Goal: Communication & Community: Answer question/provide support

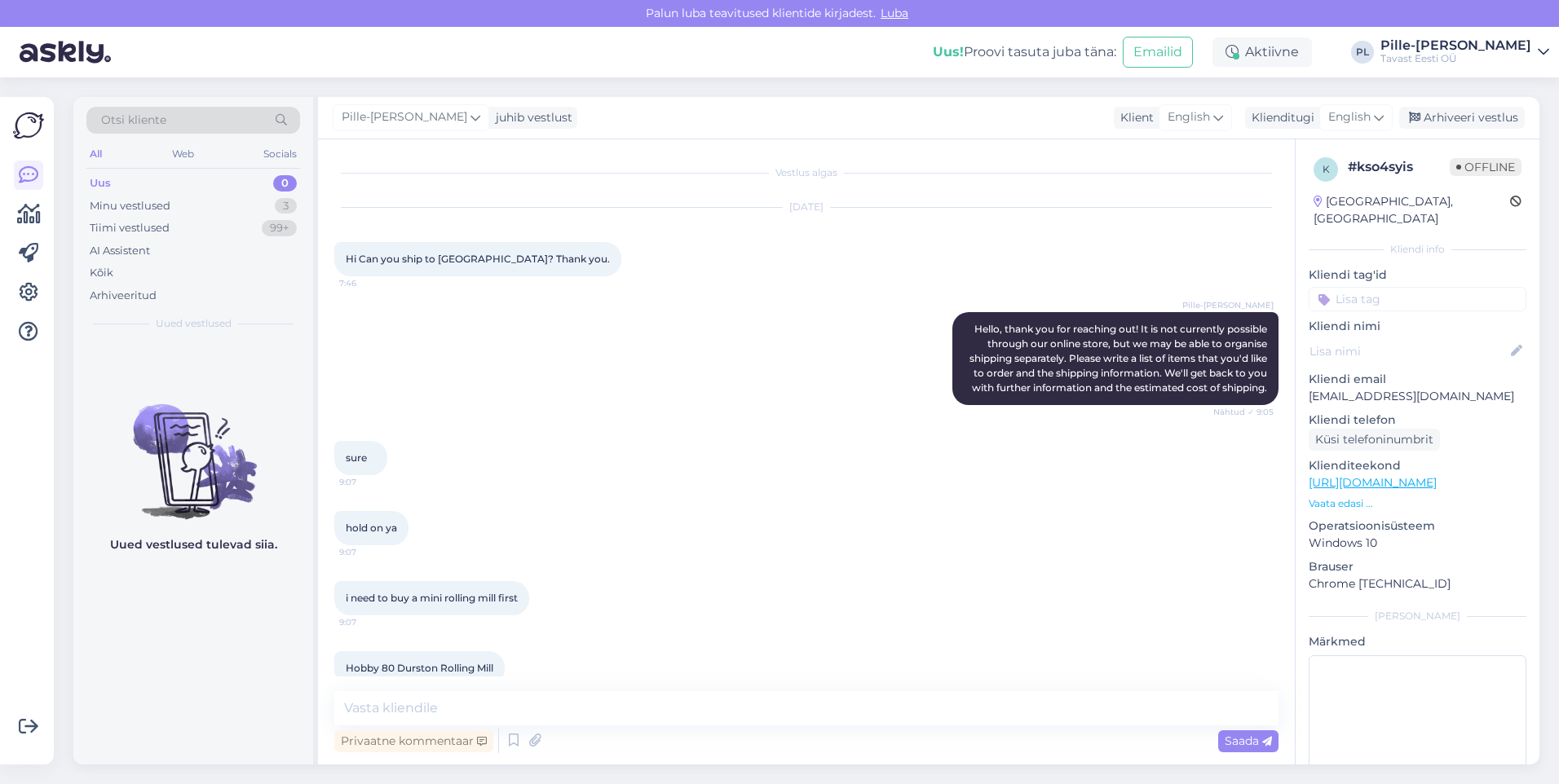
scroll to position [112, 0]
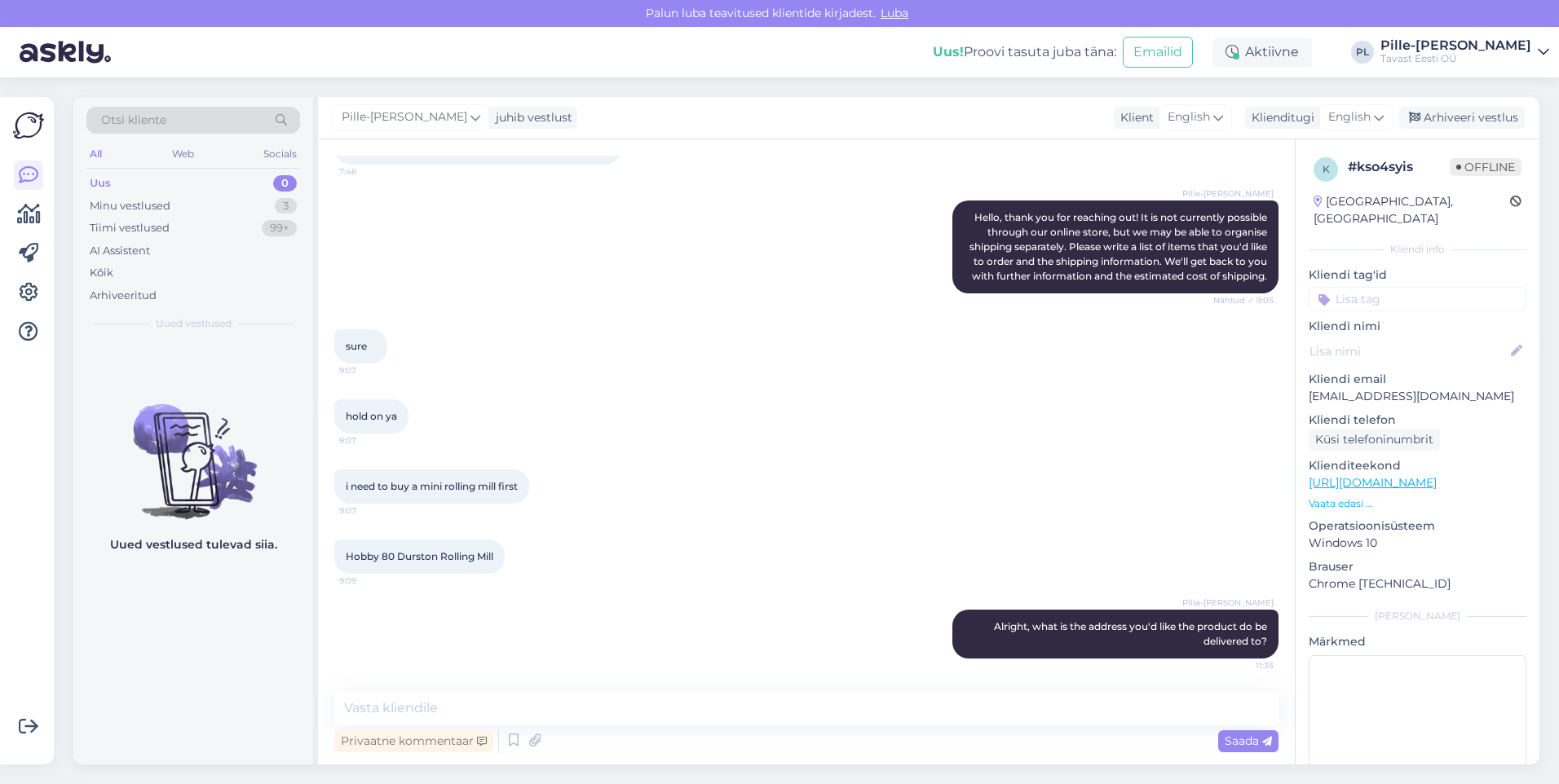
click at [266, 181] on div "Uus 0" at bounding box center [193, 183] width 214 height 23
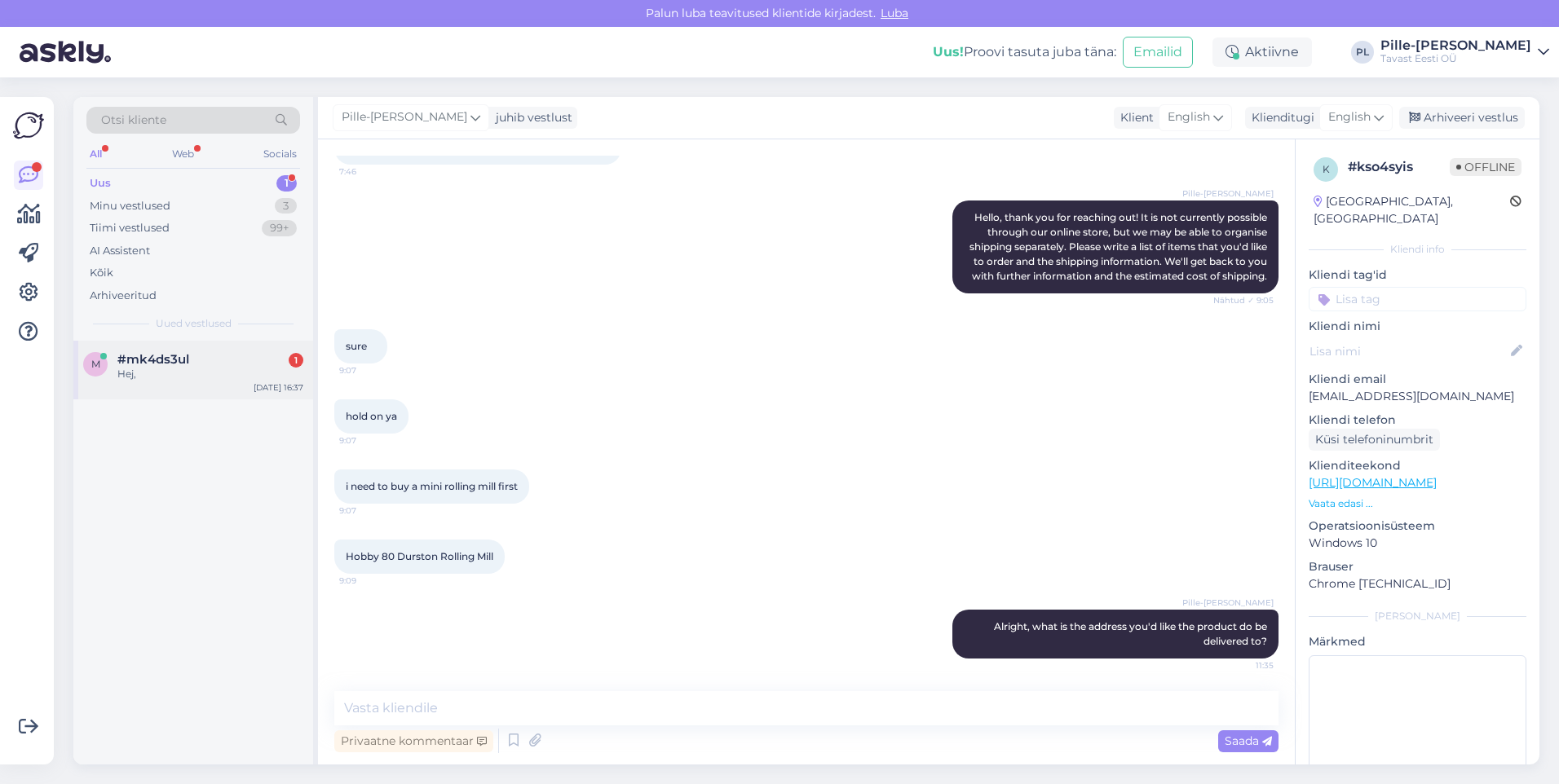
click at [144, 362] on span "#mk4ds3ul" at bounding box center [153, 359] width 71 height 15
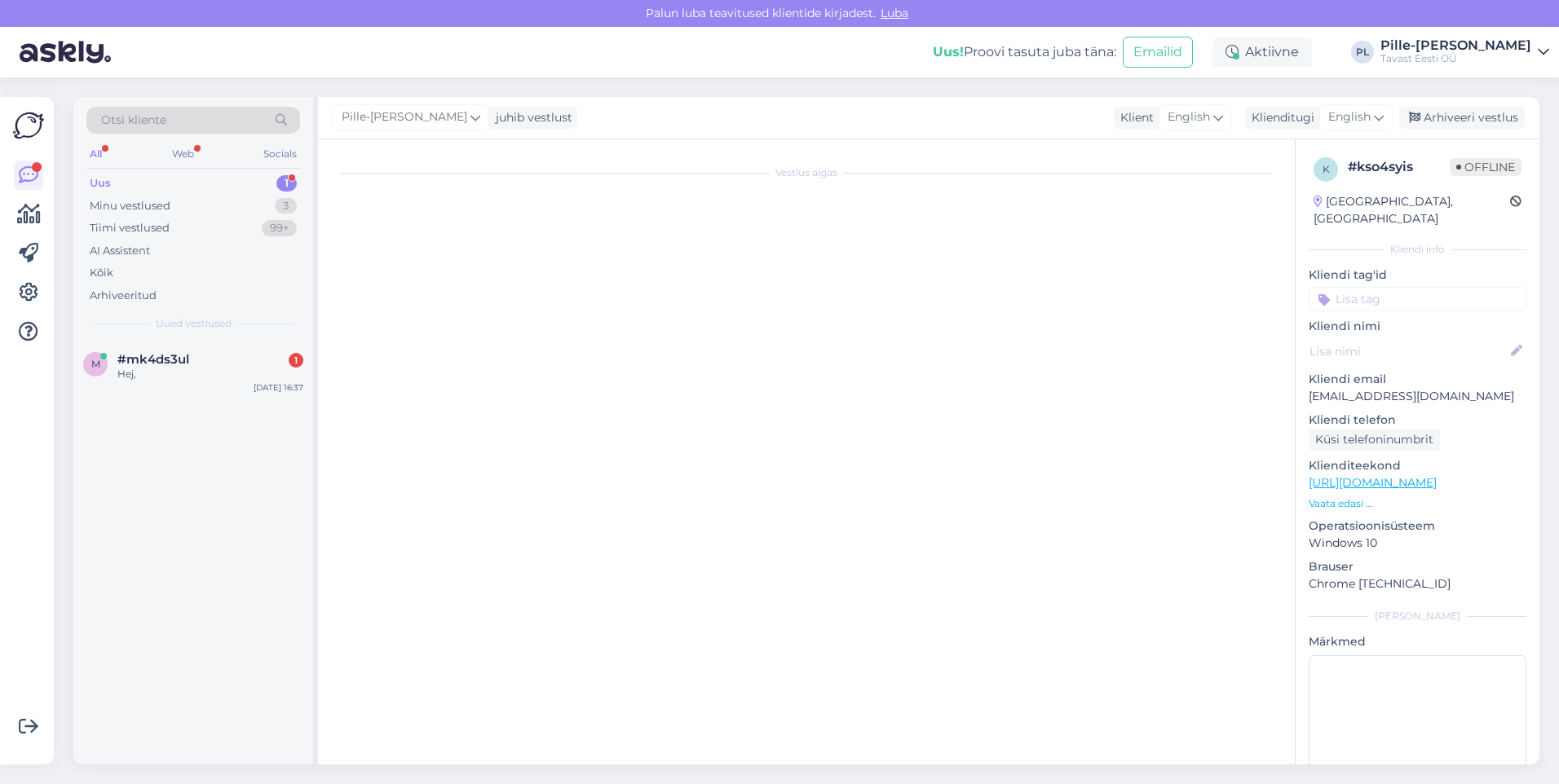
scroll to position [0, 0]
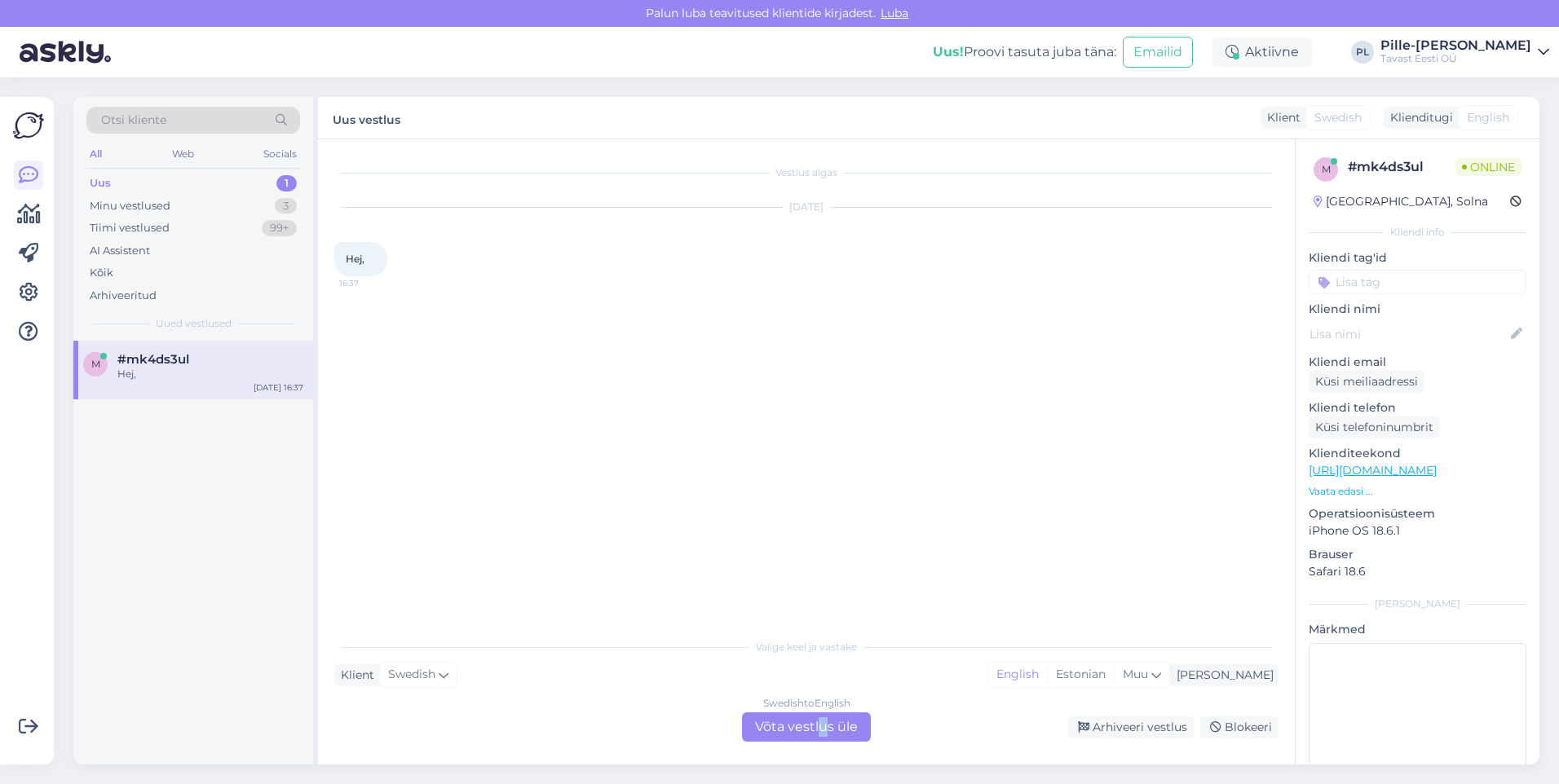
click at [824, 720] on div "Swedish to English Võta vestlus üle" at bounding box center [807, 727] width 129 height 29
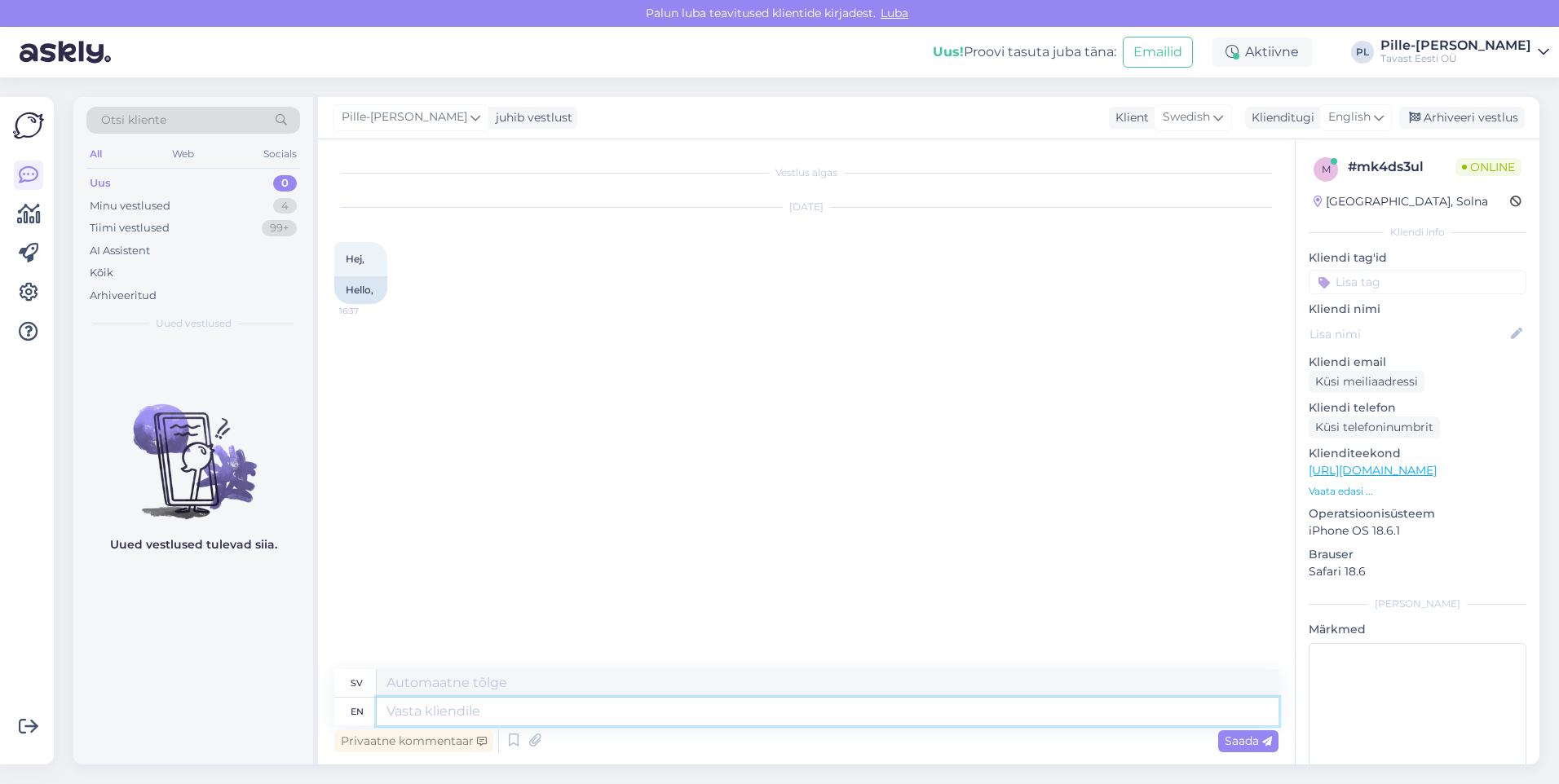
drag, startPoint x: 824, startPoint y: 720, endPoint x: 780, endPoint y: 725, distance: 44.3
click at [780, 725] on textarea at bounding box center [827, 712] width 902 height 28
type textarea "Hello!H"
type textarea "Hej!"
type textarea "Hello!How"
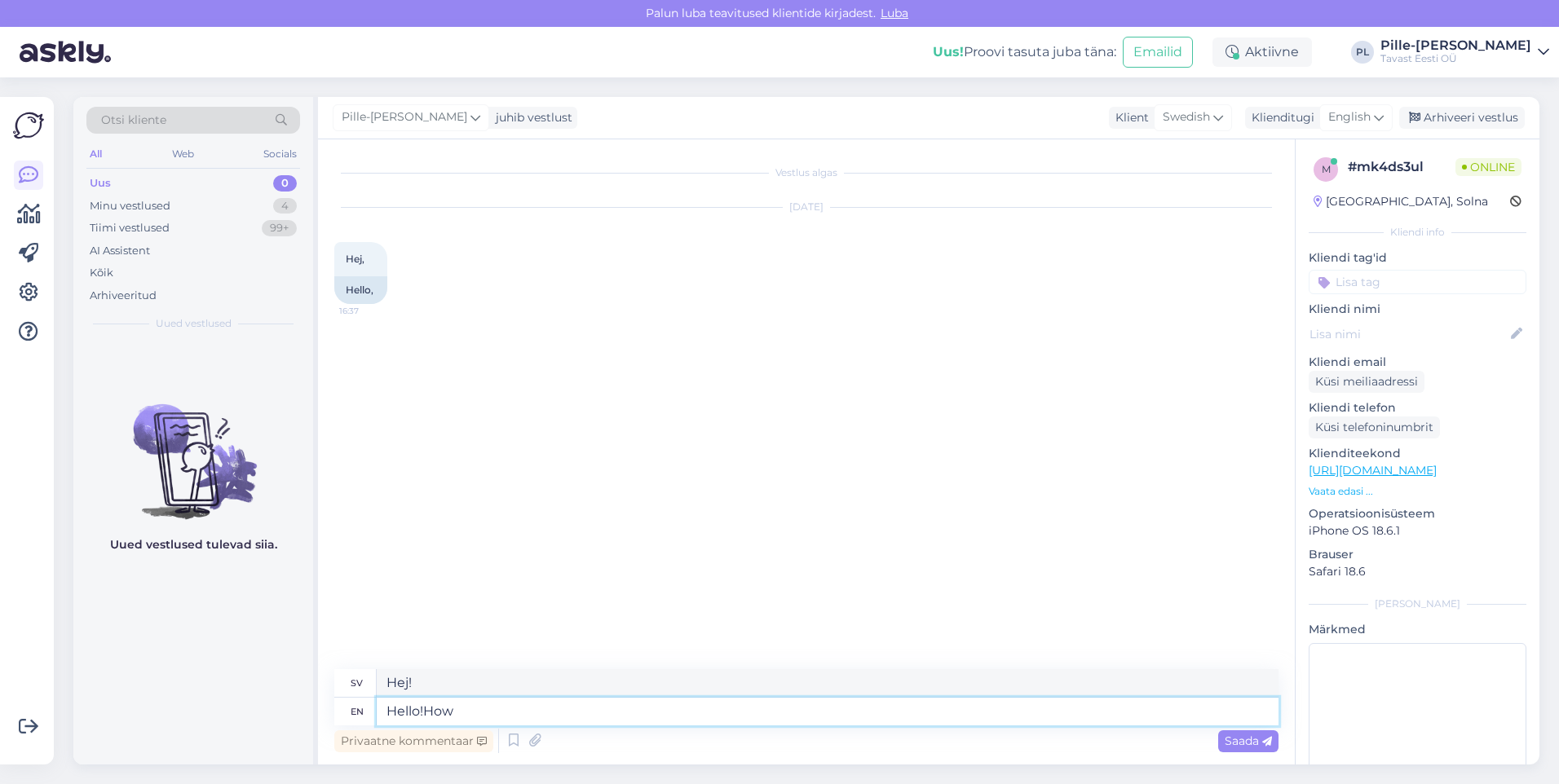
type textarea "Hallå! Hur"
type textarea "Hello!How can"
type textarea "Hallå! Hur kan"
type textarea "Hello!How can i h"
type textarea "Hallå! Hur kan jag"
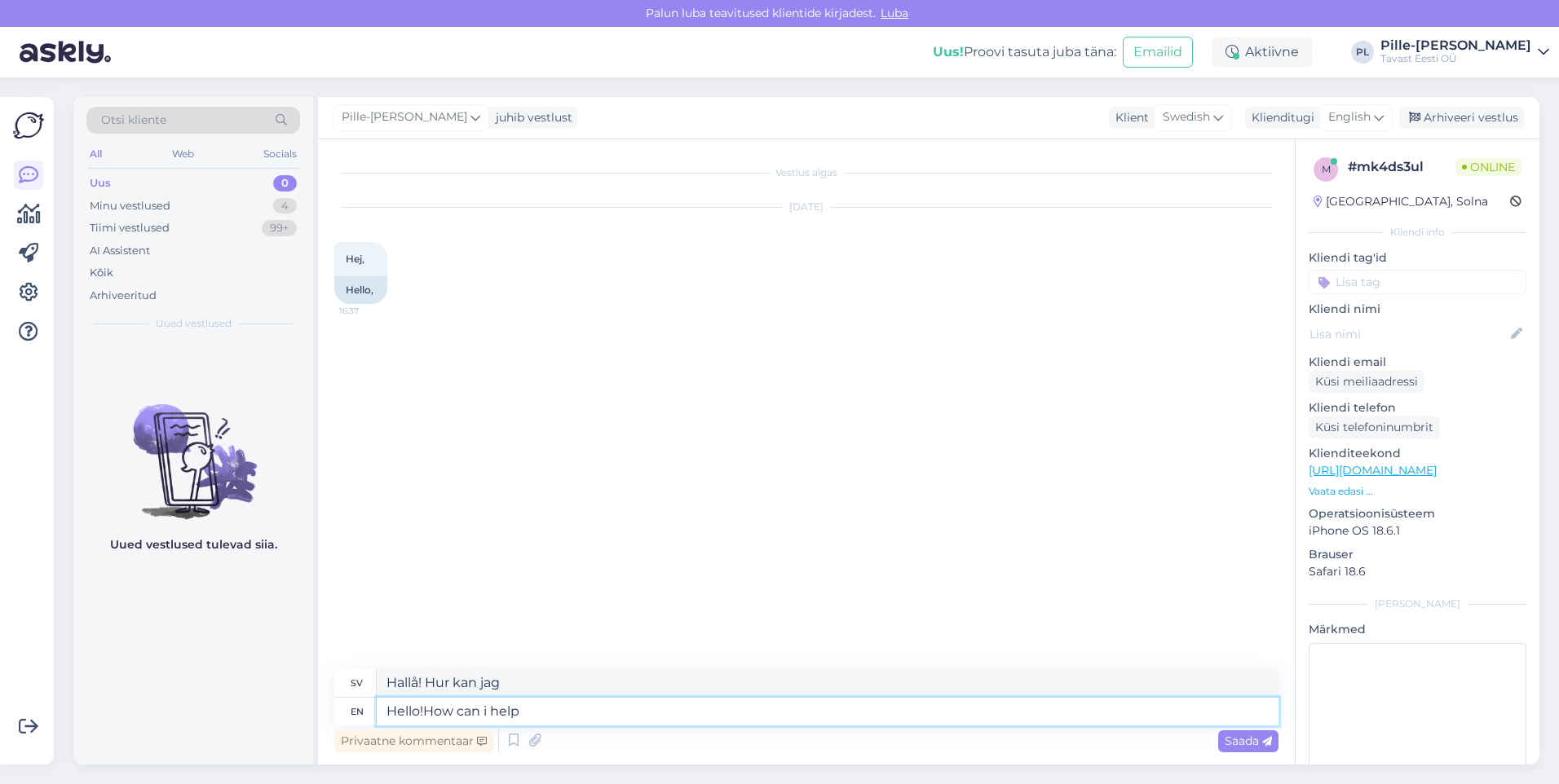
type textarea "Hello!How can i help y"
type textarea "Hej! Hur kan jag hjälpa till"
type textarea "Hello!How can i help you?"
type textarea "Hej! Hur kan jag hjälpa dig?"
type textarea "Hello!How can i help you?"
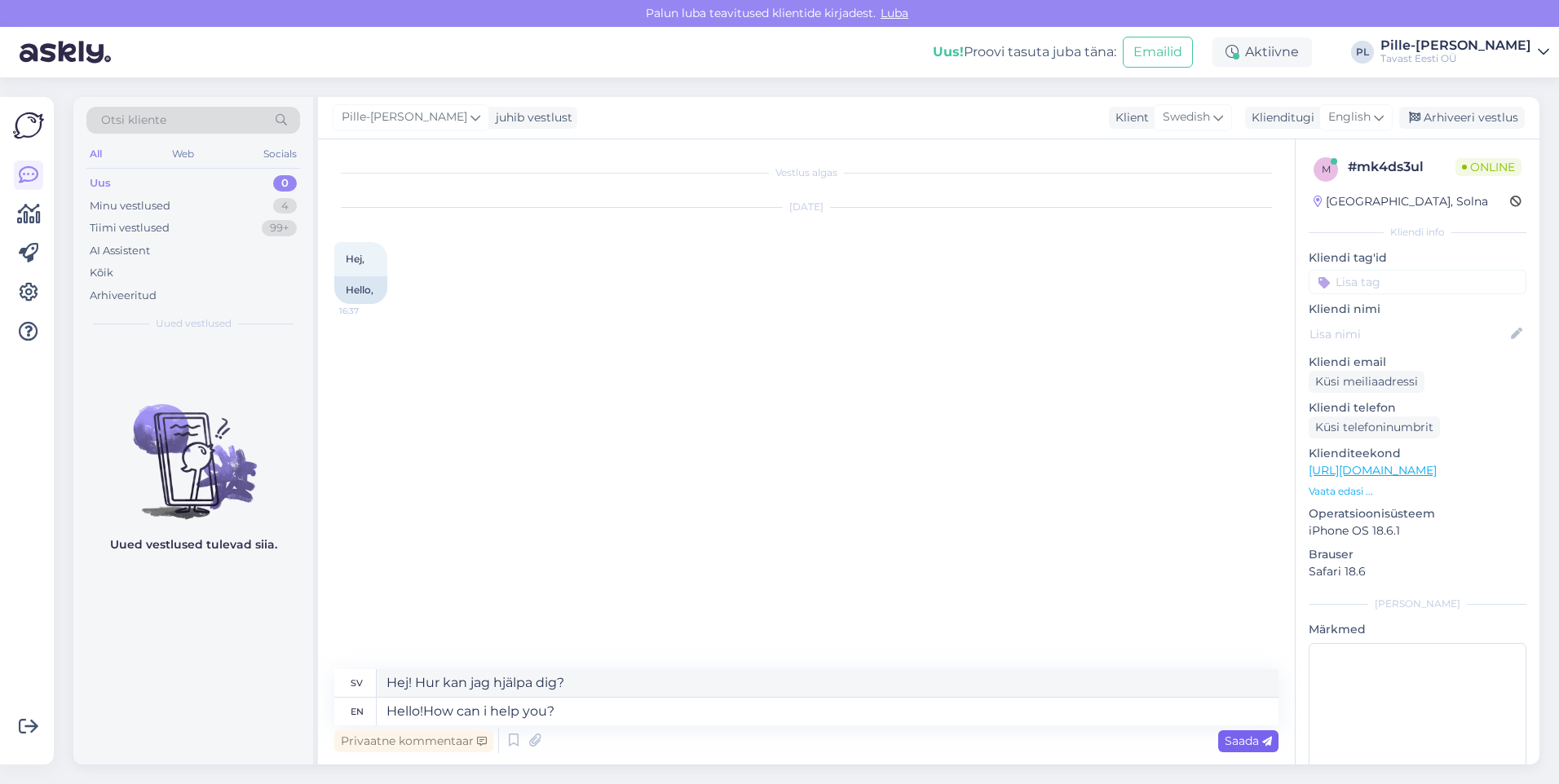
click at [1257, 741] on span "Saada" at bounding box center [1249, 741] width 47 height 15
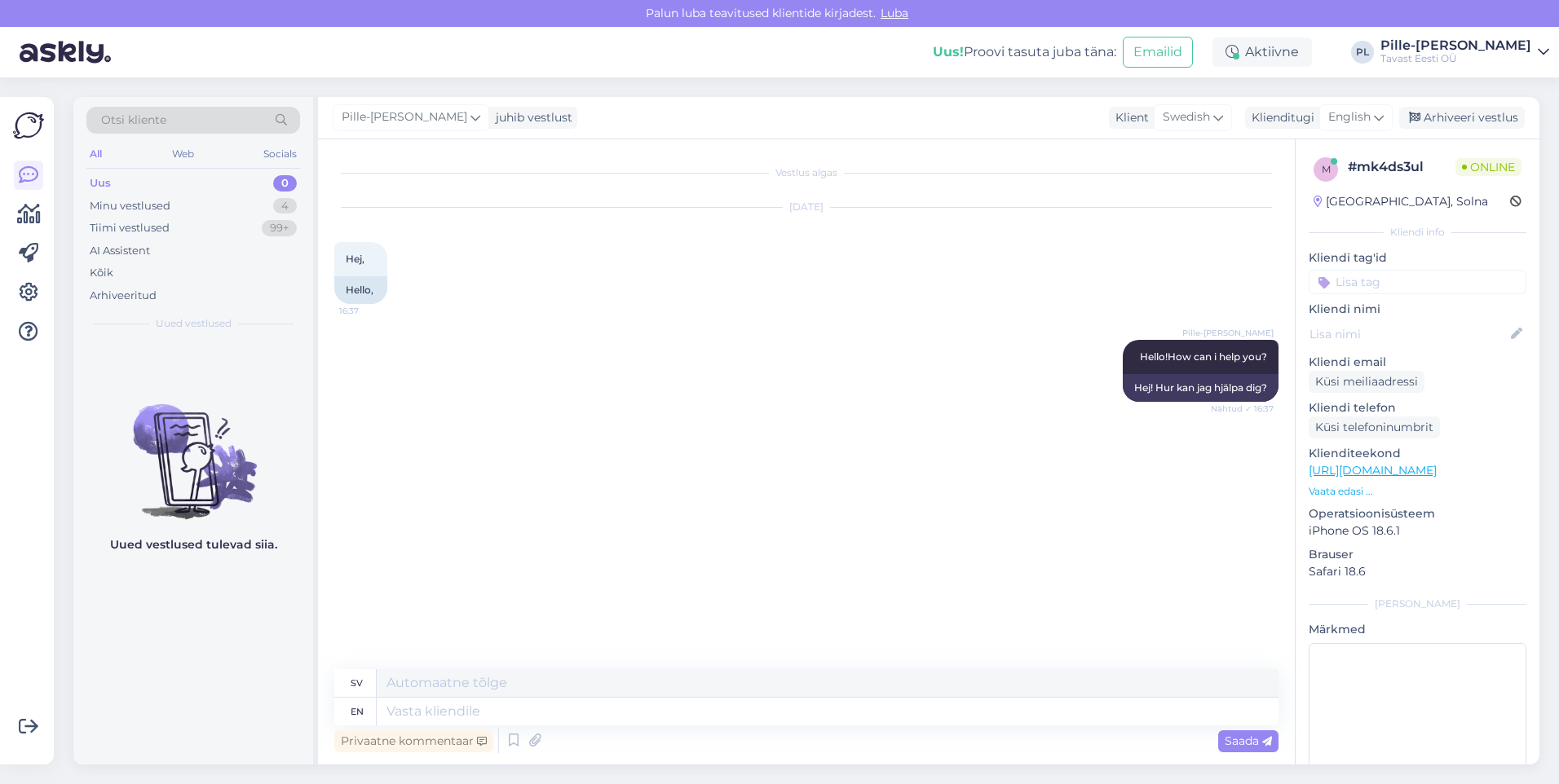
click at [1437, 467] on link "[URL][DOMAIN_NAME]" at bounding box center [1372, 470] width 128 height 15
click at [548, 720] on textarea at bounding box center [827, 712] width 902 height 28
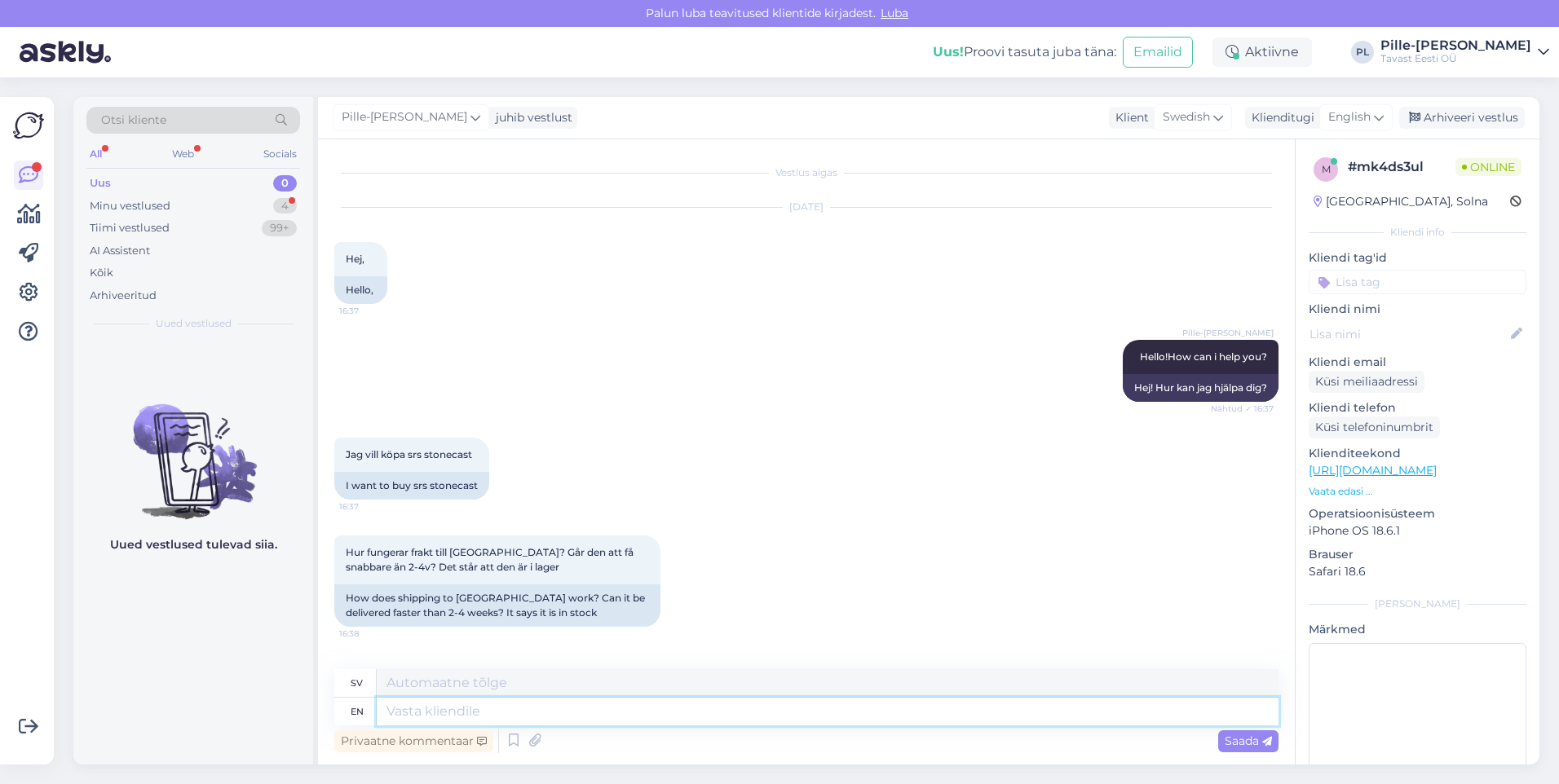
click at [623, 709] on textarea at bounding box center [827, 712] width 902 height 28
type textarea "It's"
type textarea "Dess"
type textarea "It's currentl"
type textarea "Det är för närvarande"
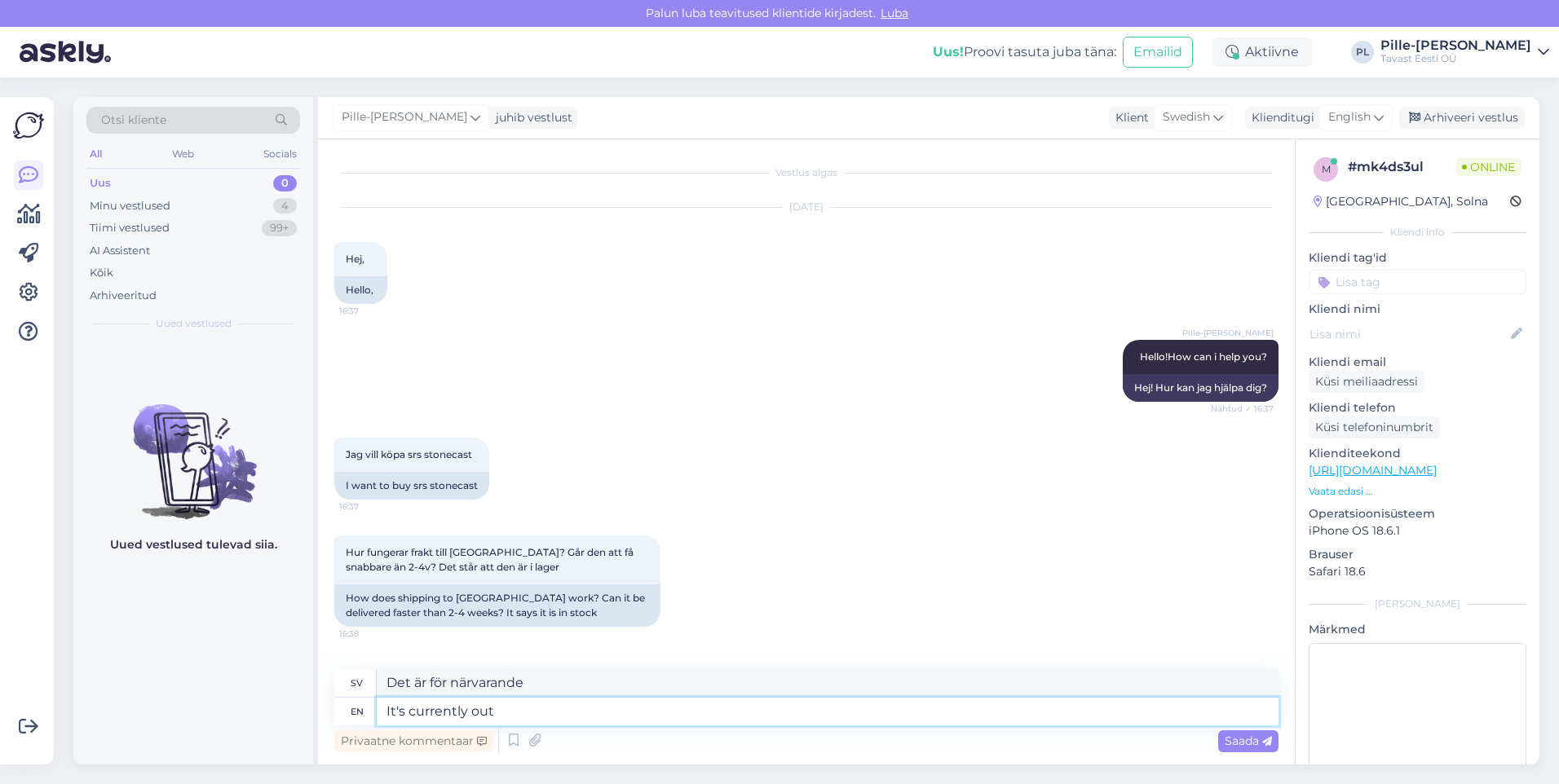
type textarea "It's currently out"
type textarea "Den är ute just nu"
type textarea "It's currently out of s"
type textarea "Den är för närvarande slut"
type textarea "It's currently out of stock a"
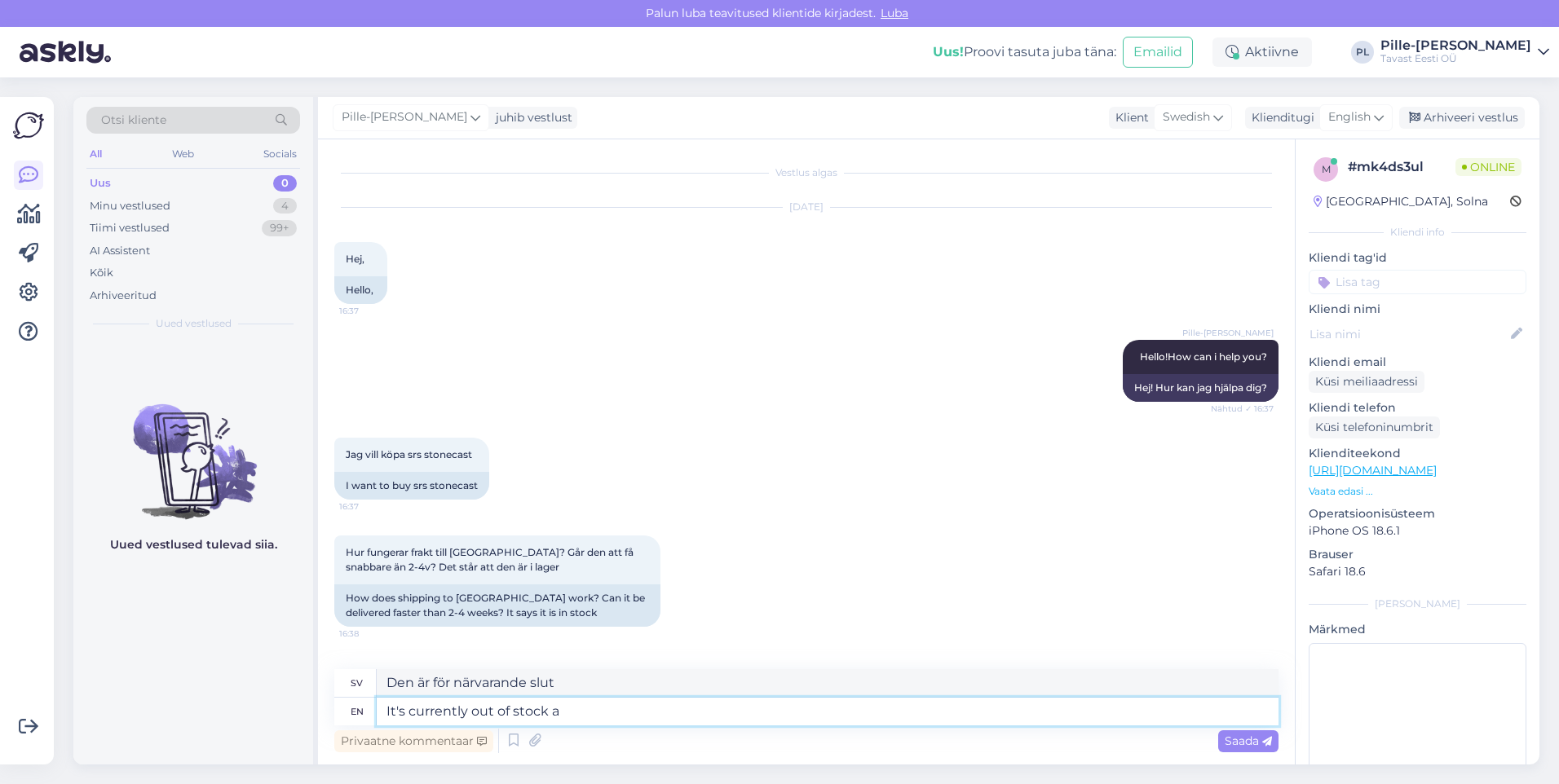
type textarea "Den är för närvarande slut i lager"
type textarea "It's currently out of stock and"
type textarea "Den är för närvarande slut i lager och"
type textarea "It's currently out of stock and va"
type textarea "Den är för närvarande slut i lager och värderas till"
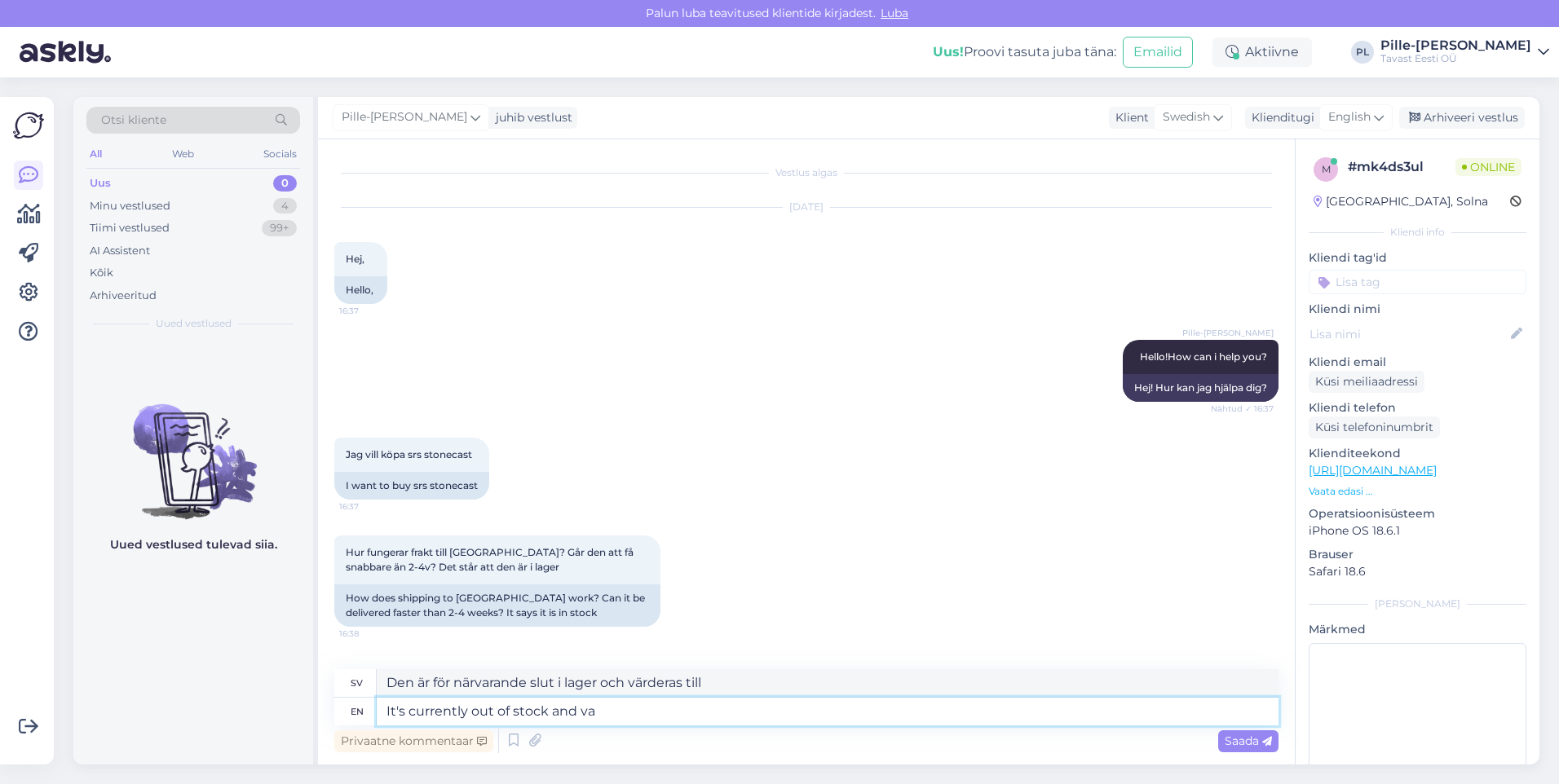
click at [514, 707] on textarea "It's currently out of stock and va" at bounding box center [827, 712] width 902 height 28
click at [635, 716] on textarea "It's currently out of stock and va" at bounding box center [827, 712] width 902 height 28
type textarea "It's currently out of stock and"
type textarea "Den är för närvarande slut i lager och"
type textarea "It's currently out of stock and backordering"
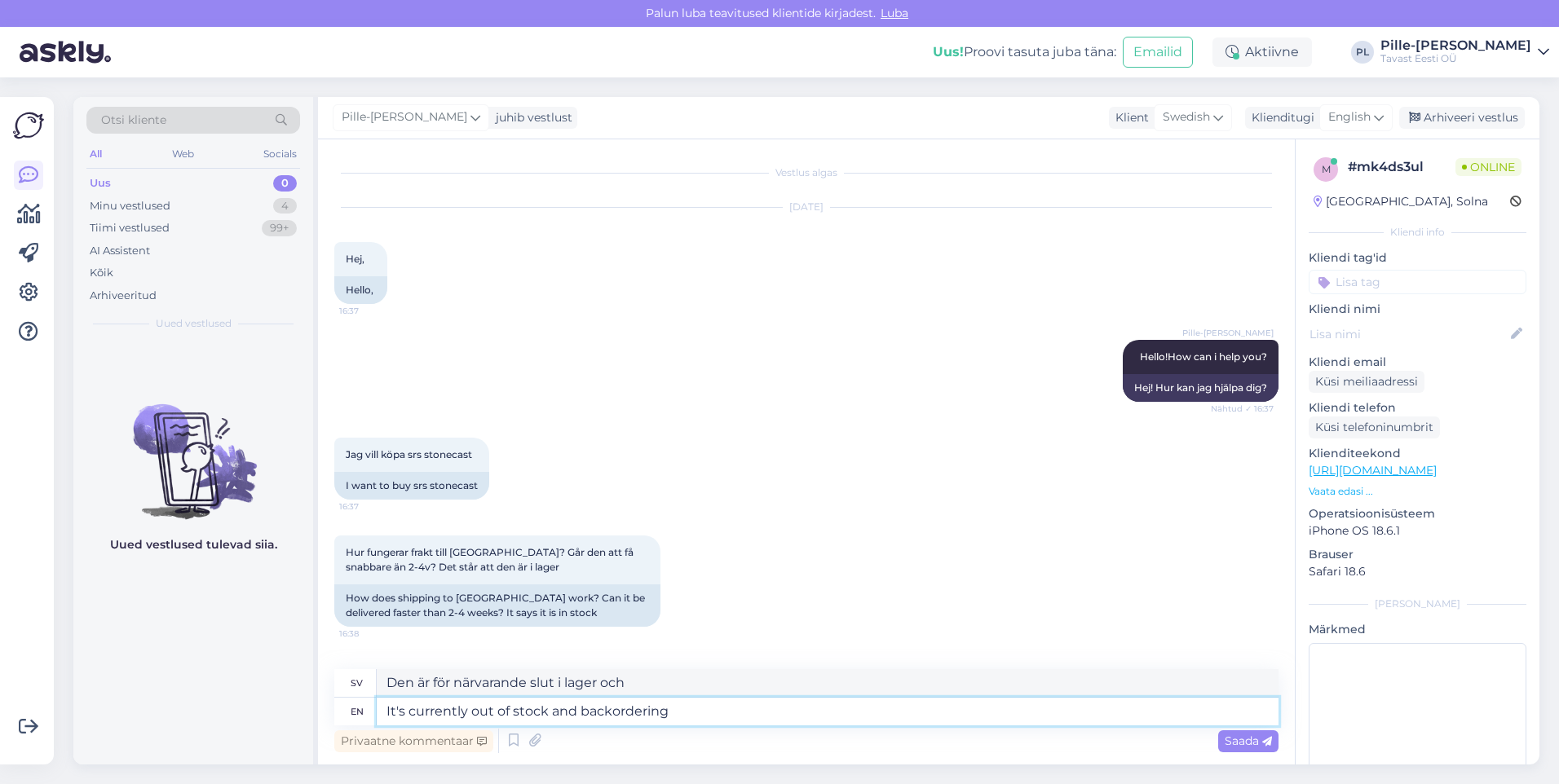
type textarea "Den är för närvarande slut i lager och restnoterad"
type textarea "It's currently out of stock and backordering generally t"
type textarea "Den är för närvarande slut i lager och generellt sett restnoterad"
type textarea "It's currently out of stock and backordering generally takes"
type textarea "Den är för närvarande slut i lager och restnoteringar tar vanligtvis"
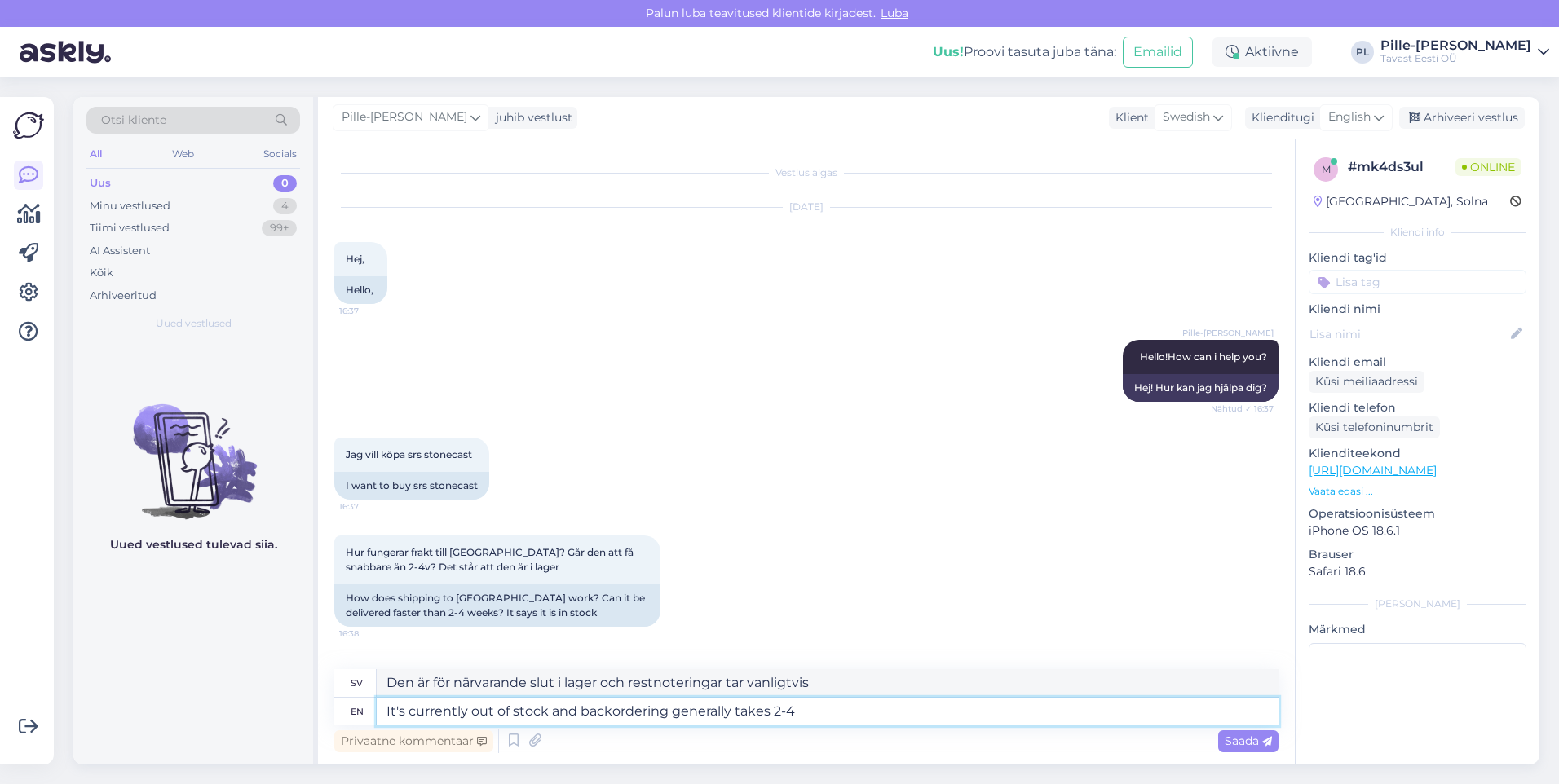
type textarea "It's currently out of stock and backordering generally takes 2-4"
type textarea "Den är för närvarande slut i lager och restnoteringar tar vanligtvis 2-4"
type textarea "It's currently out of stock and backordering generally takes 2-4 weeks"
type textarea "Den är för närvarande slut i lager och restnoteringar tar vanligtvis 2-4 veckor"
click at [953, 720] on textarea "It's currently out of stock and backordering generally takes 2-4 weeks" at bounding box center [827, 712] width 902 height 28
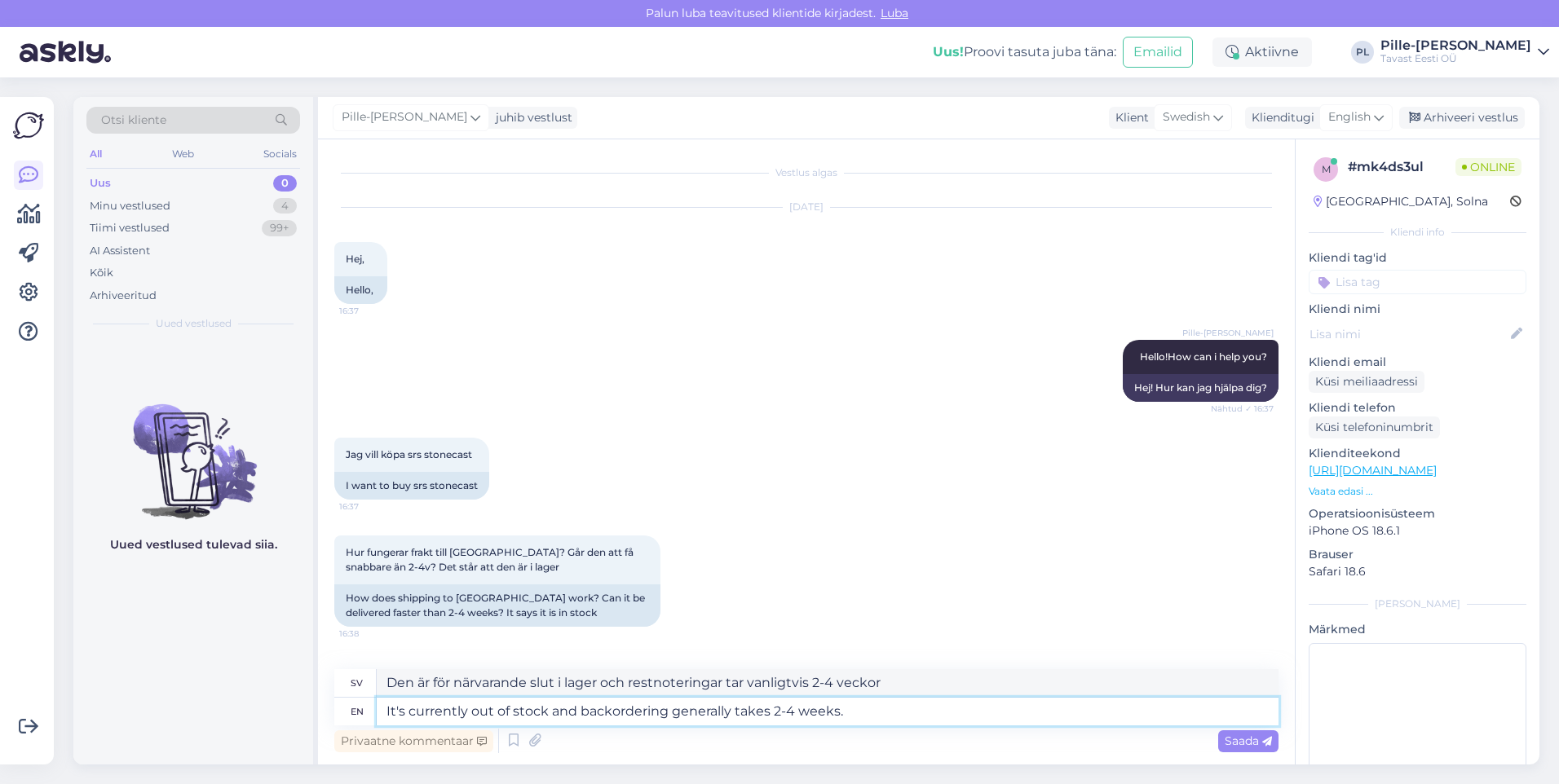
type textarea "It's currently out of stock and backordering generally takes 2-4 weeks."
type textarea "Den är för närvarande slut i lager och restnoteringar tar vanligtvis 2-4 veckor."
click at [910, 712] on textarea "It's currently out of stock and backordering generally takes 2-4 weeks." at bounding box center [827, 712] width 902 height 28
type textarea "It's currently out of stock and backordering generally takes 2-4 weeks. We o"
type textarea "Den är för närvarande slut i lager och restnoteringar tar vanligtvis 2–4 veckor…"
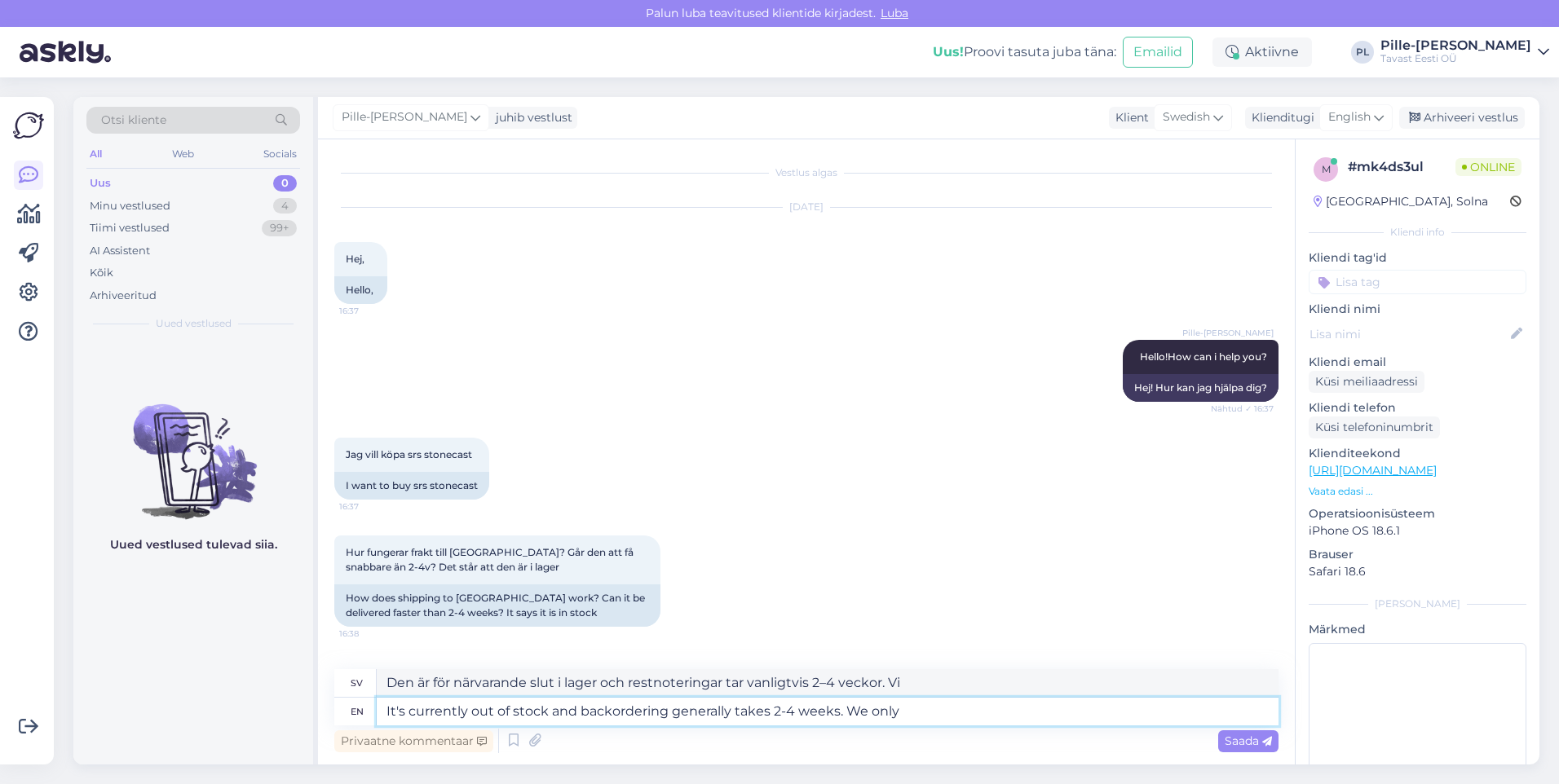
type textarea "It's currently out of stock and backordering generally takes 2-4 weeks. We only…"
type textarea "Den är för närvarande slut i lager och restnoteringar tar vanligtvis 2–4 veckor…"
type textarea "It's currently out of stock and backordering generally takes 2-4 weeks. We only…"
type textarea "Den är för närvarande slut i lager och restnoteringar tar vanligtvis 2–4 veckor…"
type textarea "It's currently out of stock and backordering generally takes 2-4 weeks. We only…"
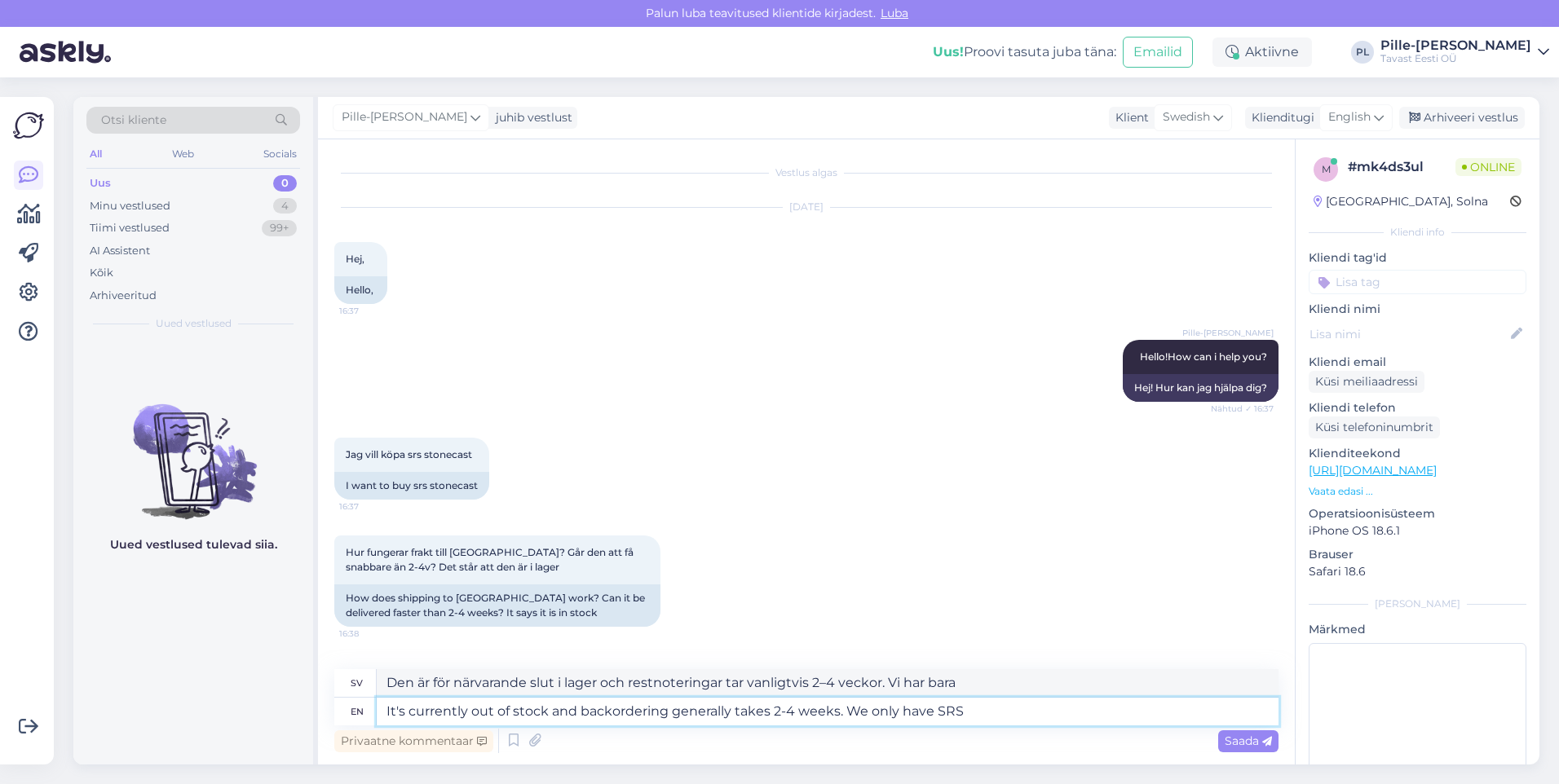
type textarea "Den är för närvarande slut i lager och restnoteringar tar vanligtvis 2–4 veckor…"
type textarea "It's currently out of stock and backordering generally takes 2-4 weeks. We only…"
type textarea "Den är för närvarande slut i lager och restnoteringar tar vanligtvis 2–4 veckor…"
type textarea "It's currently out of stock and backordering generally takes 2-4 weeks. We only…"
type textarea "Den är för närvarande slut i lager och restnoteringar tar vanligtvis 2–4 veckor…"
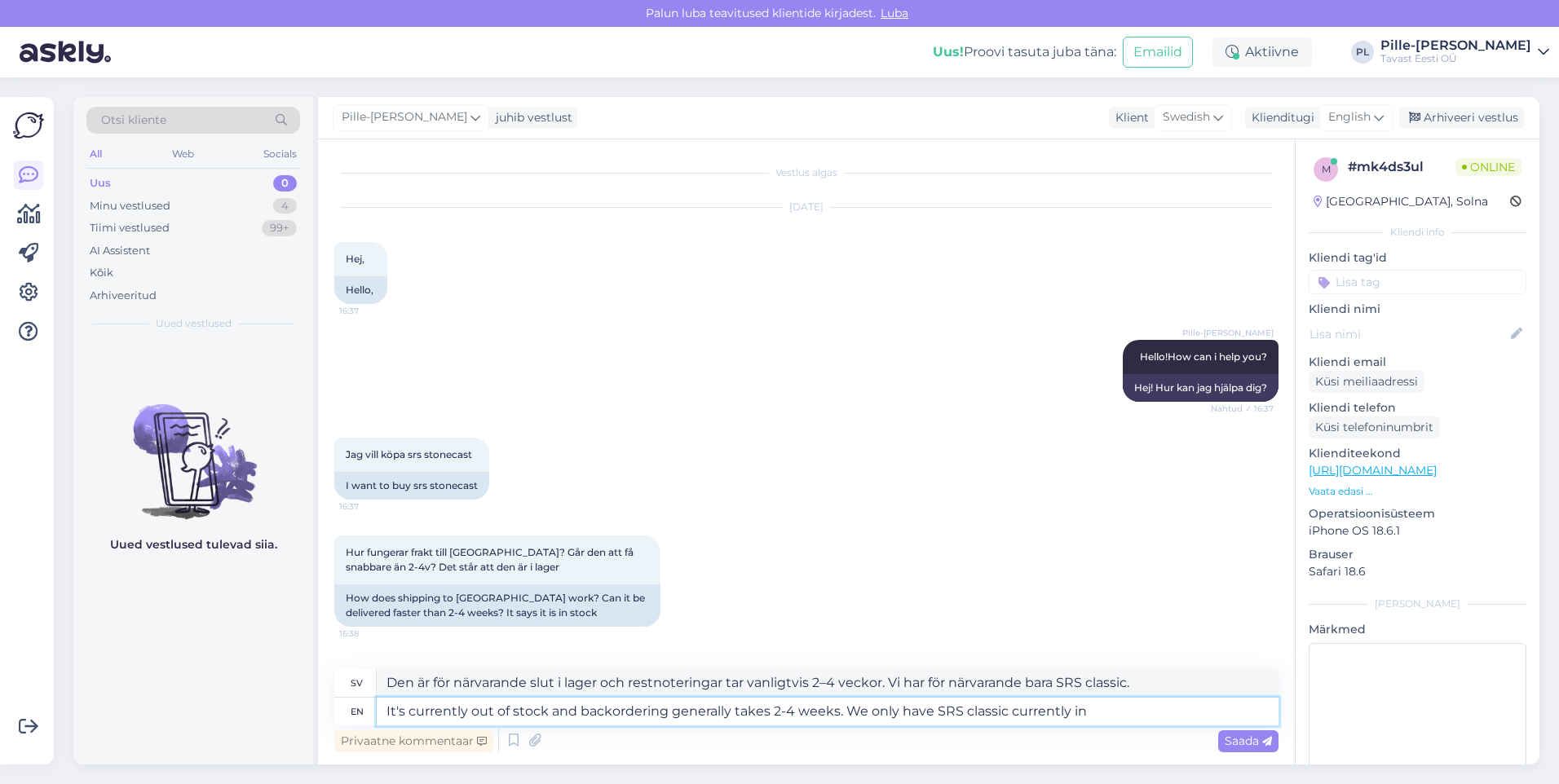
type textarea "It's currently out of stock and backordering generally takes 2-4 weeks. We only…"
type textarea "Den är för närvarande slut i lager och restnoteringar tar vanligtvis 2–4 veckor…"
type textarea "It's currently out of stock and backordering generally takes 2-4 weeks. We only…"
type textarea "Den är för närvarande slut i lager och restnoteringar tar vanligtvis 2–4 veckor…"
paste textarea "[URL][DOMAIN_NAME]"
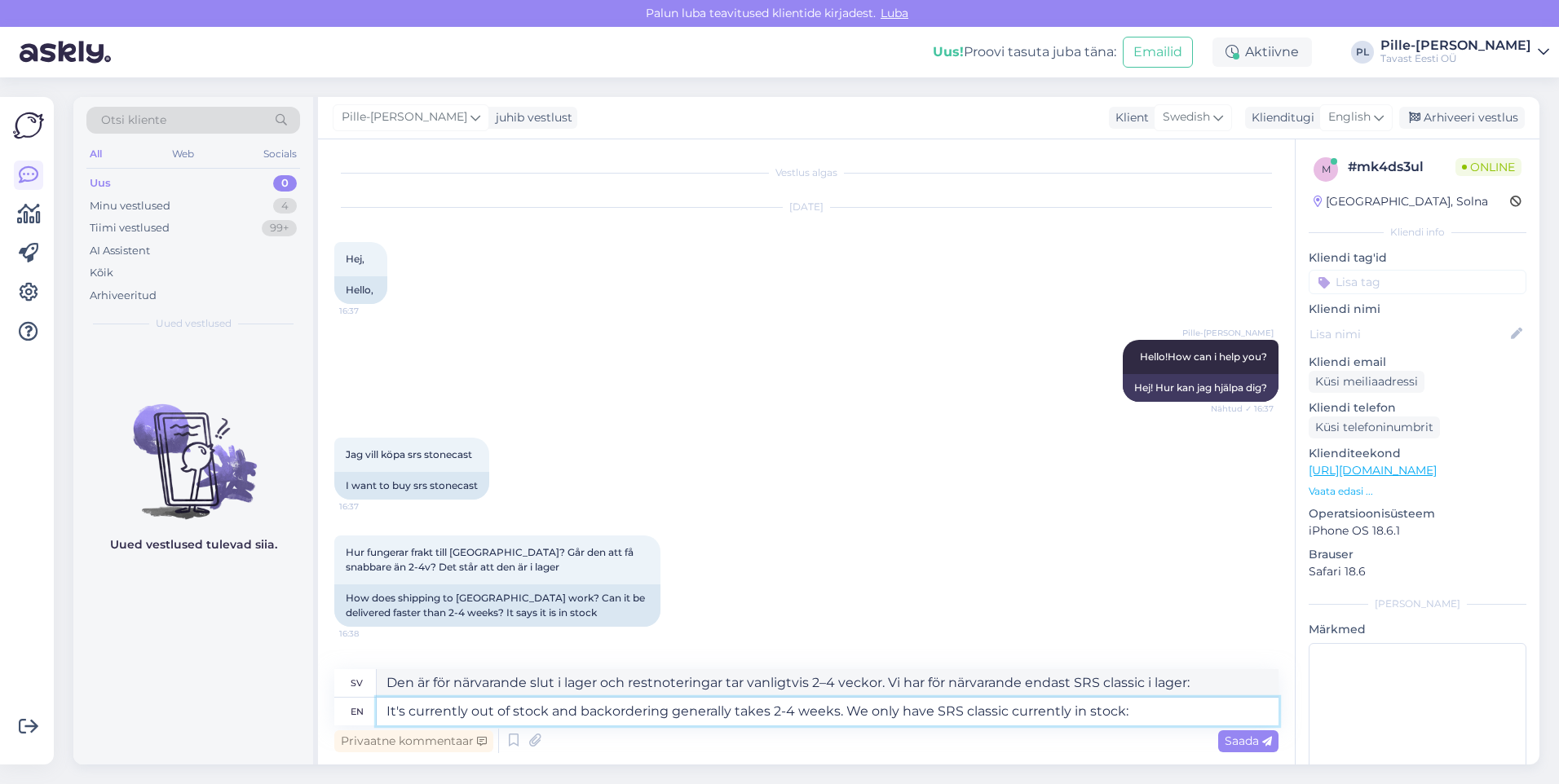
type textarea "It's currently out of stock and backordering generally takes 2-4 weeks. We only…"
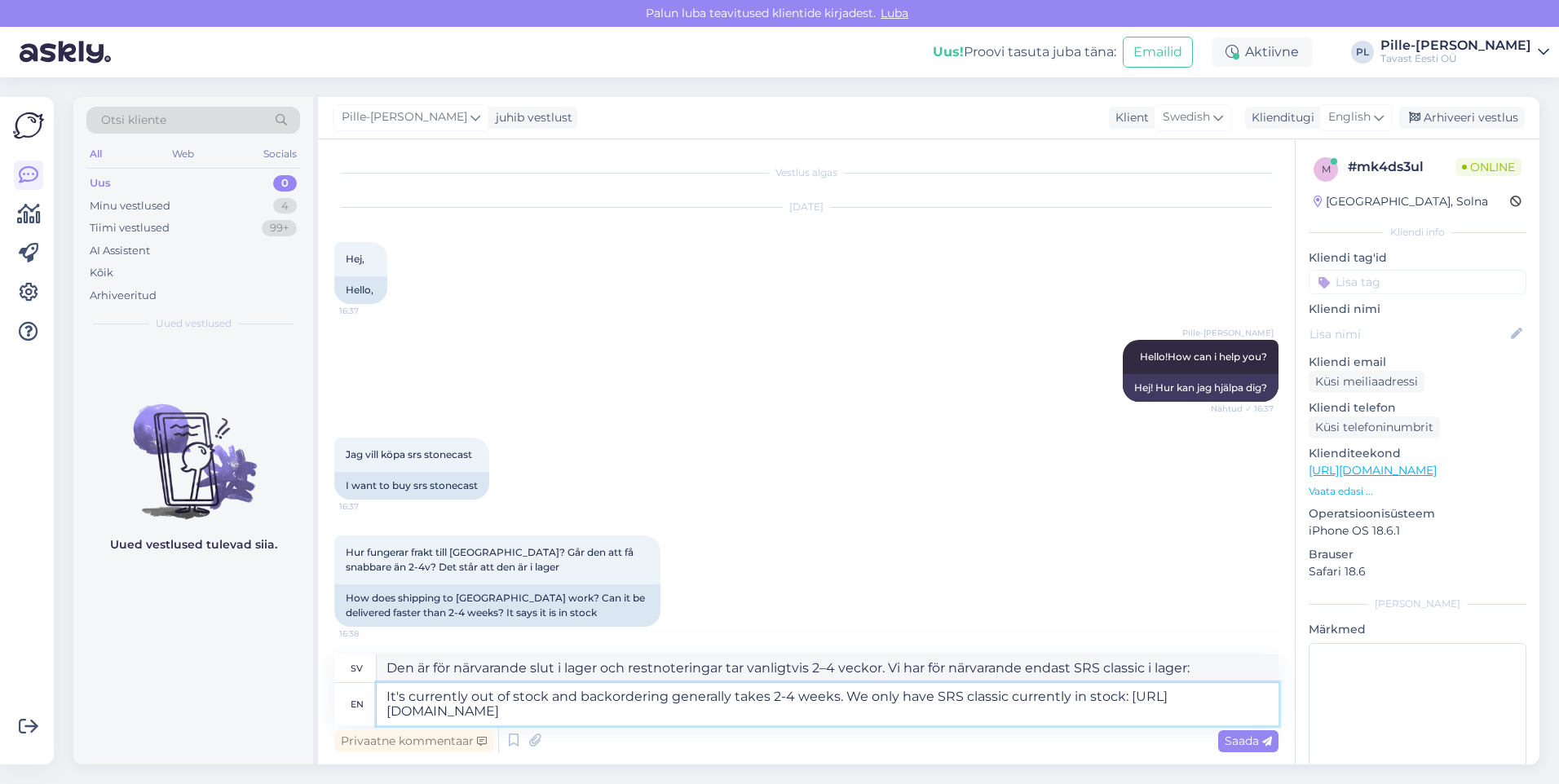
type textarea "Den är för närvarande slut i lager och restnoteringar tar vanligtvis 2–4 veckor…"
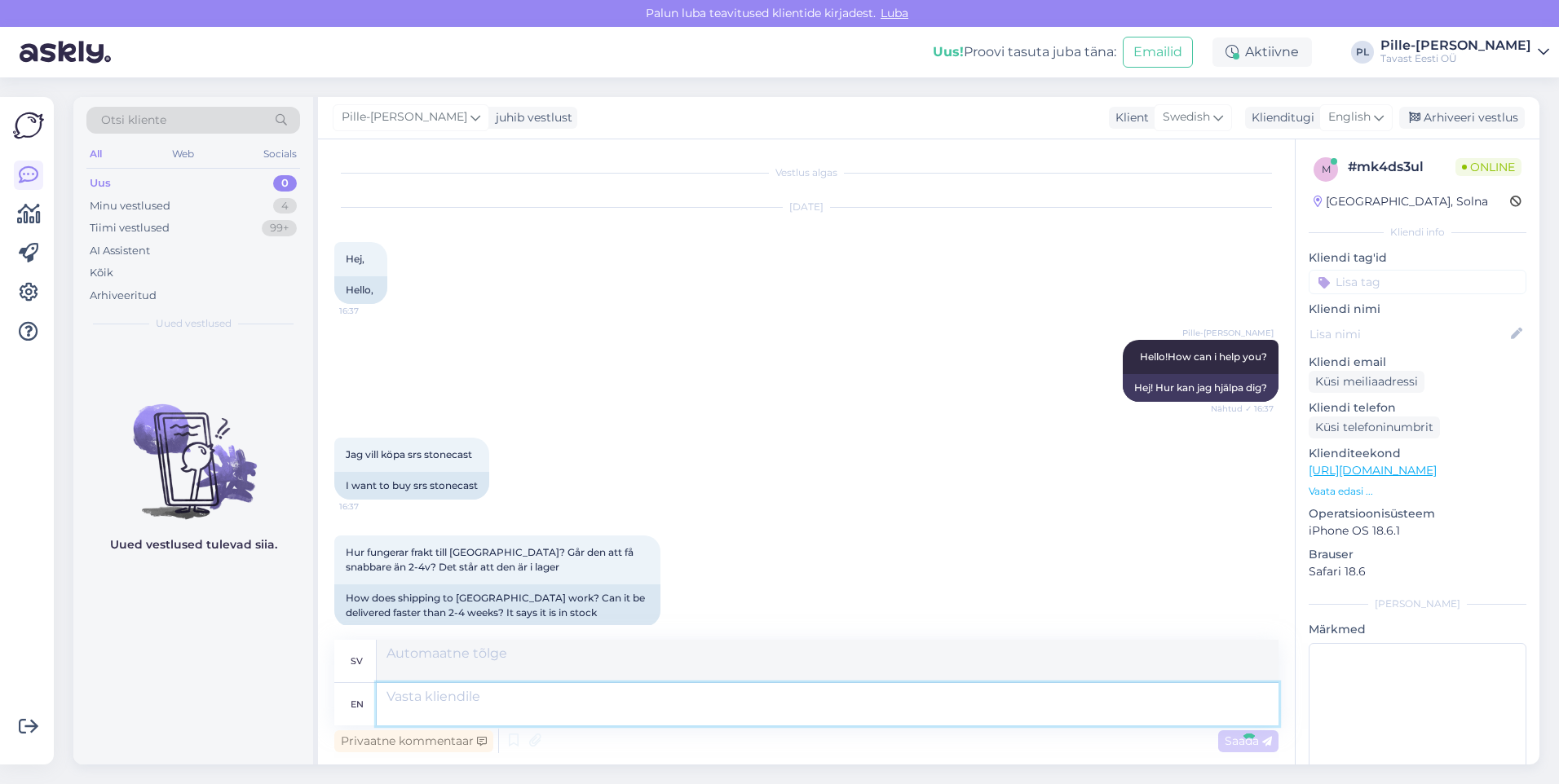
scroll to position [176, 0]
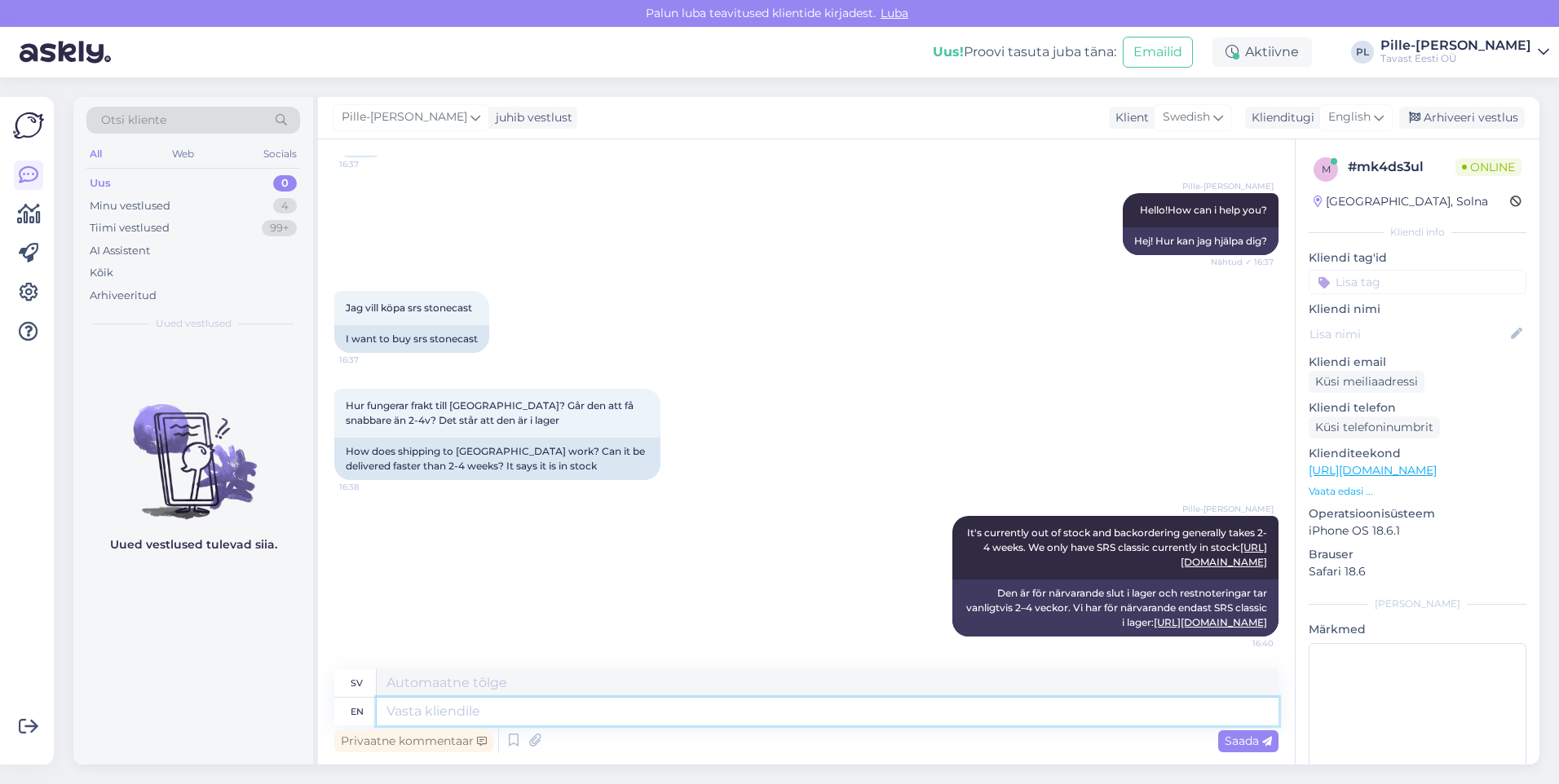
click at [682, 704] on textarea at bounding box center [827, 712] width 902 height 28
type textarea "We"
type textarea "Vi"
type textarea "We offer"
type textarea "Vi erbjuder"
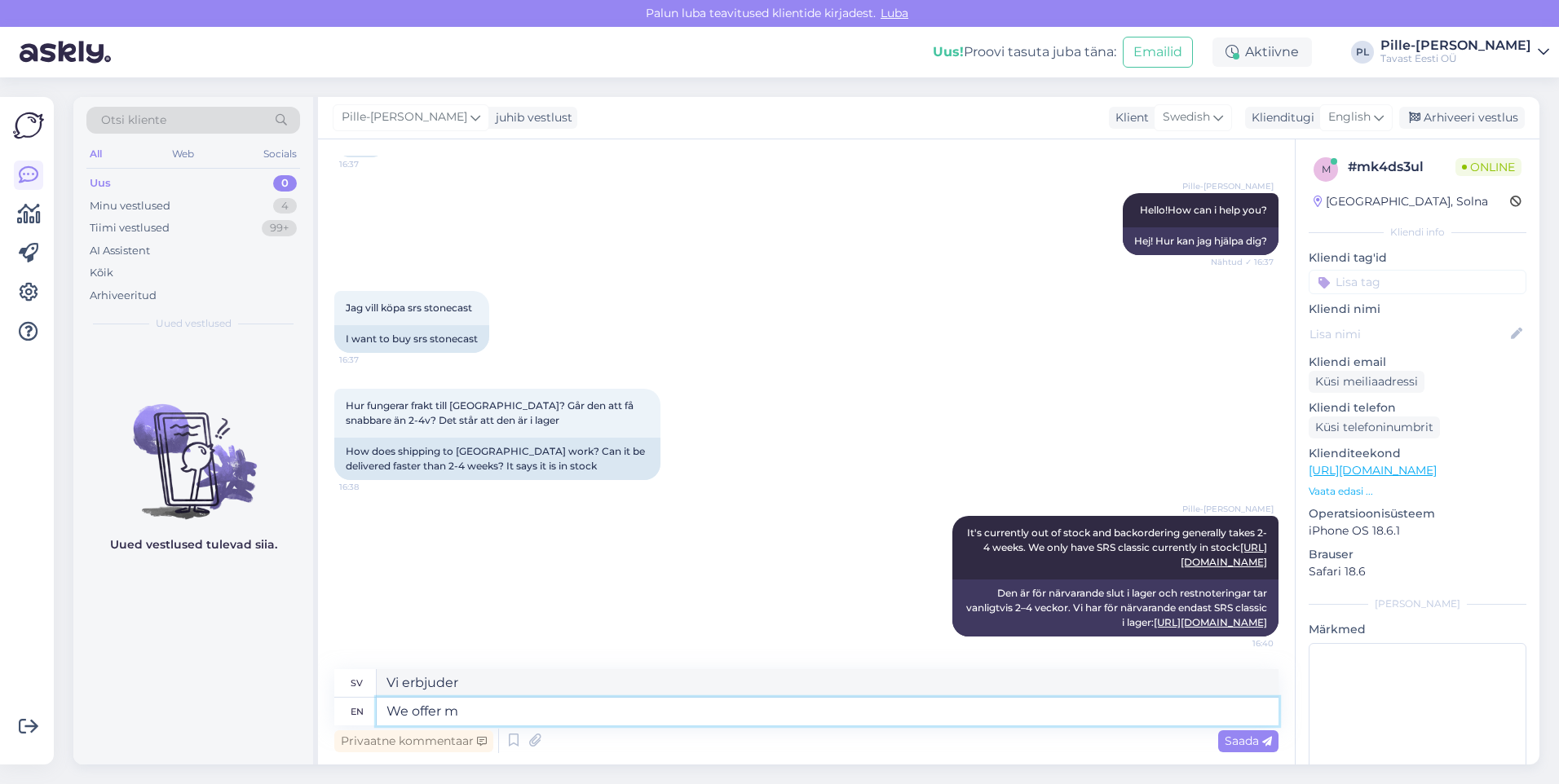
type textarea "We offer mu"
type textarea "Vi erbjuder mu"
type textarea "We offer"
type textarea "Vi erbjuder"
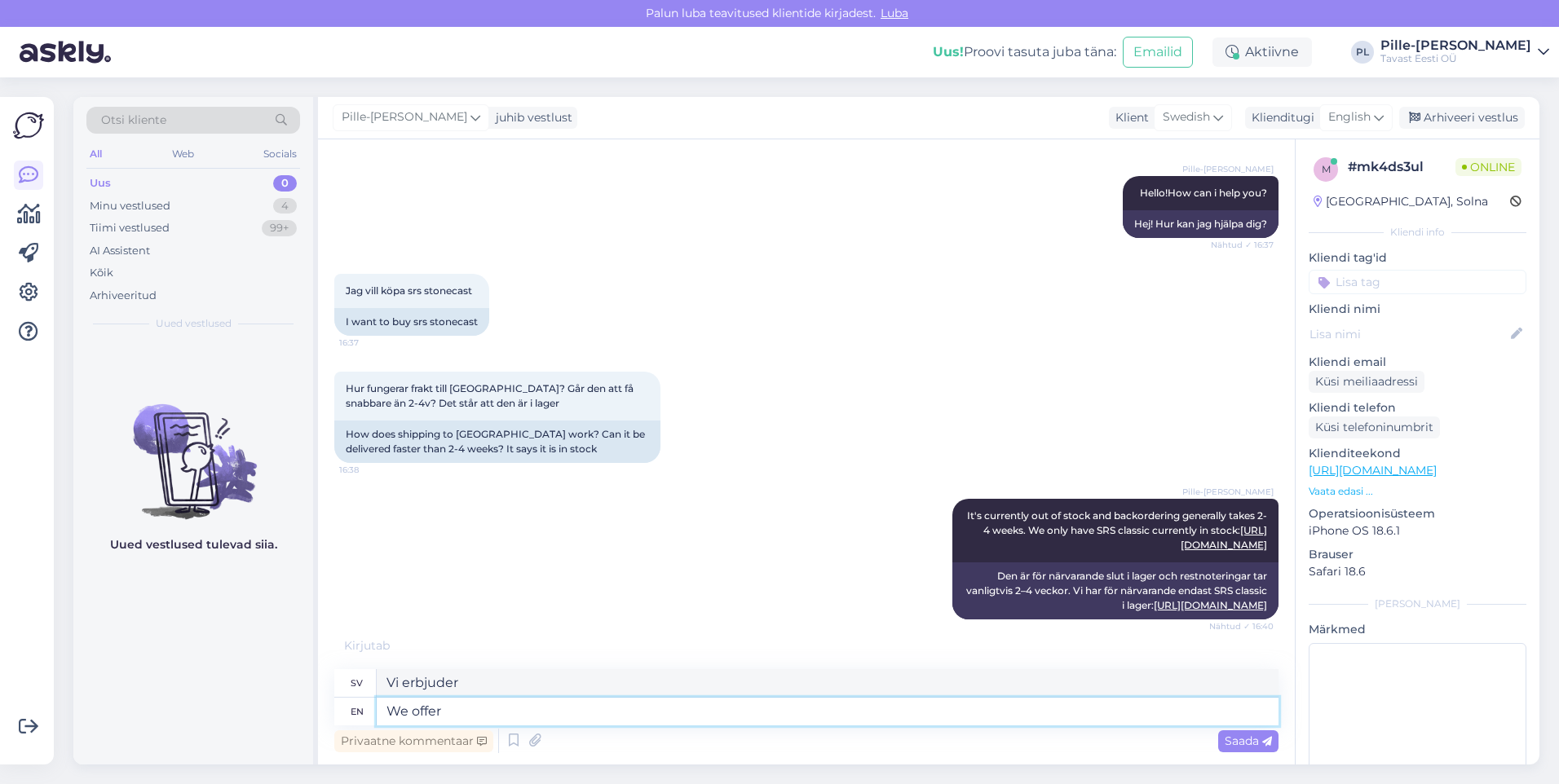
click at [663, 713] on textarea "We offer" at bounding box center [827, 712] width 902 height 28
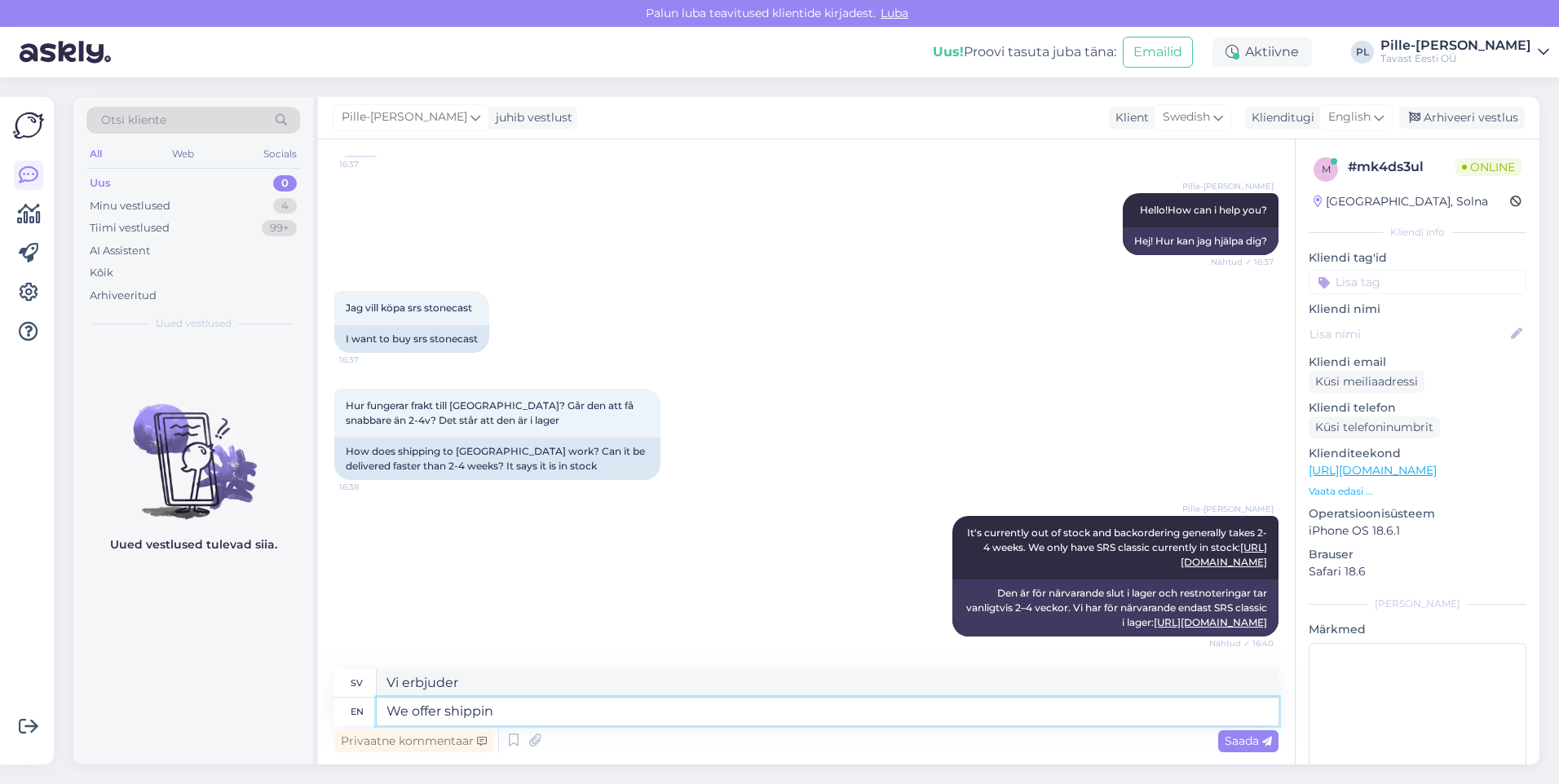
type textarea "We offer shipping"
type textarea "Vi erbjuder frakt"
type textarea "We offer shipping tp"
type textarea "Vi erbjuder frakt tp"
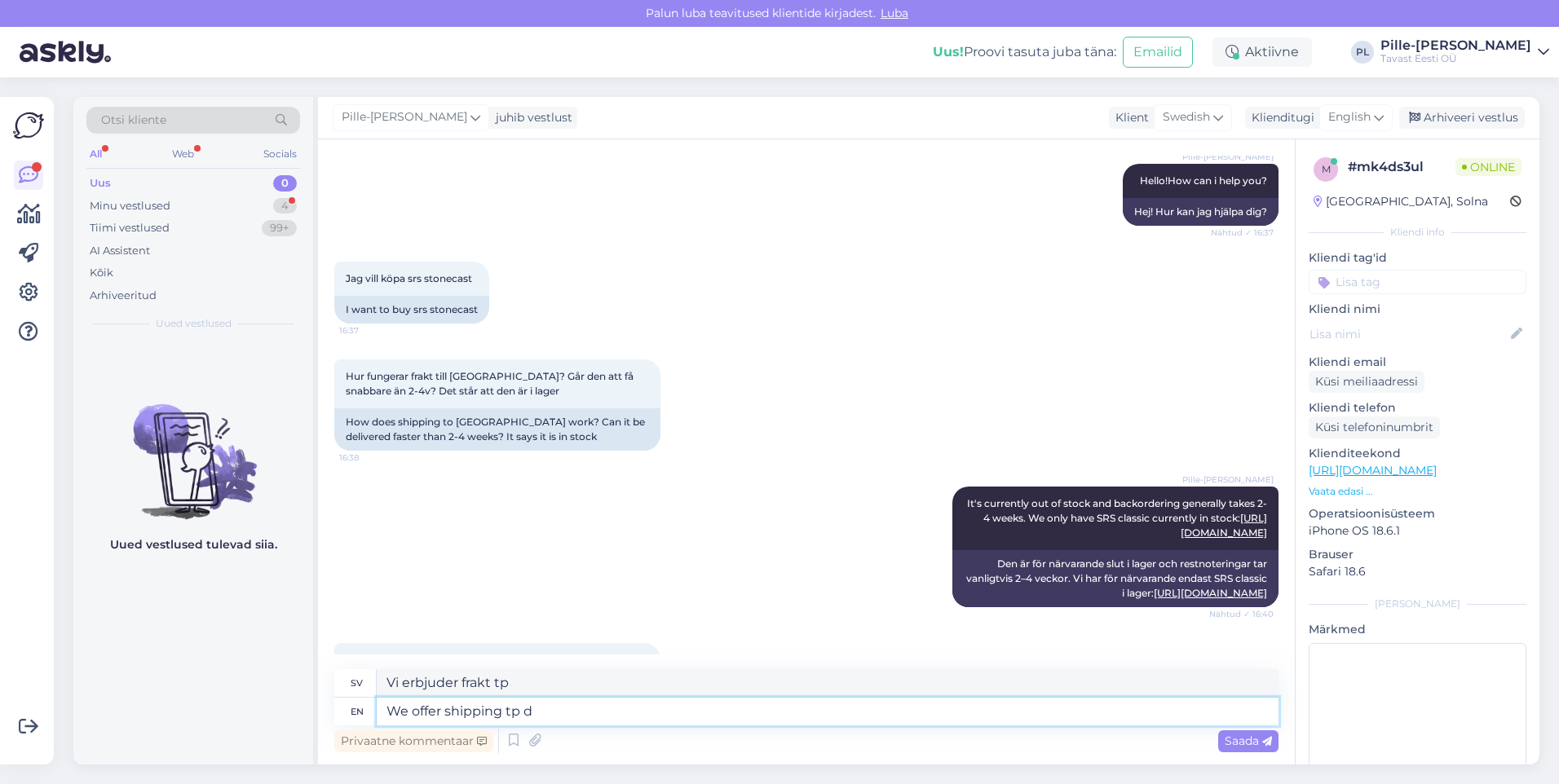
scroll to position [303, 0]
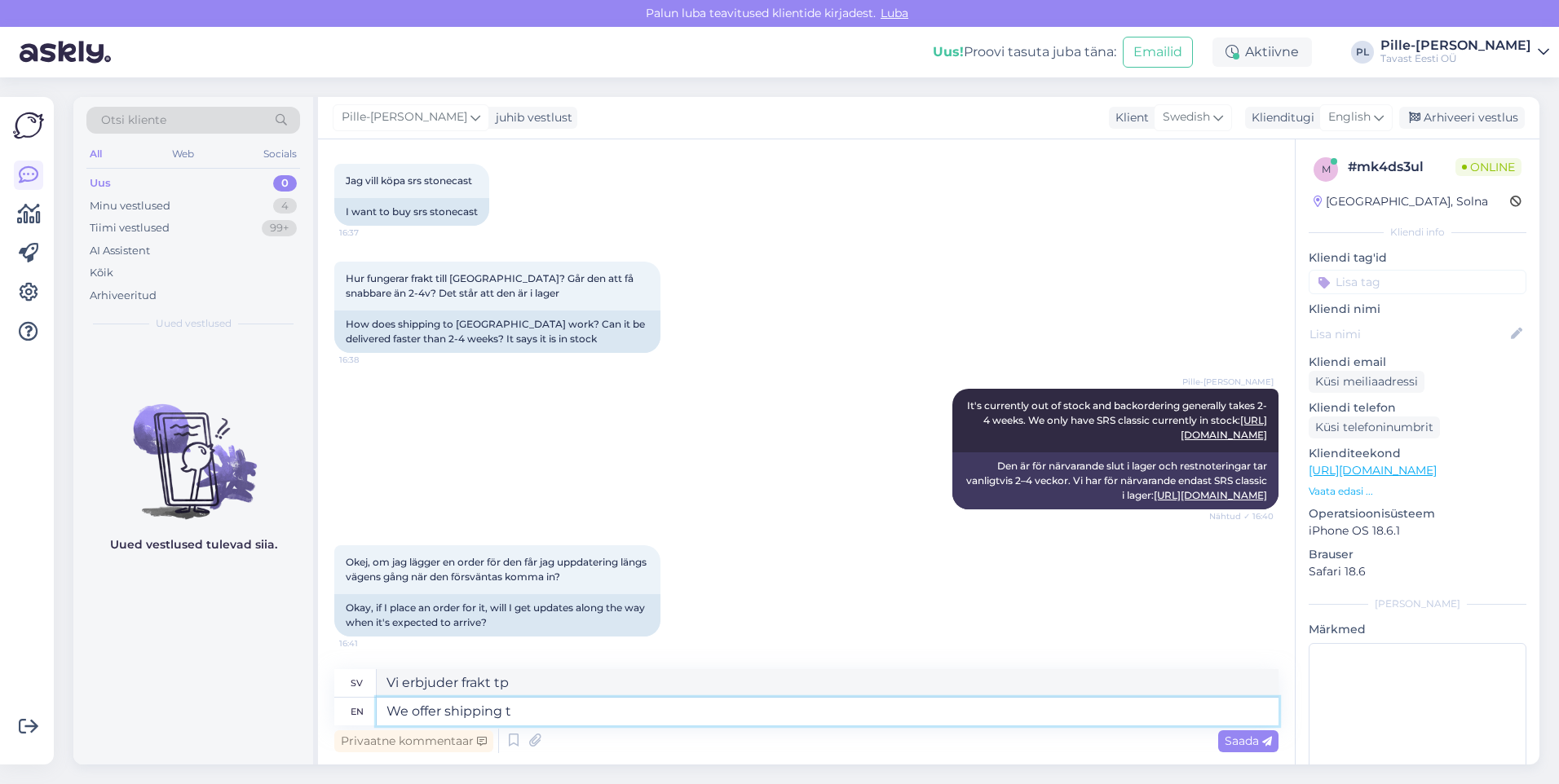
type textarea "We offer shipping to"
type textarea "Vi erbjuder frakt"
type textarea "We offer shipping to sw"
type textarea "Vi erbjuder frakt till"
type textarea "We offer shipping to swede"
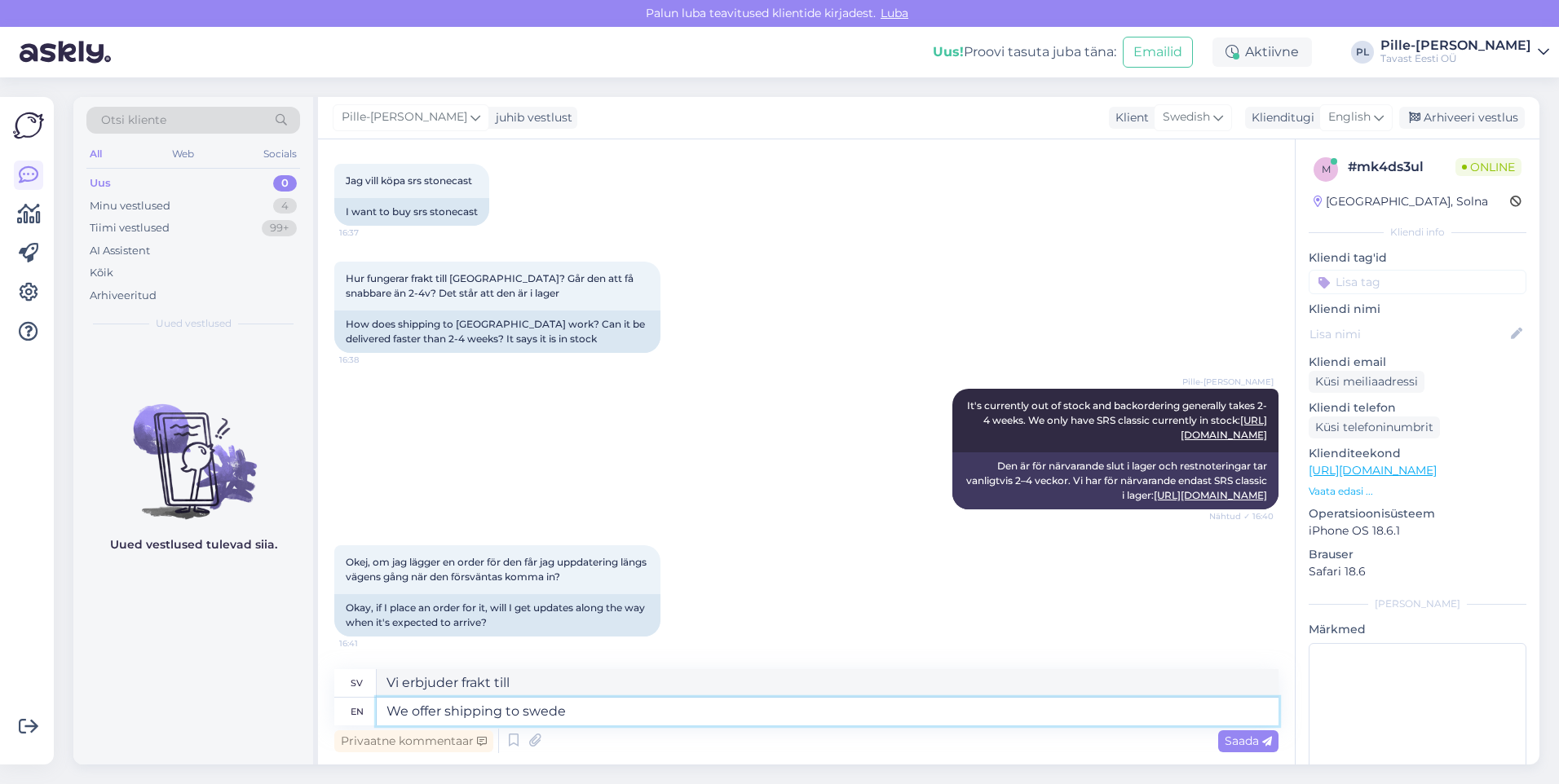
type textarea "Vi erbjuder frakt till svenska"
type textarea "We offer shipping to swede through"
type textarea "Vi erbjuder frakt till svenska via"
type textarea "We offer shipping to swede through DPD"
type textarea "Vi erbjuder frakt till kålrot via DPD"
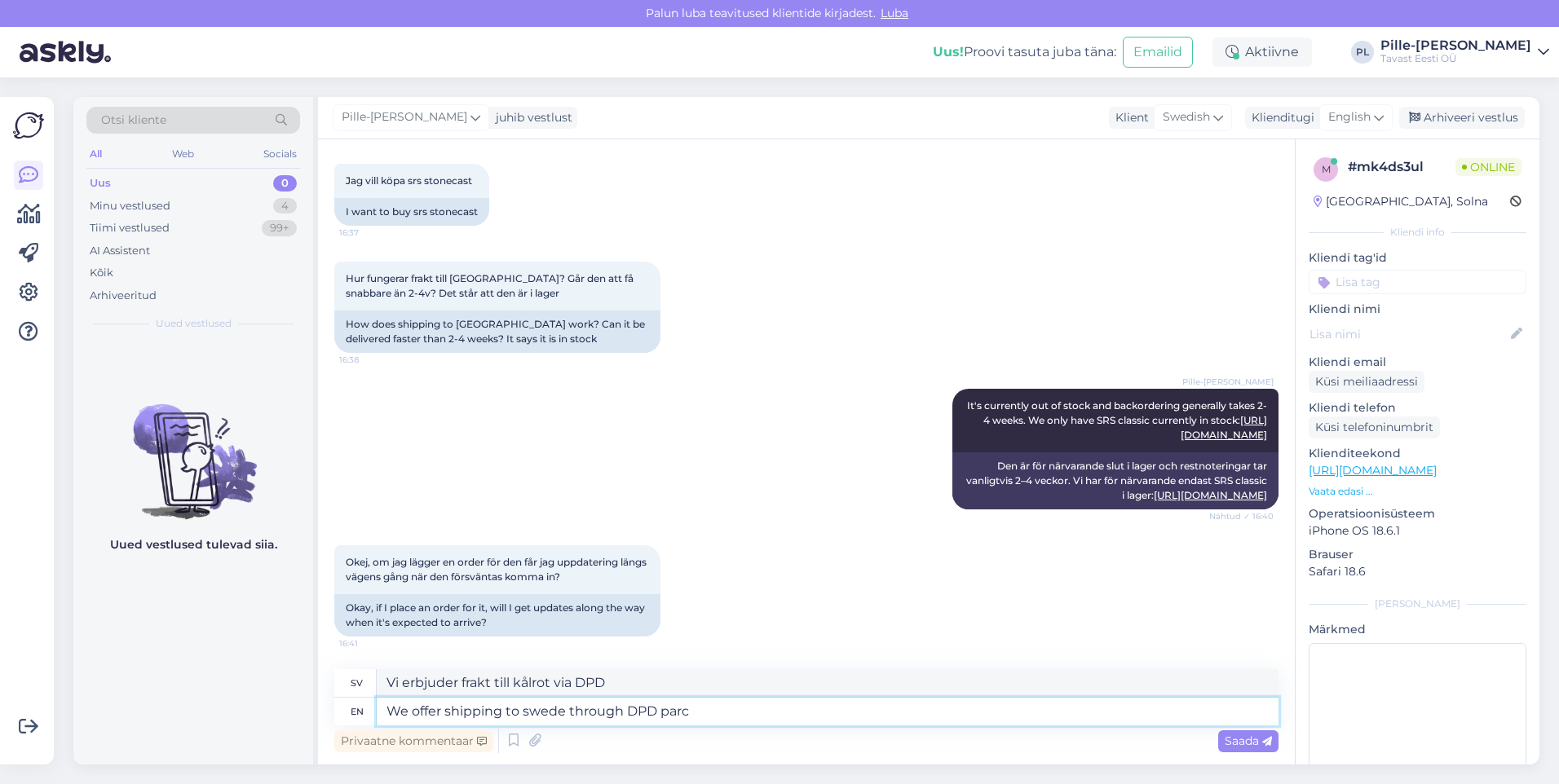
type textarea "We offer shipping to swede through DPD parce"
type textarea "Vi erbjuder frakt till kålrot via DPD par"
type textarea "We offer shipping to swede through DPD parcel"
type textarea "Vi erbjuder frakt till kålrot med DPD Parcel"
type textarea "We offer shipping to swede through DPD parcel boxes a"
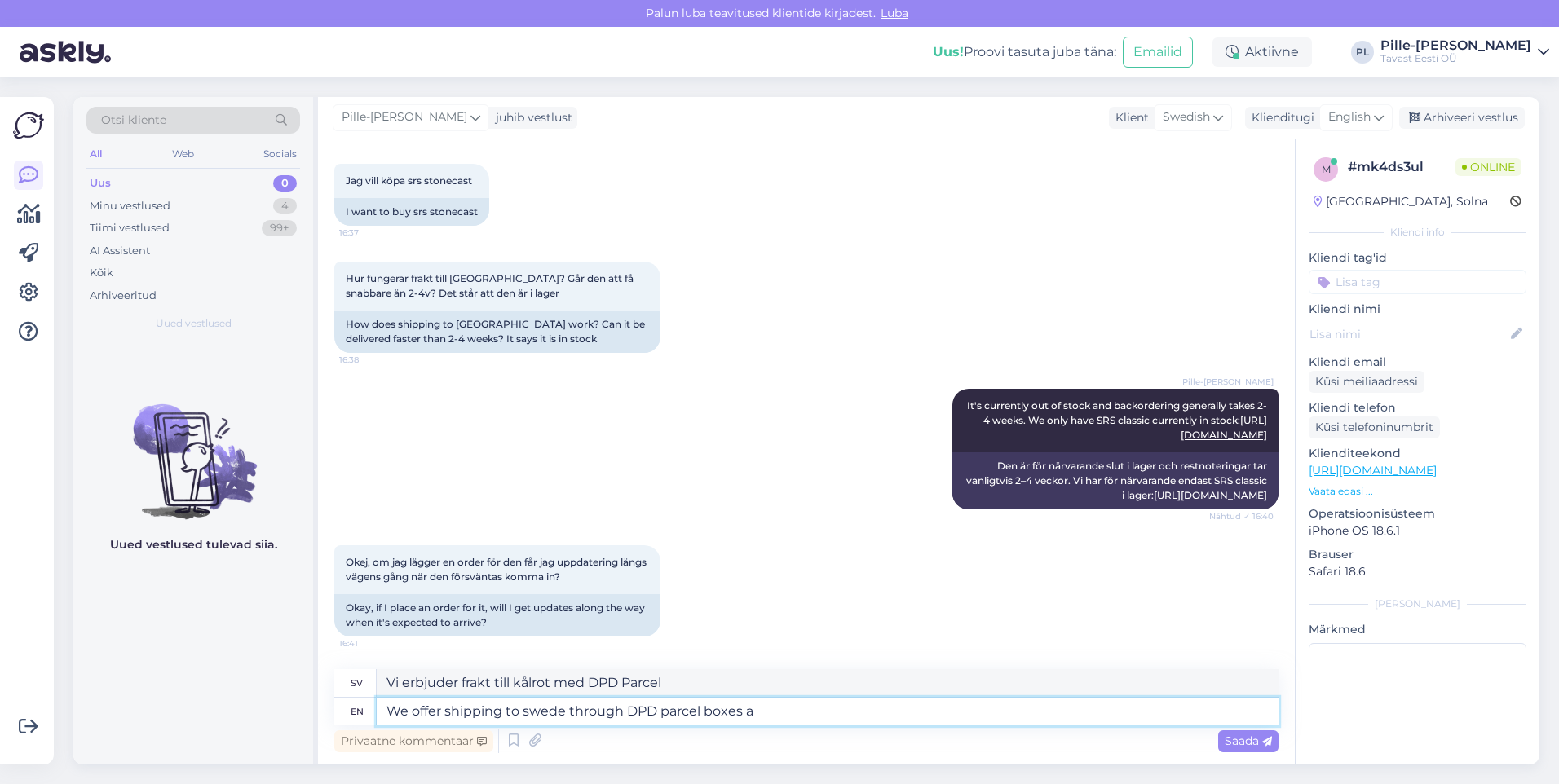
type textarea "Vi erbjuder frakt till kålrot via DPD-paketlådor"
type textarea "We offer shipping to swede through DPD parcel boxes and"
type textarea "Vi erbjuder frakt till kålrot via DPD-paketlådor och"
type textarea "We offer shipping to swede through DPD parcel boxes and courier"
type textarea "Vi erbjuder frakt till kålrot via DPD paketlådor och bud"
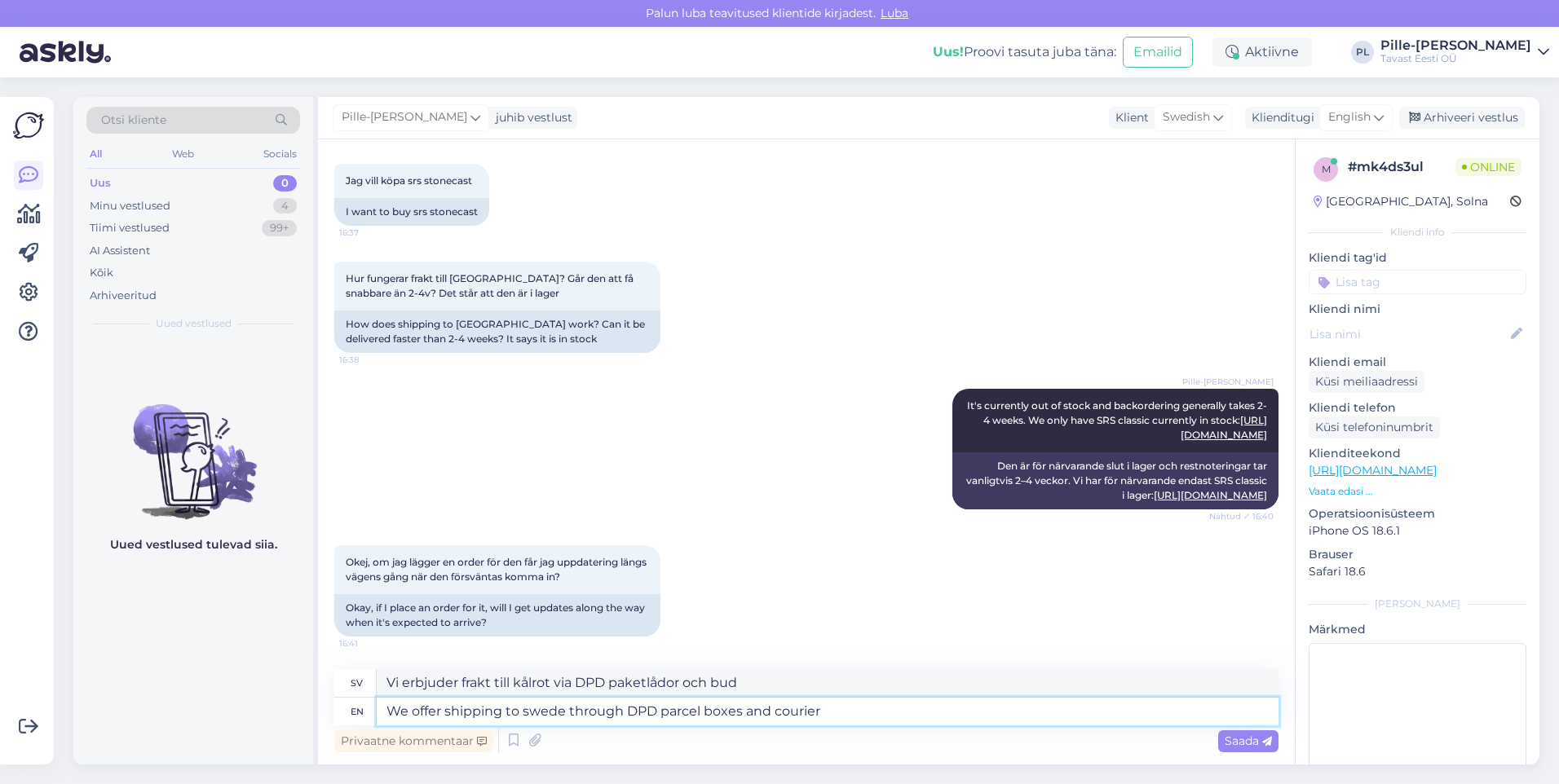
click at [830, 712] on textarea "We offer shipping to swede through DPD parcel boxes and courier" at bounding box center [827, 712] width 902 height 28
click at [709, 704] on textarea "We offer shipping to swede through DPD parcel boxes and courier" at bounding box center [827, 712] width 902 height 28
drag, startPoint x: 625, startPoint y: 717, endPoint x: 562, endPoint y: 720, distance: 63.1
click at [562, 720] on textarea "We offer shipping to swede through DPD parcel boxes and courier" at bounding box center [827, 712] width 902 height 28
type textarea "We offer shipping to [GEOGRAPHIC_DATA] tDPD parcel boxes and courier"
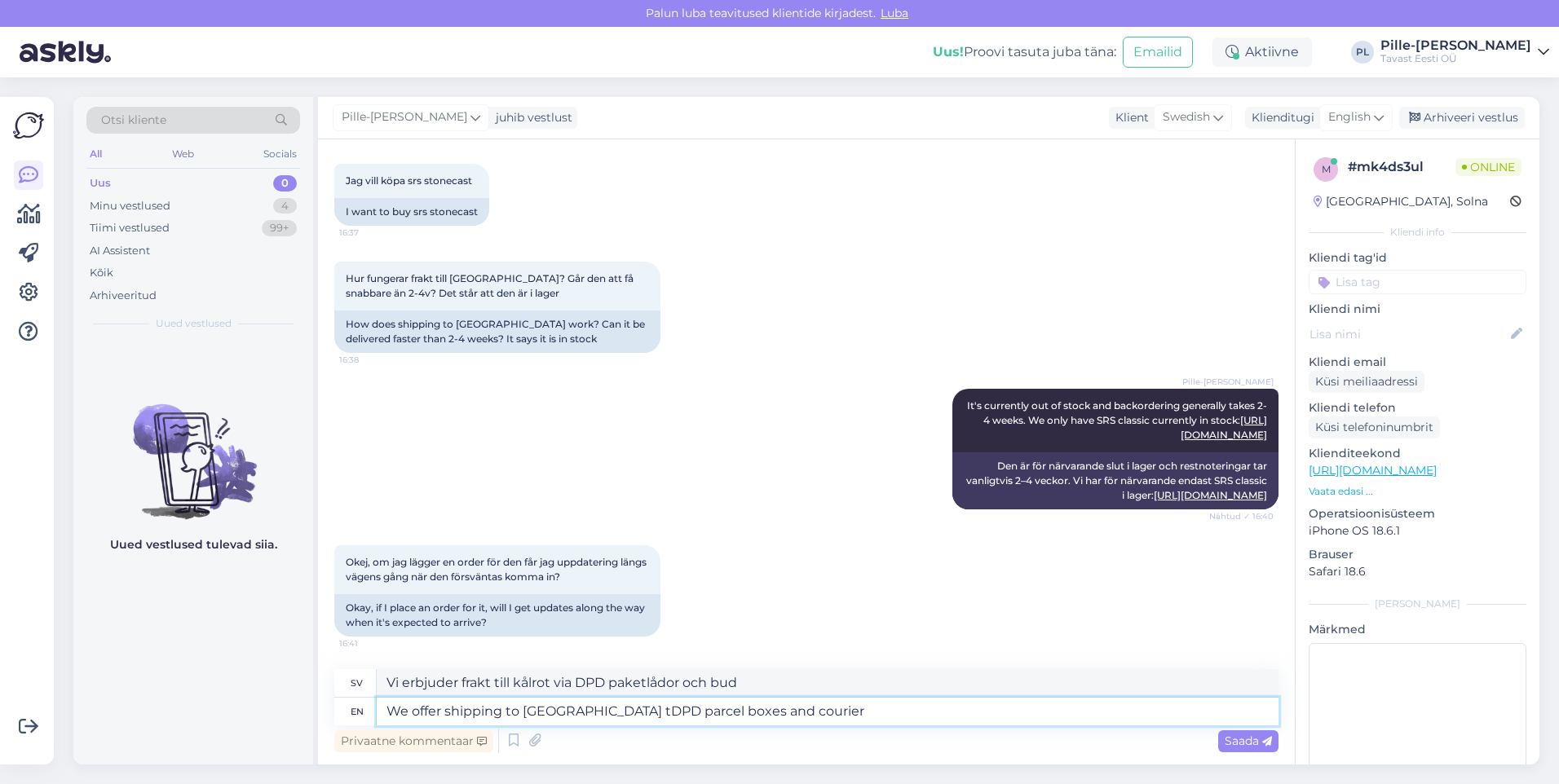
type textarea "Vi erbjuder frakt till [GEOGRAPHIC_DATA] med DPD paketlådor och bud"
click at [850, 721] on textarea "We offer shipping to [GEOGRAPHIC_DATA] to DPD parcel boxes and courier" at bounding box center [827, 712] width 902 height 28
type textarea "We offer shipping to [GEOGRAPHIC_DATA] to DPD parcel boxes and courier."
type textarea "Vi erbjuder frakt till [GEOGRAPHIC_DATA] med DPD paketlådor och bud."
type textarea "We offer shipping to [GEOGRAPHIC_DATA] to DPD parcel boxes and courier. You wil…"
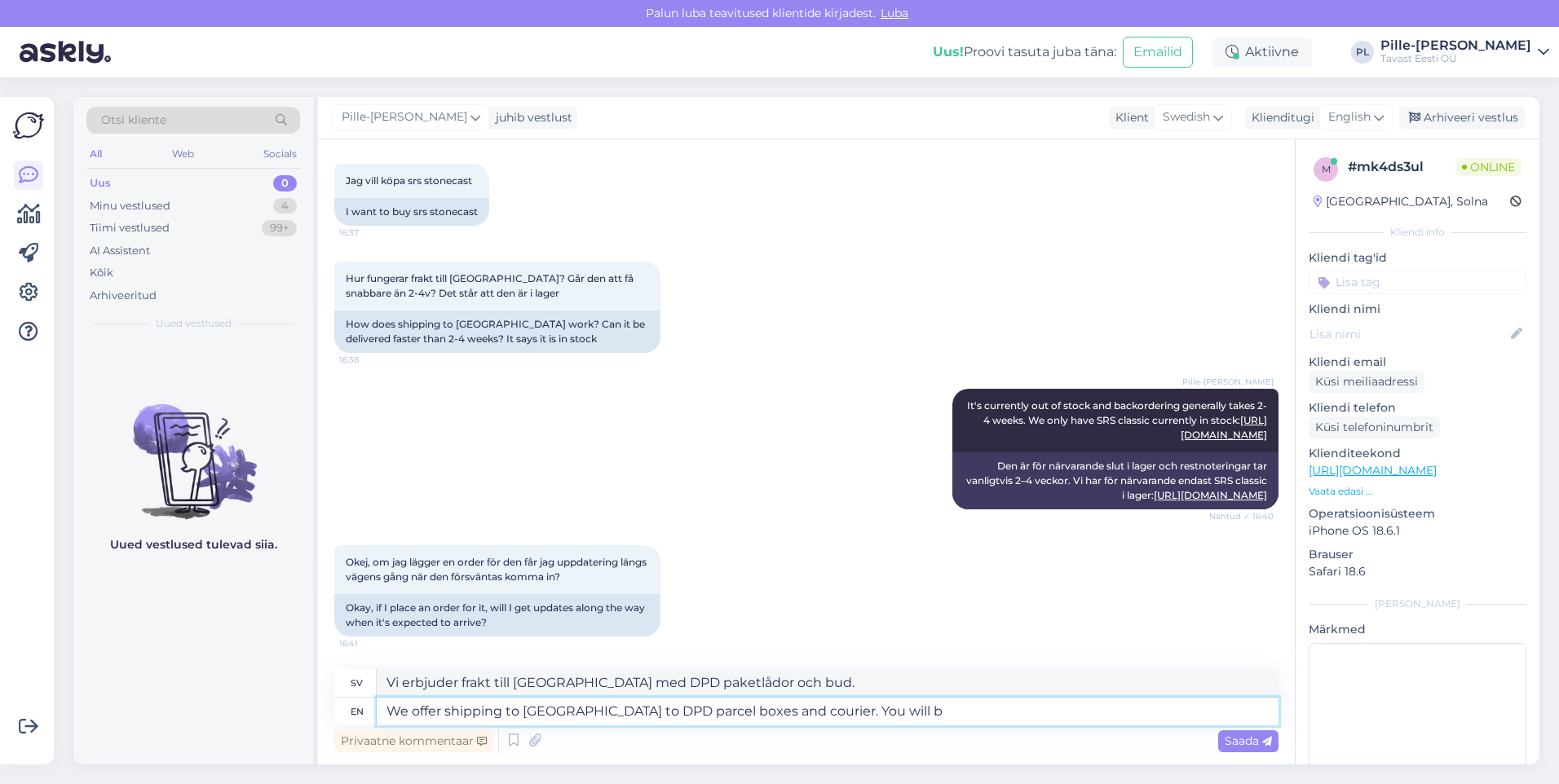
type textarea "Vi erbjuder frakt till [GEOGRAPHIC_DATA] med DPD paketlådor och bud. Du kommer …"
type textarea "We offer shipping to [GEOGRAPHIC_DATA] to DPD parcel boxes and courier. You wil…"
type textarea "Vi erbjuder frakt till [GEOGRAPHIC_DATA] med DPD paketlådor och bud. Du kommer …"
type textarea "We offer shipping to [GEOGRAPHIC_DATA] to DPD parcel boxes and courier. You wil…"
type textarea "Vi erbjuder frakt till [GEOGRAPHIC_DATA] med DPD paketlådor och bud. Du kommer …"
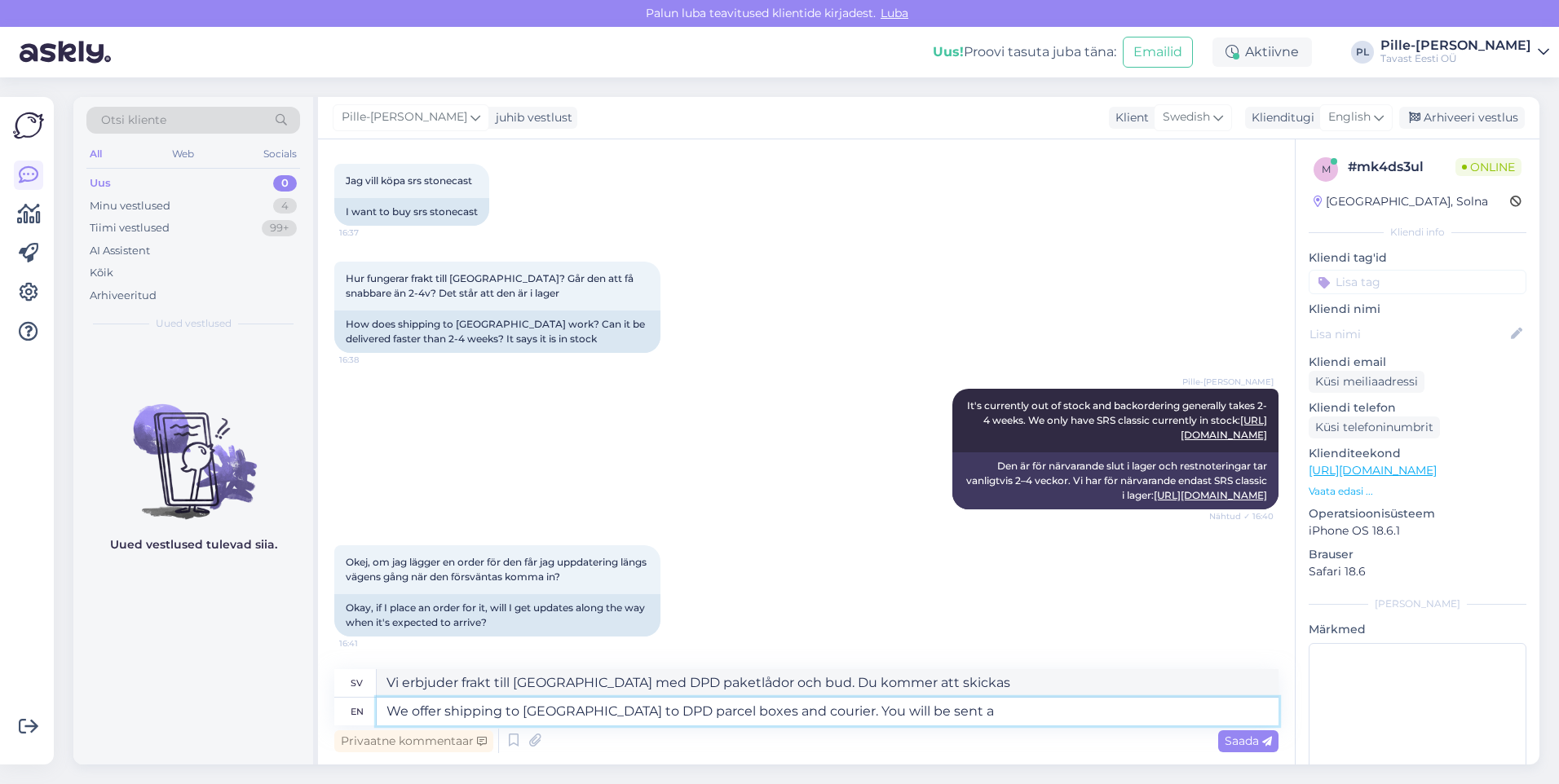
type textarea "We offer shipping to [GEOGRAPHIC_DATA] to DPD parcel boxes and courier. You wil…"
type textarea "Vi erbjuder frakt till [GEOGRAPHIC_DATA] med DPD paketlådor och bud. Du kommer …"
type textarea "We offer shipping to [GEOGRAPHIC_DATA] to DPD parcel boxes and courier. You wil…"
type textarea "Vi erbjuder frakt till [GEOGRAPHIC_DATA] med DPD paketlådor och bud. Du kommer …"
type textarea "We offer shipping to [GEOGRAPHIC_DATA] to DPD parcel boxes and courier. You wil…"
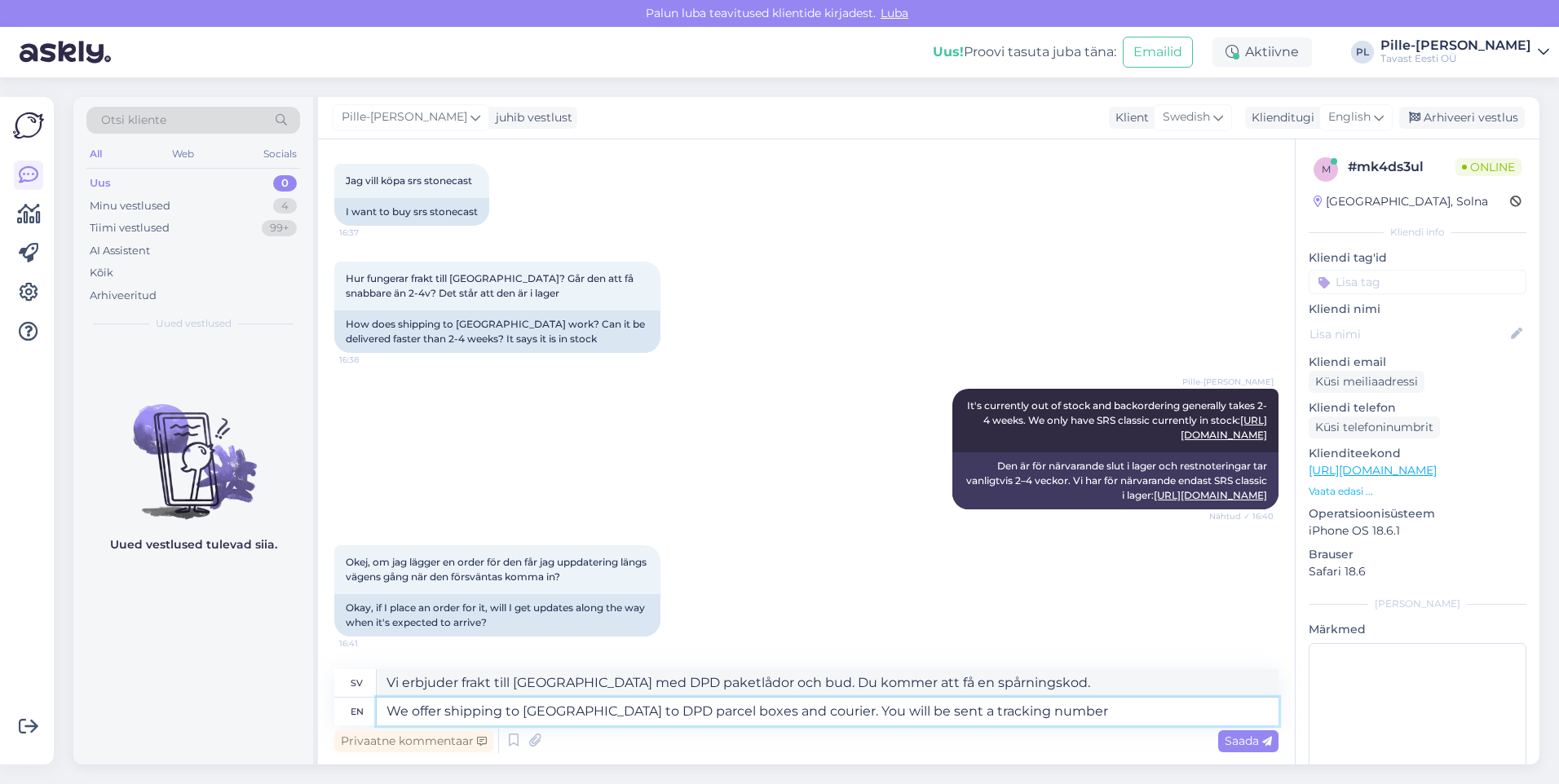
type textarea "Vi erbjuder frakt till [GEOGRAPHIC_DATA] med DPD paketlådor och bud. Du kommer …"
type textarea "We offer shipping to [GEOGRAPHIC_DATA] to DPD parcel boxes and courier. You wil…"
type textarea "Vi erbjuder frakt till [GEOGRAPHIC_DATA] med DPD paketlådor och bud. Du kommer …"
type textarea "We offer shipping to [GEOGRAPHIC_DATA] to DPD parcel boxes and courier. You wil…"
type textarea "Vi erbjuder frakt till [GEOGRAPHIC_DATA] med DPD paketlådor och bud. Du kommer …"
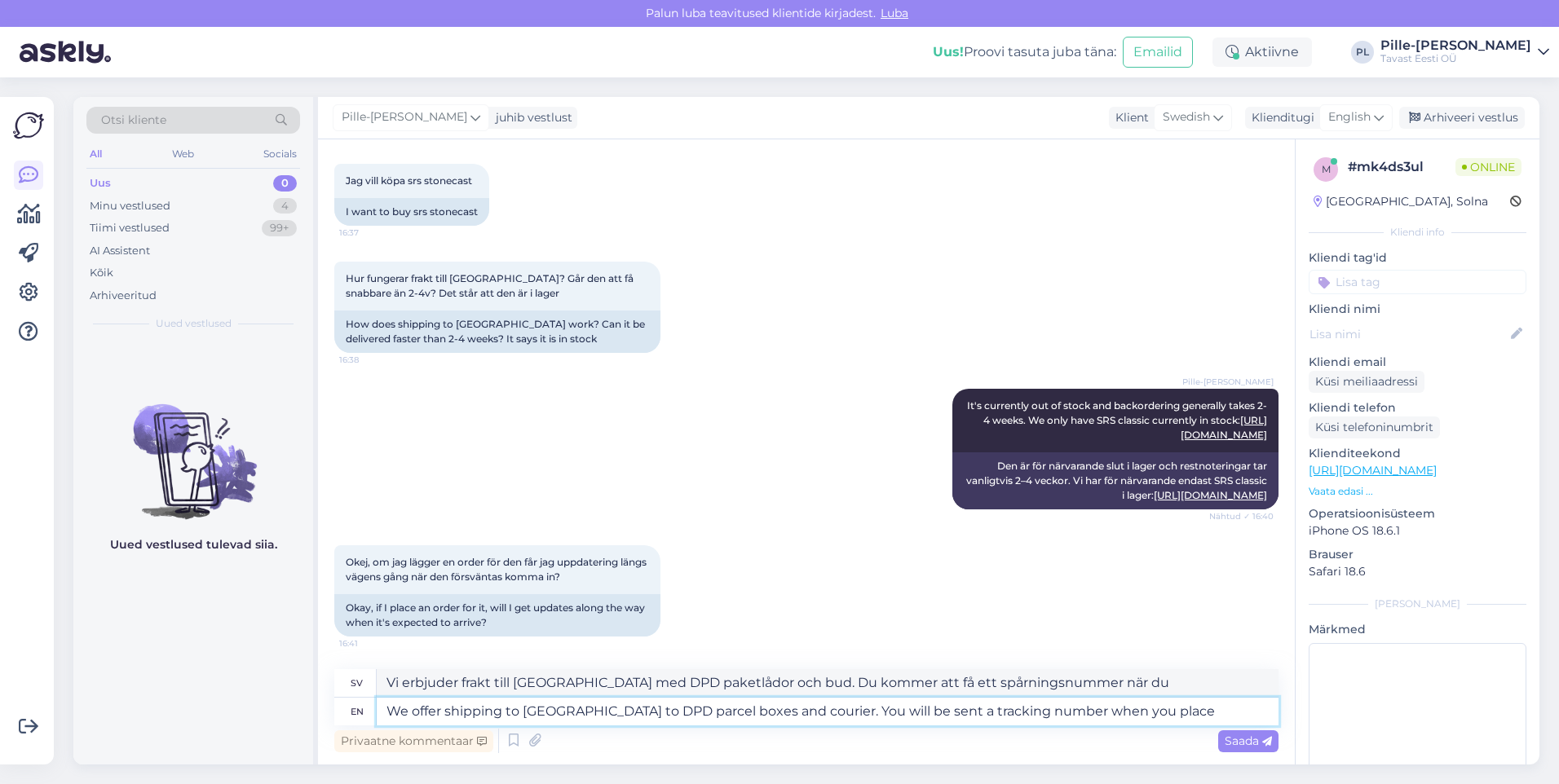
type textarea "We offer shipping to [GEOGRAPHIC_DATA] to DPD parcel boxes and courier. You wil…"
type textarea "Vi erbjuder frakt till [GEOGRAPHIC_DATA] med DPD-paketlådor och bud. Du får ett…"
type textarea "We offer shipping to [GEOGRAPHIC_DATA] to DPD parcel boxes and courier. You wil…"
type textarea "Vi erbjuder frakt till [GEOGRAPHIC_DATA] med DPD-paketlådor och bud. Du får ett…"
type textarea "We offer shipping to [GEOGRAPHIC_DATA] to DPD parcel boxes and courier. You wil…"
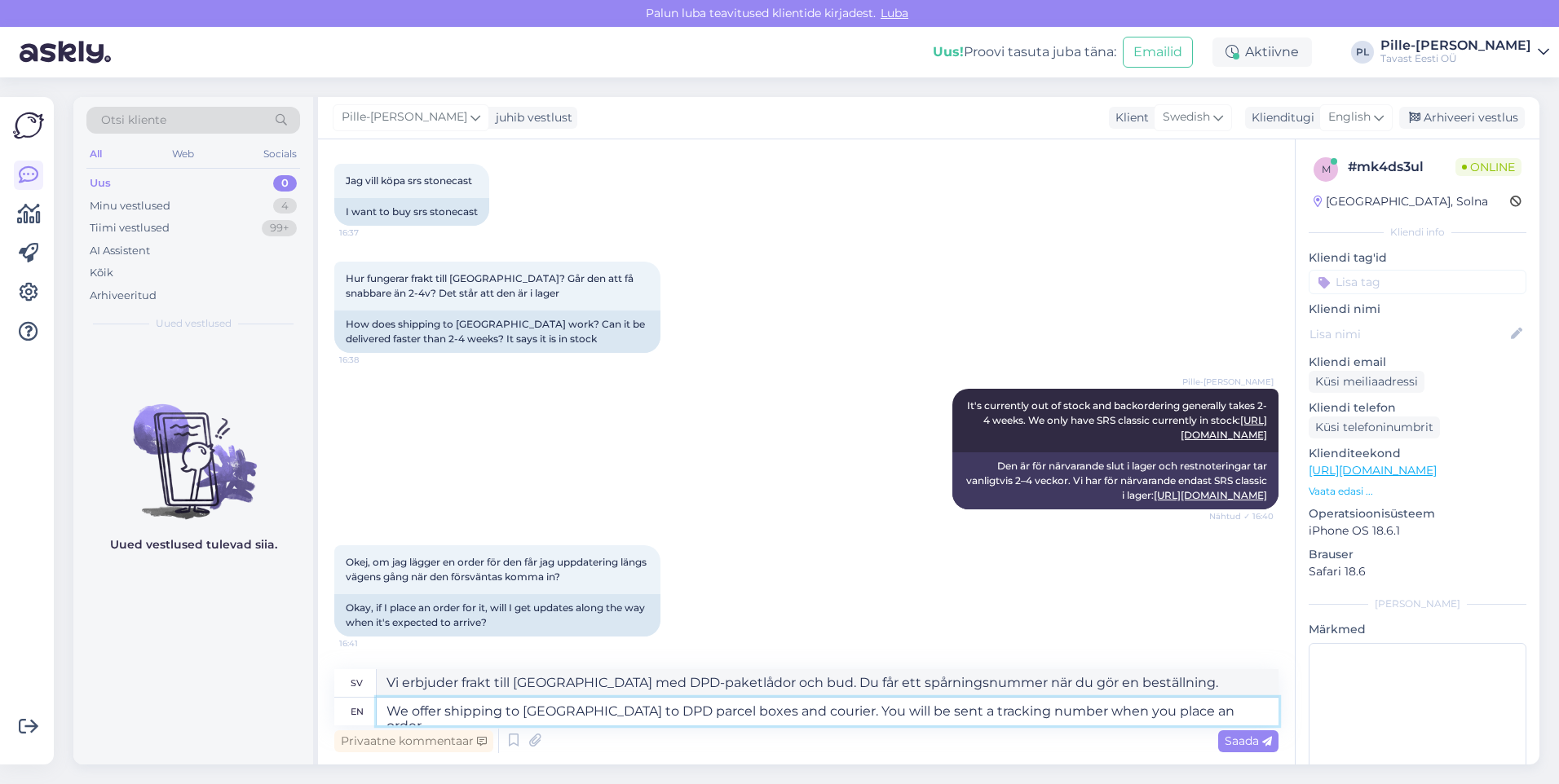
type textarea "Vi erbjuder frakt till [GEOGRAPHIC_DATA] med DPD paketlådor och bud. Du får ett…"
click at [524, 709] on textarea "We offer shipping to [GEOGRAPHIC_DATA] to DPD parcel boxes and courier. You wil…" at bounding box center [827, 712] width 902 height 28
type textarea "We offer shipping to [GEOGRAPHIC_DATA] to DPD parcel boxes and courier. You wil…"
type textarea "Vi erbjuder frakt till [GEOGRAPHIC_DATA] med DPD-paketlådor och bud. Du får ett…"
click at [742, 718] on textarea "We offer shipping to [GEOGRAPHIC_DATA] to DPD parcel boxes and courier. You wil…" at bounding box center [827, 712] width 902 height 28
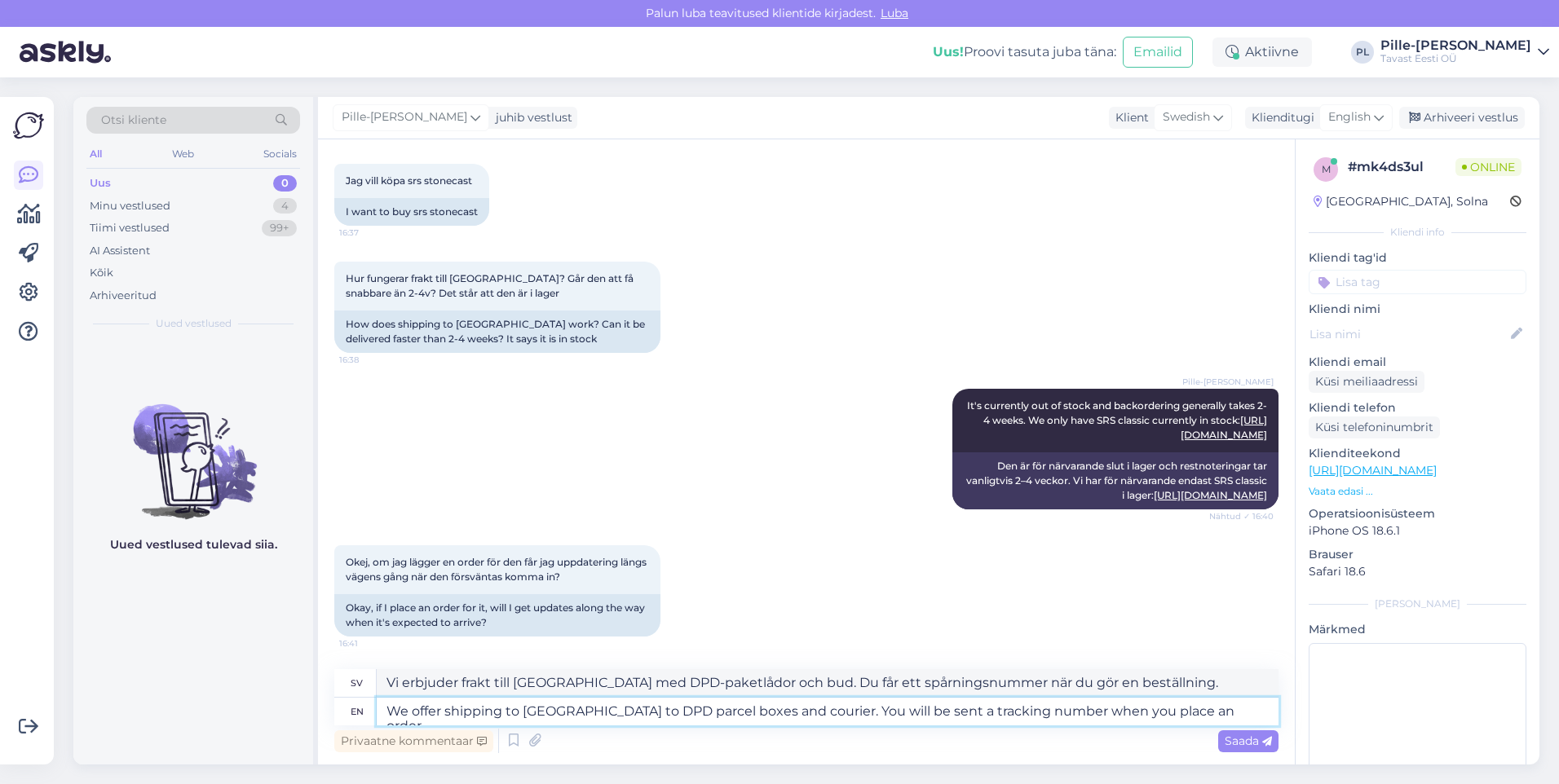
drag, startPoint x: 742, startPoint y: 716, endPoint x: 717, endPoint y: 716, distance: 25.0
click at [717, 716] on textarea "We offer shipping to [GEOGRAPHIC_DATA] to DPD parcel boxes and courier. You wil…" at bounding box center [827, 712] width 902 height 28
type textarea "We offer shipping to [GEOGRAPHIC_DATA] to DPD parcel boxes or courier. You will…"
type textarea "Vi erbjuder frakt till [GEOGRAPHIC_DATA] med DPD-paketlådor [PERSON_NAME]. Du f…"
type textarea "We offer shipping to [GEOGRAPHIC_DATA] to DPD parcel boxes or DPD courier. You …"
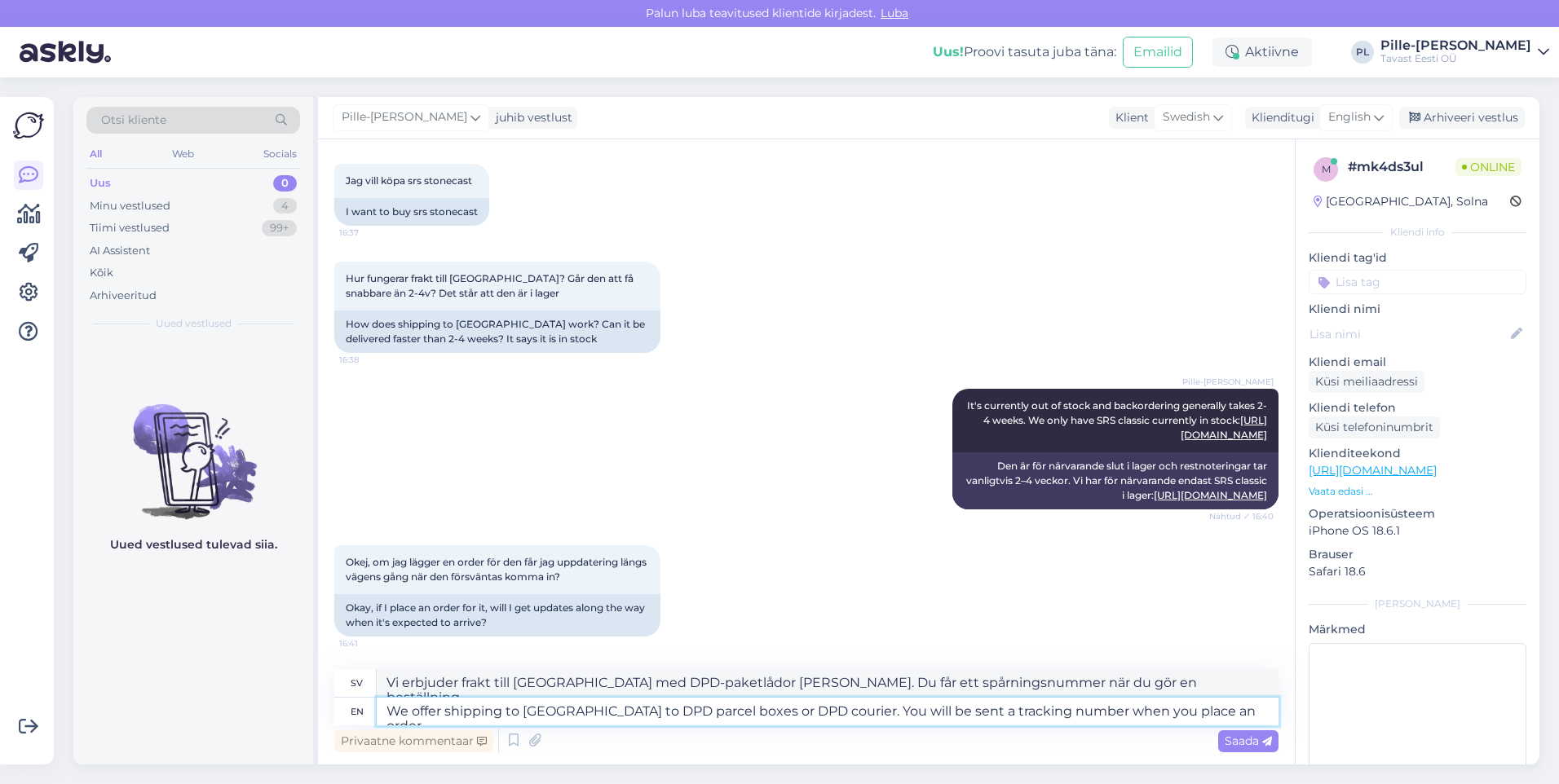
type textarea "Vi erbjuder frakt till [GEOGRAPHIC_DATA] med DPD-paketlådor [PERSON_NAME] DPD-[…"
click at [727, 713] on textarea "We offer shipping to [GEOGRAPHIC_DATA] to DPD parcel boxes or DPD courier. You …" at bounding box center [827, 712] width 902 height 28
type textarea "We offer shipping to [GEOGRAPHIC_DATA] to DPD parcel boxes or with DPD courier.…"
type textarea "Vi erbjuder frakt till [GEOGRAPHIC_DATA] till DPD-paketlådor [PERSON_NAME] med …"
click at [838, 714] on textarea "We offer shipping to [GEOGRAPHIC_DATA] to DPD parcel boxes or with DPD courier.…" at bounding box center [827, 712] width 902 height 28
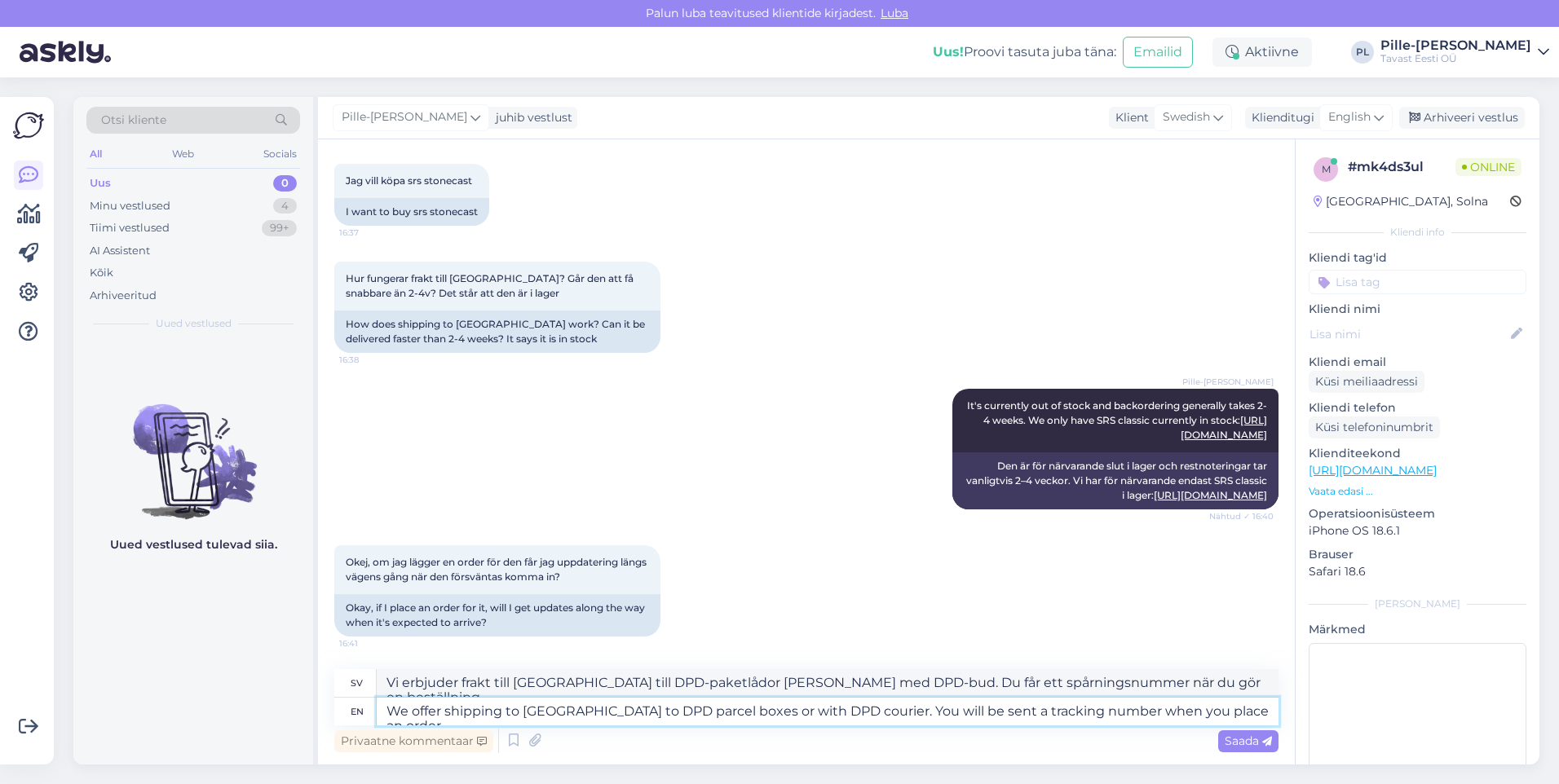
click at [845, 712] on textarea "We offer shipping to [GEOGRAPHIC_DATA] to DPD parcel boxes or with DPD courier.…" at bounding box center [827, 712] width 902 height 28
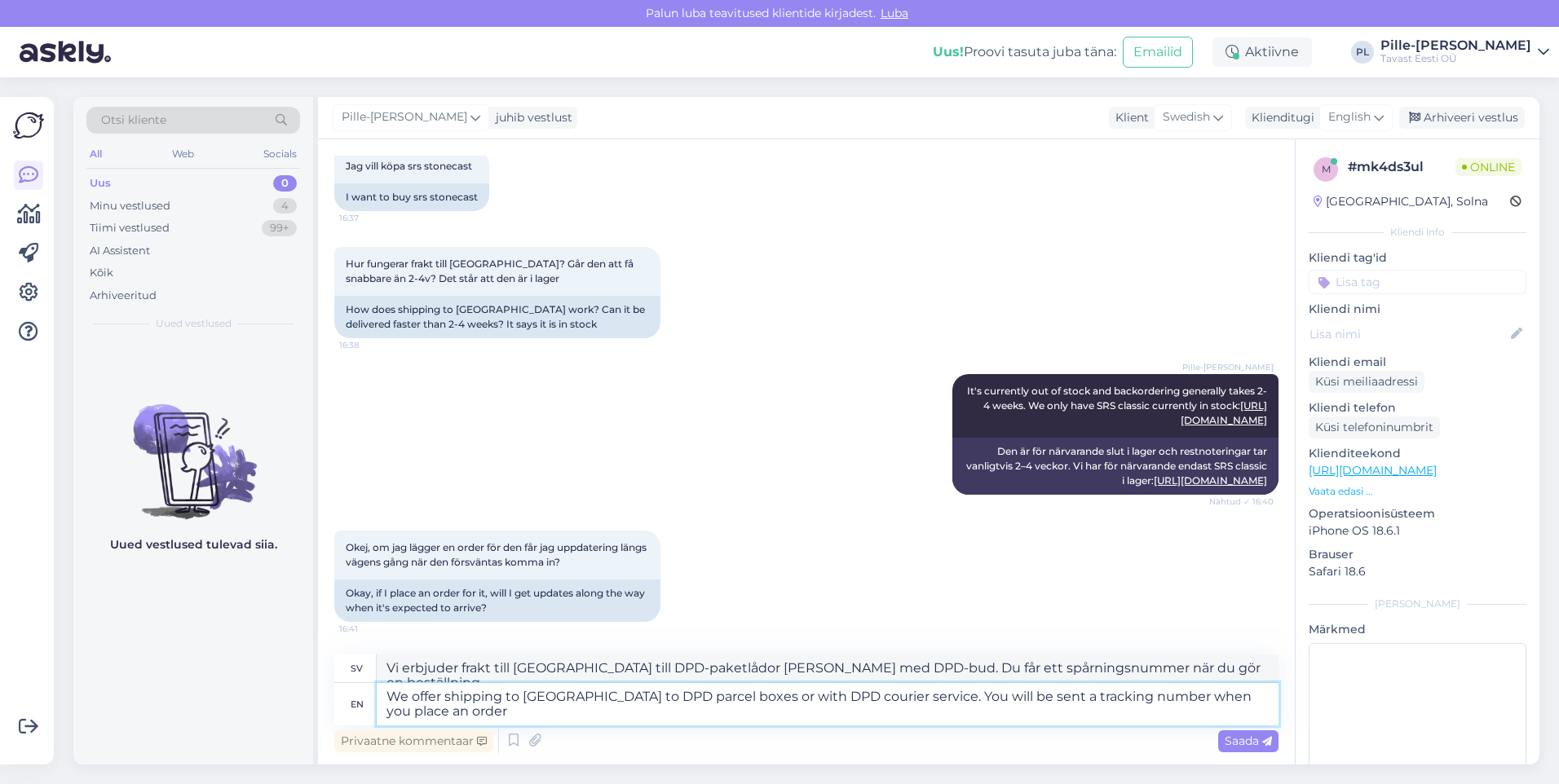
type textarea "We offer shipping to [GEOGRAPHIC_DATA] to DPD parcel boxes or with DPD courier …"
type textarea "Vi erbjuder frakt till [GEOGRAPHIC_DATA] till DPD:s paketlådor [PERSON_NAME] me…"
type textarea "We offer shipping to [GEOGRAPHIC_DATA] to DPD parcel boxes or with DPD courier …"
click at [1016, 712] on textarea "We offer shipping to [GEOGRAPHIC_DATA] to DPD parcel boxes or with DPD courier …" at bounding box center [827, 704] width 902 height 42
type textarea "Vi erbjuder frakt till [GEOGRAPHIC_DATA] med DPD-paketlådor [PERSON_NAME] med D…"
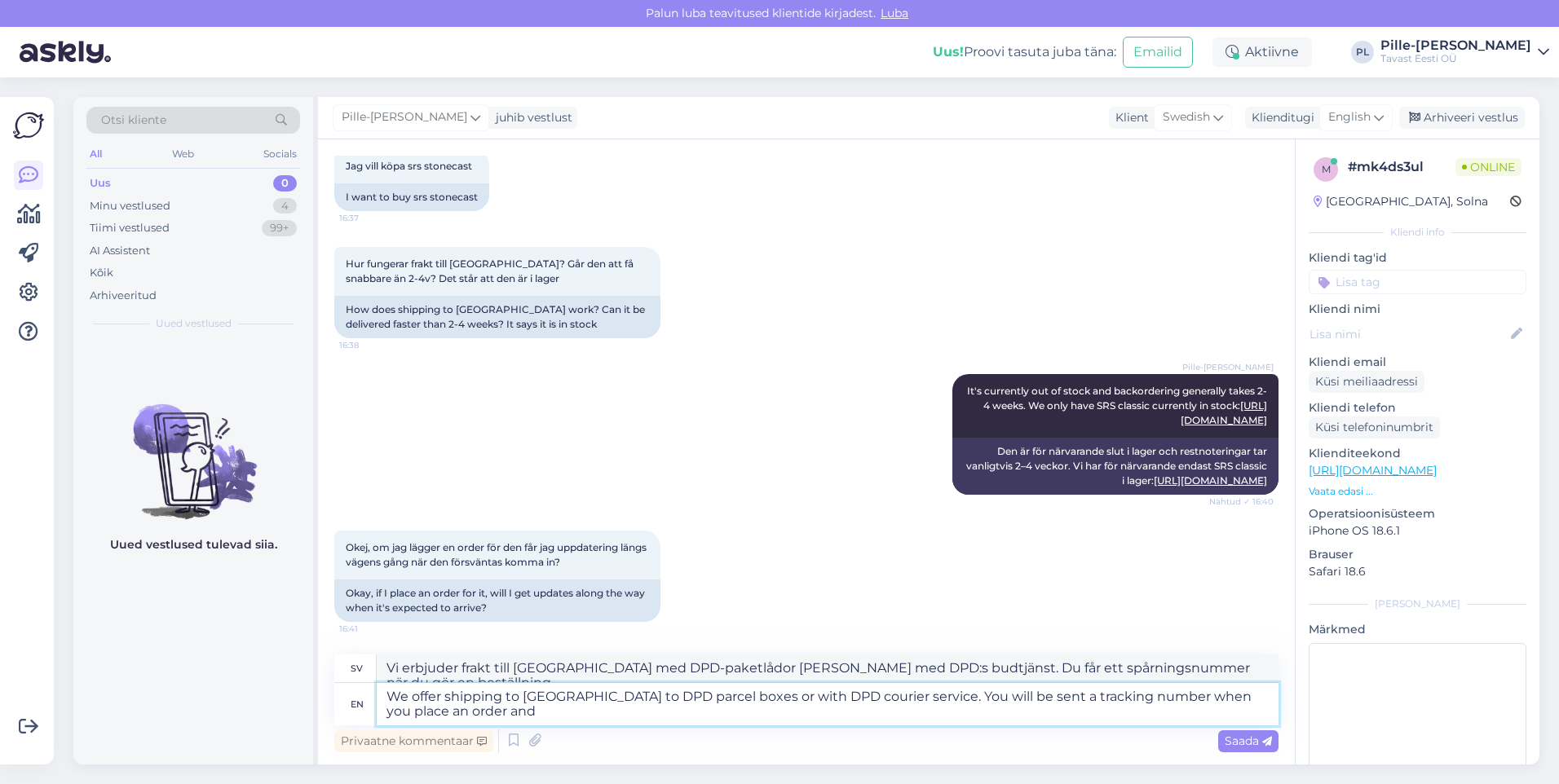
type textarea "We offer shipping to [GEOGRAPHIC_DATA] to DPD parcel boxes or with DPD courier …"
type textarea "Vi erbjuder frakt till [GEOGRAPHIC_DATA] till DPD:s paketlådor [PERSON_NAME] me…"
type textarea "We offer shipping to [GEOGRAPHIC_DATA] to DPD parcel boxes or with DPD courier …"
type textarea "Vi erbjuder frakt till [GEOGRAPHIC_DATA] till DPD:s paketlådor [PERSON_NAME] me…"
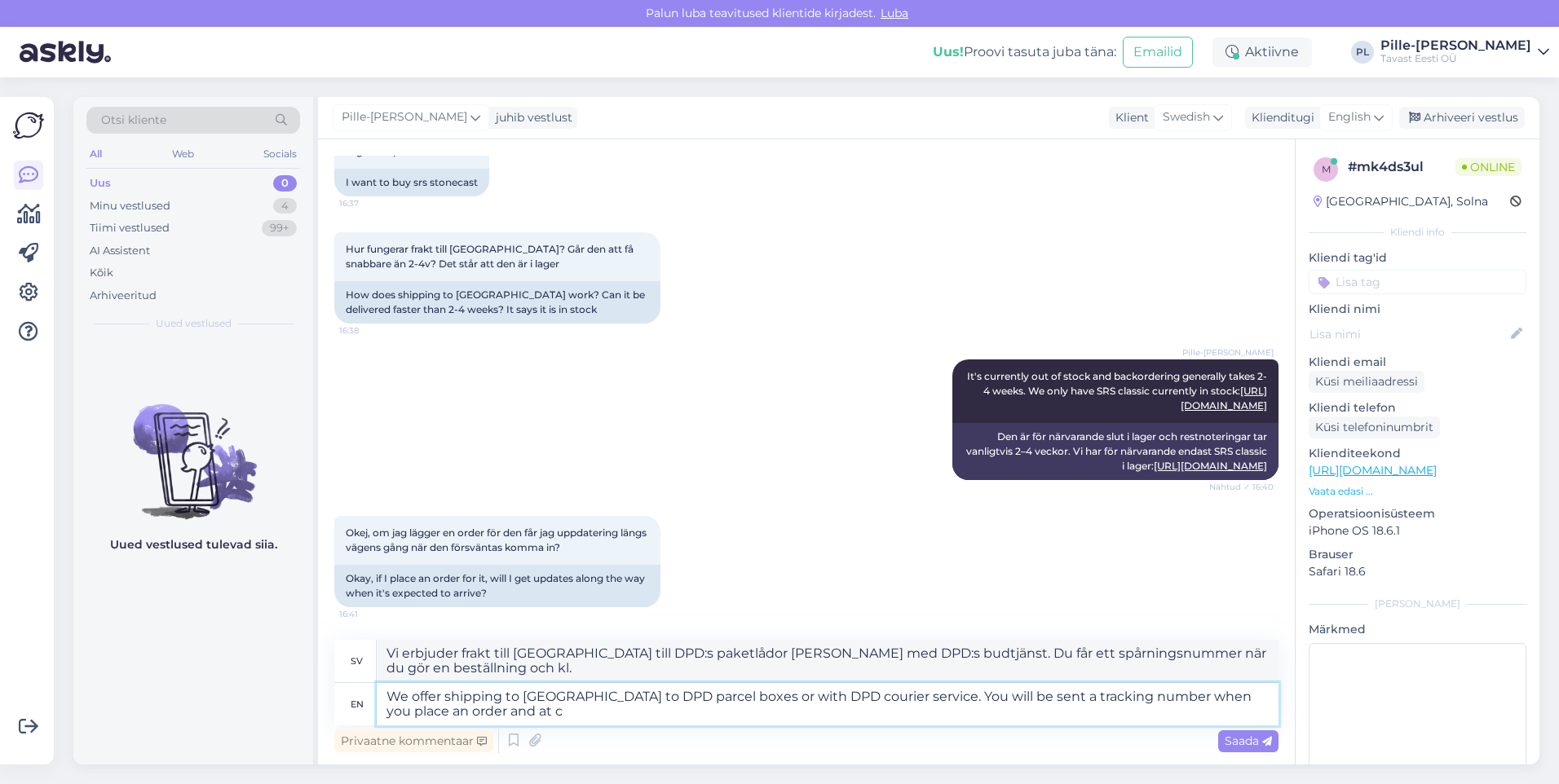
type textarea "We offer shipping to [GEOGRAPHIC_DATA] to DPD parcel boxes or with DPD courier …"
type textarea "Vi erbjuder frakt till [GEOGRAPHIC_DATA] till DPD:s paketlådor [PERSON_NAME] me…"
type textarea "We offer shipping to [GEOGRAPHIC_DATA] to DPD parcel boxes or with DPD courier …"
type textarea "Vi erbjuder frakt till [GEOGRAPHIC_DATA] till DPD:s paketlådor [PERSON_NAME] me…"
type textarea "We offer shipping to [GEOGRAPHIC_DATA] to DPD parcel boxes or with DPD courier …"
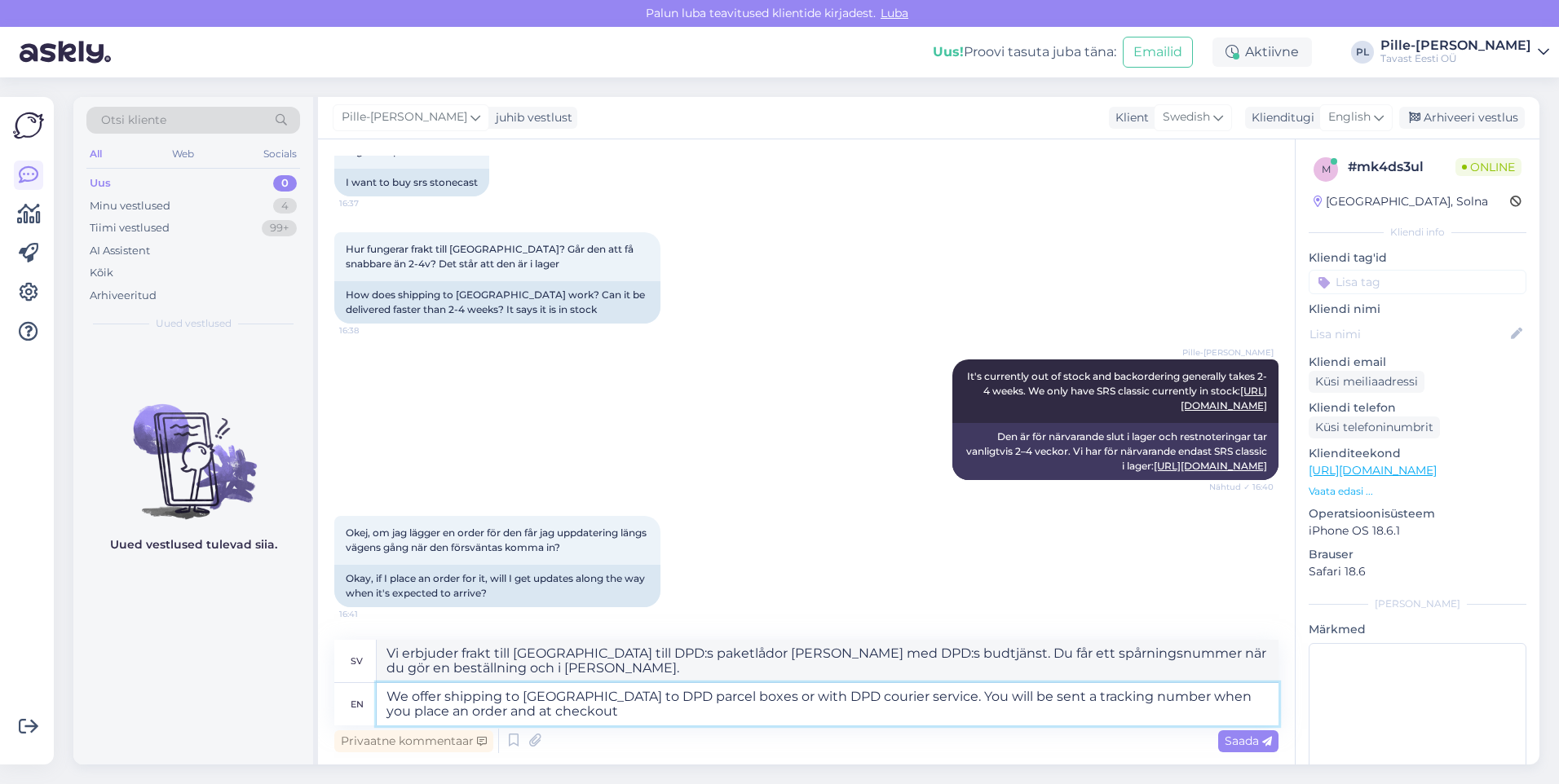
type textarea "Vi erbjuder frakt till [GEOGRAPHIC_DATA] med DPD-paketlådor [PERSON_NAME] med D…"
type textarea "We offer shipping to [GEOGRAPHIC_DATA] to DPD parcel boxes or with DPD courier …"
type textarea "Vi erbjuder frakt till [GEOGRAPHIC_DATA] till DPD:s paketlådor [PERSON_NAME] me…"
type textarea "We offer shipping to [GEOGRAPHIC_DATA] to DPD parcel boxes or with DPD courier …"
type textarea "Vi erbjuder frakt till [GEOGRAPHIC_DATA] till DPD:s paketlådor [PERSON_NAME] me…"
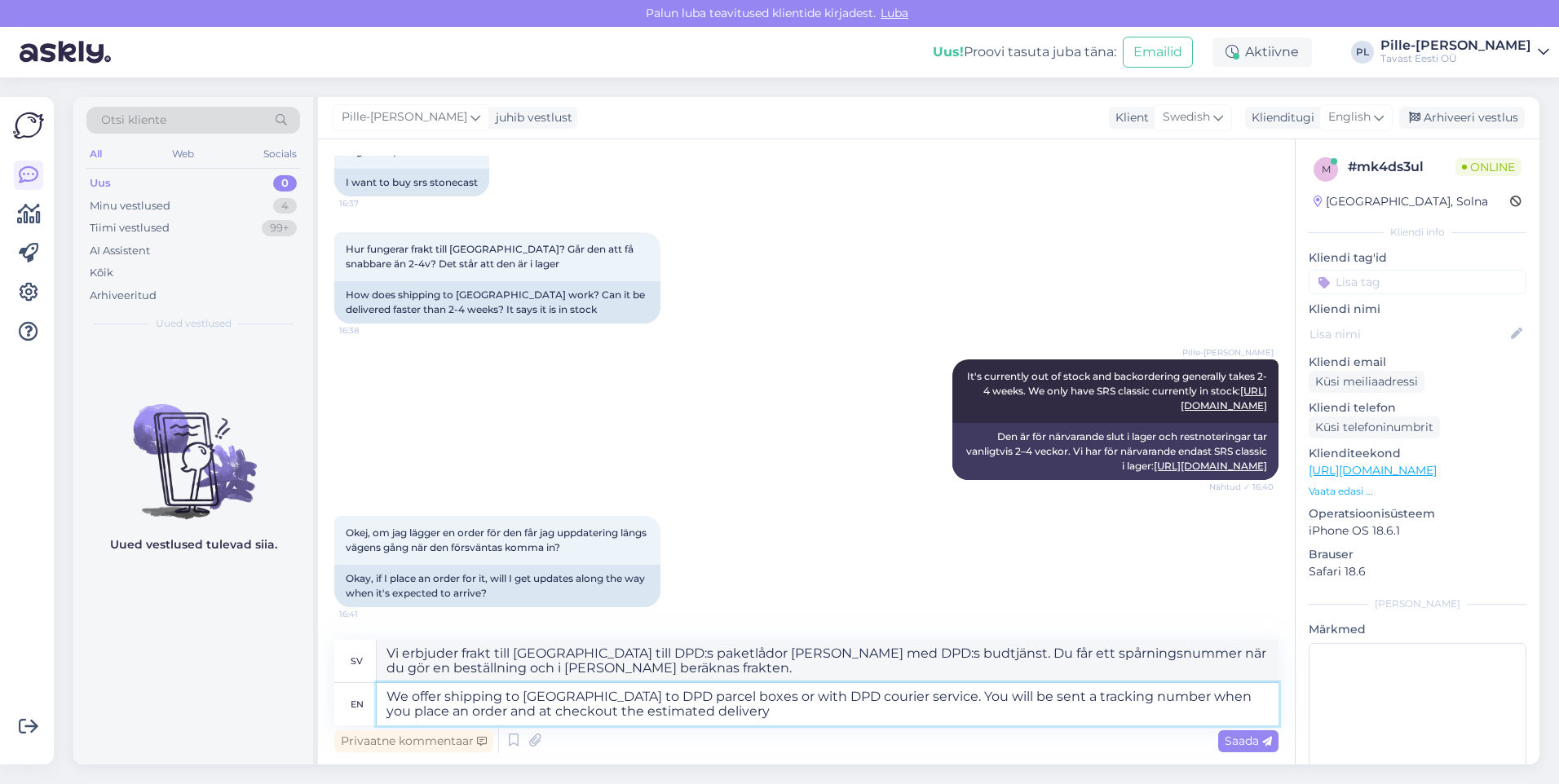
type textarea "We offer shipping to [GEOGRAPHIC_DATA] to DPD parcel boxes or with DPD courier …"
type textarea "Vi erbjuder frakt till [GEOGRAPHIC_DATA] med DPD:s paketlådor [PERSON_NAME] med…"
type textarea "We offer shipping to [GEOGRAPHIC_DATA] to DPD parcel boxes or with DPD courier …"
type textarea "Vi erbjuder frakt till [GEOGRAPHIC_DATA] med DPD:s paketlådor [PERSON_NAME] med…"
type textarea "We offer shipping to [GEOGRAPHIC_DATA] to DPD parcel boxes or with DPD courier …"
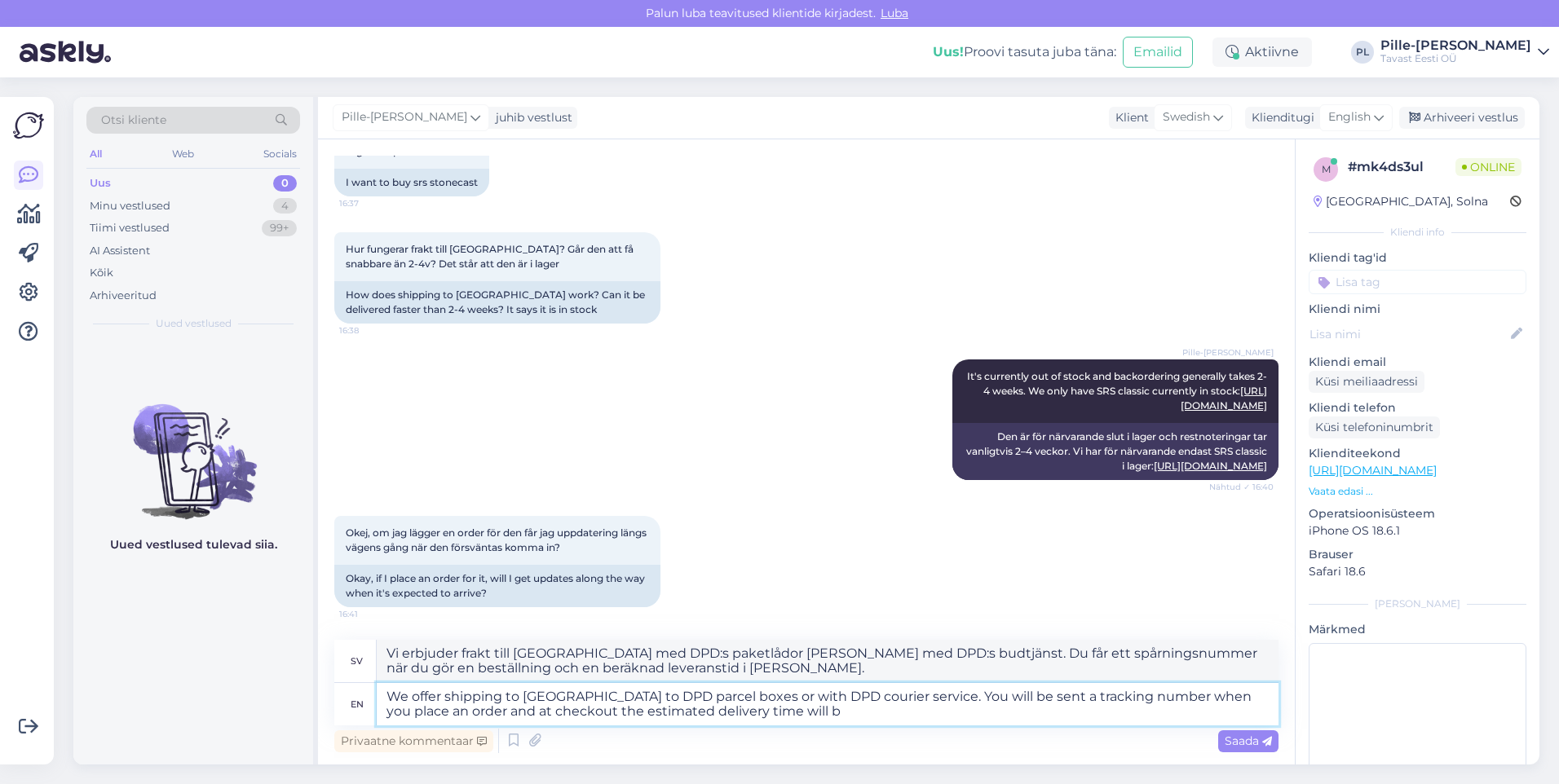
type textarea "Vi erbjuder frakt till [GEOGRAPHIC_DATA] med DPD:s paketlådor [PERSON_NAME] med…"
type textarea "We offer shipping to [GEOGRAPHIC_DATA] to DPD parcel boxes or with DPD courier …"
type textarea "Vi erbjuder frakt till [GEOGRAPHIC_DATA] med DPD:s paketlådor [PERSON_NAME] med…"
type textarea "We offer shipping to [GEOGRAPHIC_DATA] to DPD parcel boxes or with DPD courier …"
type textarea "Vi erbjuder frakt till [GEOGRAPHIC_DATA] med DPD:s paketlådor [PERSON_NAME] med…"
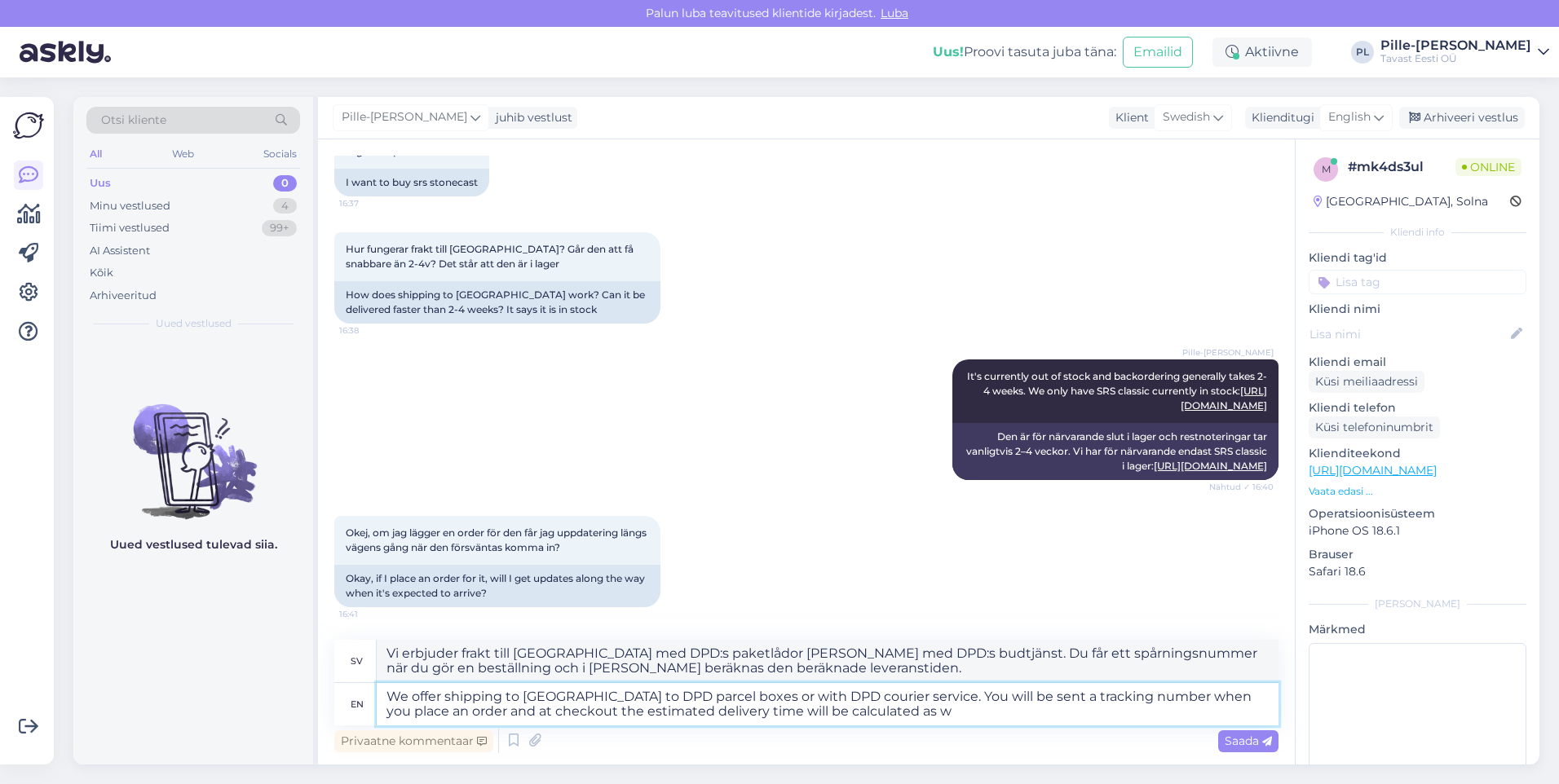
type textarea "We offer shipping to [GEOGRAPHIC_DATA] to DPD parcel boxes or with DPD courier …"
type textarea "Vi erbjuder frakt till [GEOGRAPHIC_DATA] med DPD:s paketlådor [PERSON_NAME] med…"
type textarea "We offer shipping to [GEOGRAPHIC_DATA] to DPD parcel boxes or with DPD courier …"
type textarea "Vi erbjuder frakt till [GEOGRAPHIC_DATA] med DPD-paketlådor [PERSON_NAME] med D…"
type textarea "We offer shipping to [GEOGRAPHIC_DATA] to DPD parcel boxes or with DPD courier …"
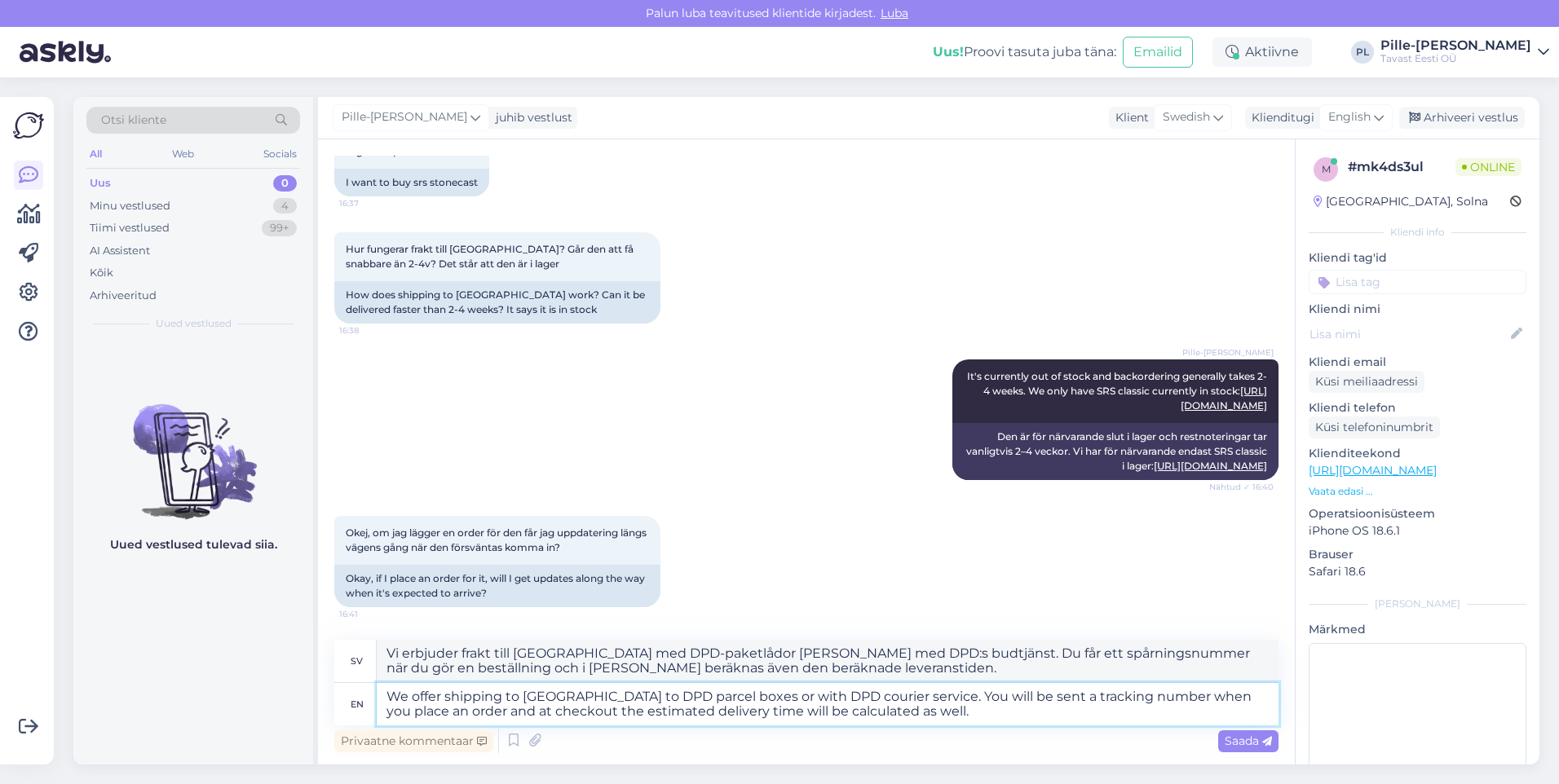
type textarea "Vi erbjuder frakt till [GEOGRAPHIC_DATA] med DPD:s paketboxar [PERSON_NAME] med…"
click at [531, 707] on textarea "We offer shipping to [GEOGRAPHIC_DATA] to DPD parcel boxes or with DPD courier …" at bounding box center [827, 704] width 902 height 42
type textarea "We offer shipping to [GEOGRAPHIC_DATA] to DPD parcel boxes or with DPD courier …"
type textarea "Vi erbjuder frakt till [GEOGRAPHIC_DATA] med DPD:s paketboxar [PERSON_NAME] med…"
click at [1063, 700] on textarea "We offer shipping to [GEOGRAPHIC_DATA] to DPD parcel boxes or with DPD courier …" at bounding box center [827, 704] width 902 height 42
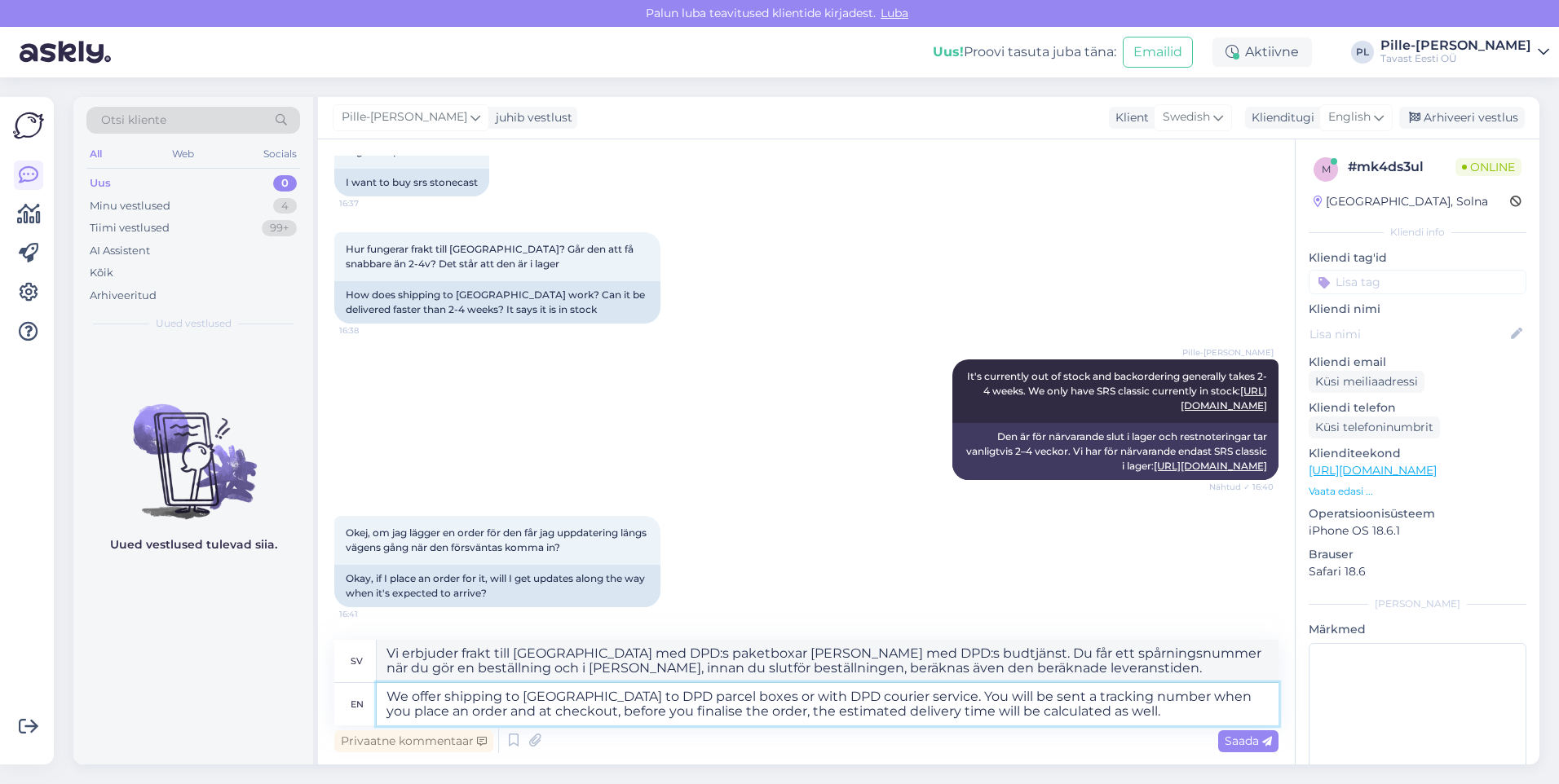
click at [1094, 712] on textarea "We offer shipping to [GEOGRAPHIC_DATA] to DPD parcel boxes or with DPD courier …" at bounding box center [827, 704] width 902 height 42
drag, startPoint x: 1085, startPoint y: 721, endPoint x: 531, endPoint y: 716, distance: 554.0
click at [531, 716] on textarea "We offer shipping to [GEOGRAPHIC_DATA] to DPD parcel boxes or with DPD courier …" at bounding box center [827, 704] width 902 height 42
type textarea "We offer shipping to [GEOGRAPHIC_DATA] to DPD parcel boxes or with DPD courier …"
type textarea "Vi erbjuder frakt till [GEOGRAPHIC_DATA] med DPD-paketlådor [PERSON_NAME] med D…"
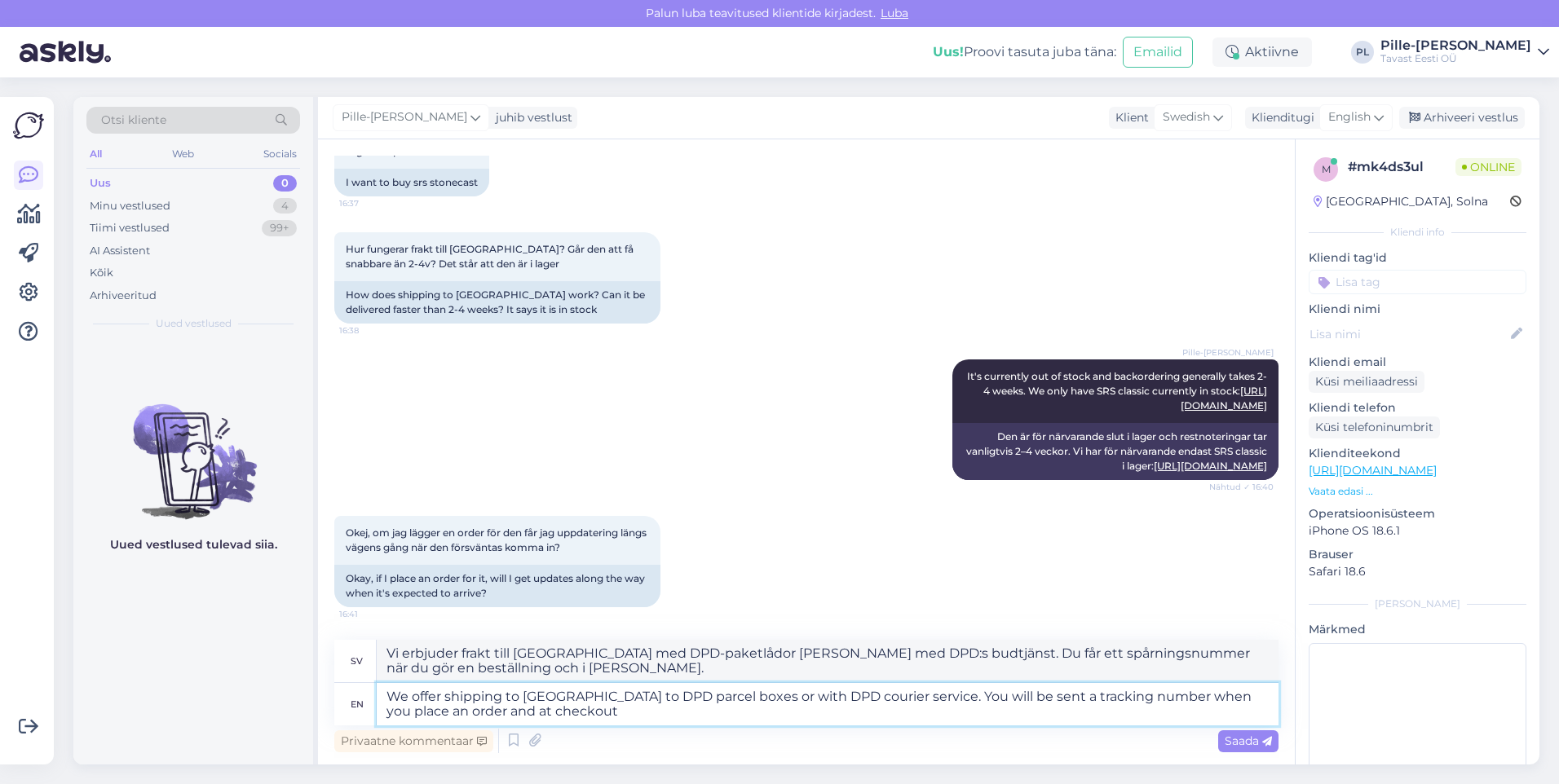
drag, startPoint x: 638, startPoint y: 717, endPoint x: 426, endPoint y: 719, distance: 212.0
click at [426, 719] on textarea "We offer shipping to [GEOGRAPHIC_DATA] to DPD parcel boxes or with DPD courier …" at bounding box center [827, 704] width 902 height 42
type textarea "We offer shipping to [GEOGRAPHIC_DATA] to DPD parcel boxes or with DPD courier …"
type textarea "Vi erbjuder frakt till [GEOGRAPHIC_DATA] med DPD-paketlådor [PERSON_NAME] med D…"
type textarea "We offer shipping to [GEOGRAPHIC_DATA] to DPD parcel boxes or with DPD courier …"
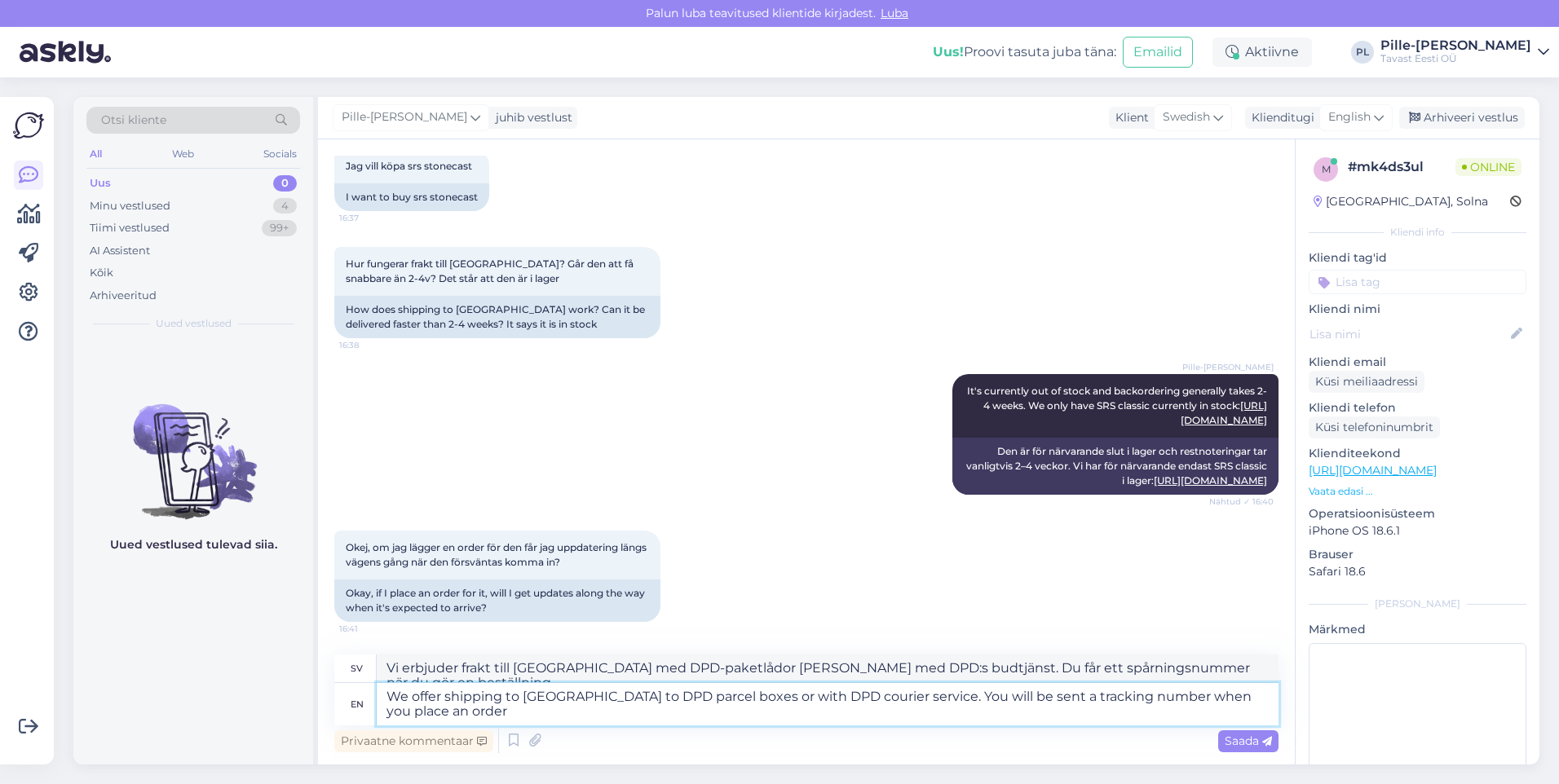
type textarea "Vi erbjuder frakt till [GEOGRAPHIC_DATA] till DPD:s paketlådor [PERSON_NAME] me…"
type textarea "We offer shipping to [GEOGRAPHIC_DATA] to DPD parcel boxes or with DPD courier …"
type textarea "Vi erbjuder frakt till [GEOGRAPHIC_DATA] med DPD-paketlådor [PERSON_NAME] med D…"
type textarea "We offer shipping to [GEOGRAPHIC_DATA] to DPD parcel boxes or with DPD courier …"
type textarea "Vi erbjuder frakt till [GEOGRAPHIC_DATA] med DPD-paketlådor [PERSON_NAME] med D…"
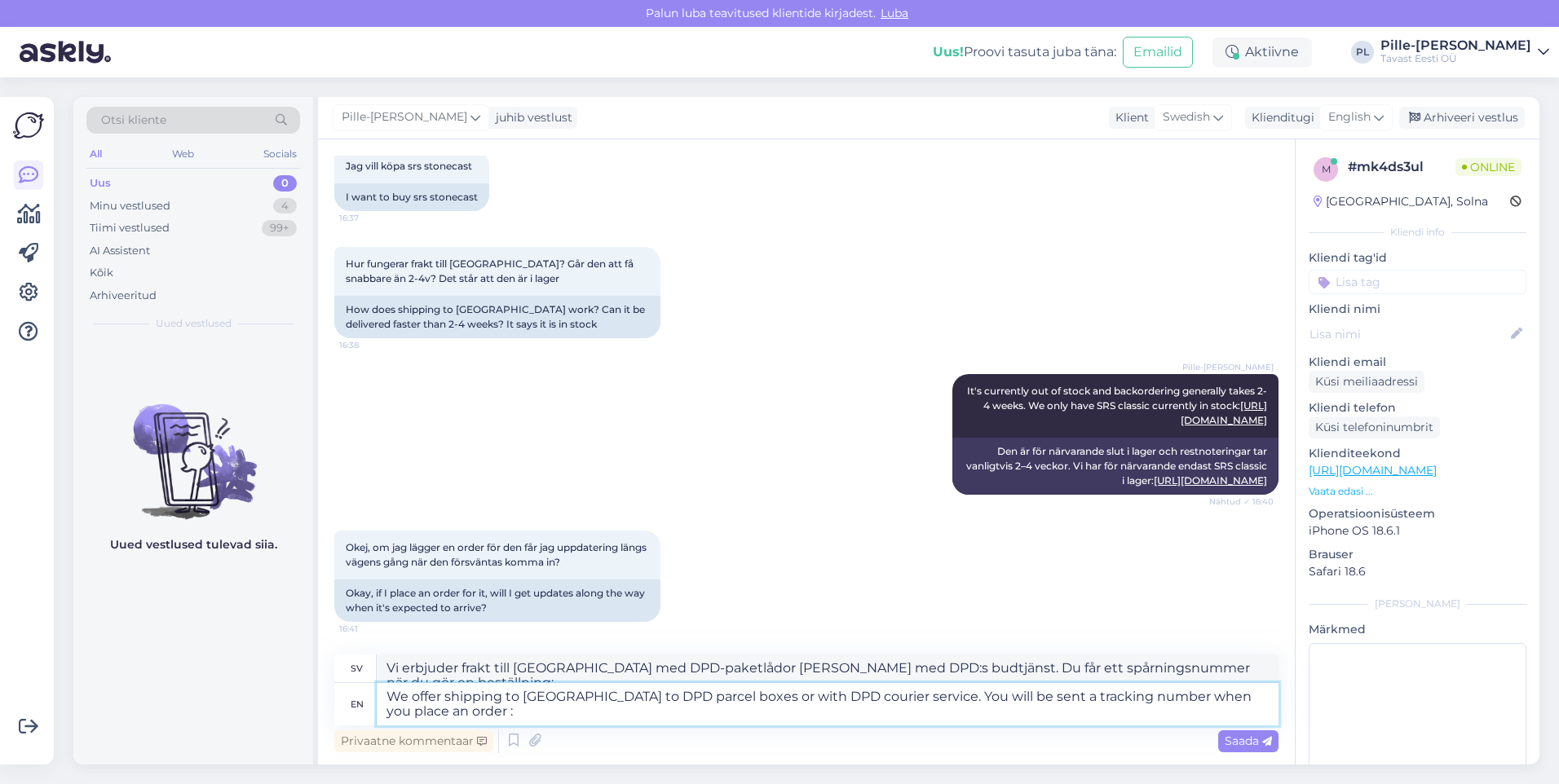
type textarea "We offer shipping to [GEOGRAPHIC_DATA] to DPD parcel boxes or with DPD courier …"
type textarea "Vi erbjuder frakt till [GEOGRAPHIC_DATA] till DPD:s paketlådor [PERSON_NAME] me…"
click at [430, 712] on textarea "We offer shipping to [GEOGRAPHIC_DATA] to DPD parcel boxes or with DPD courier …" at bounding box center [827, 704] width 902 height 42
click at [482, 714] on textarea "We offer shipping to [GEOGRAPHIC_DATA] to DPD parcel boxes or with DPD courier …" at bounding box center [827, 704] width 902 height 42
click at [415, 713] on textarea "We offer shipping to [GEOGRAPHIC_DATA] to DPD parcel boxes or with DPD courier …" at bounding box center [827, 704] width 902 height 42
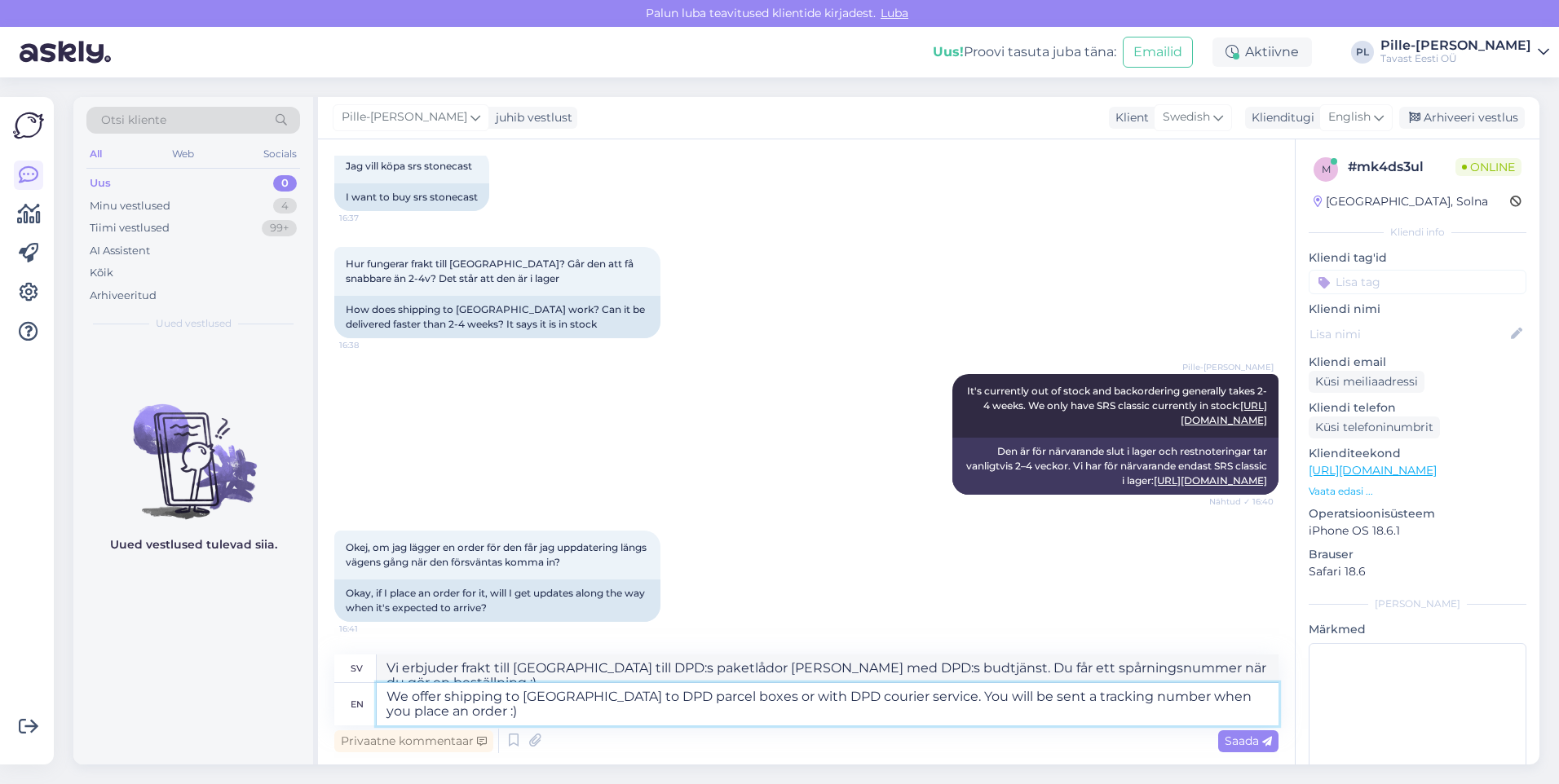
click at [423, 713] on textarea "We offer shipping to [GEOGRAPHIC_DATA] to DPD parcel boxes or with DPD courier …" at bounding box center [827, 704] width 902 height 42
click at [440, 710] on textarea "We offer shipping to [GEOGRAPHIC_DATA] to DPD parcel boxes or with DPD courier …" at bounding box center [827, 704] width 902 height 42
type textarea "We offer shipping to [GEOGRAPHIC_DATA] to DPD parcel boxes or with DPD courier …"
type textarea "Vi erbjuder frakt till [GEOGRAPHIC_DATA] med DPD-paketlådor [PERSON_NAME] med D…"
type textarea "We offer shipping to [GEOGRAPHIC_DATA] to DPD parcel boxes or with DPD courier …"
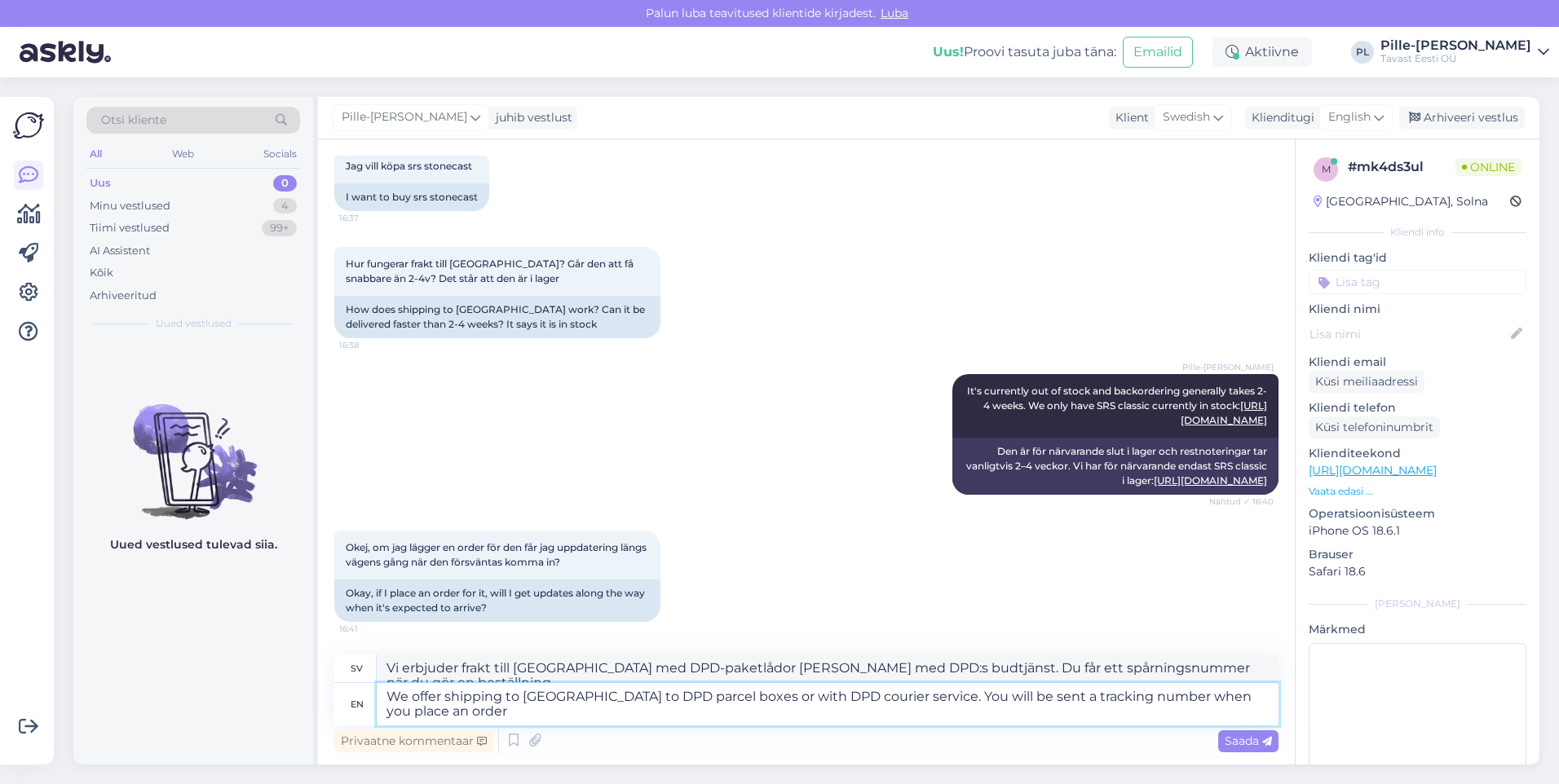
type textarea "Vi erbjuder frakt till [GEOGRAPHIC_DATA] till DPD:s paketlådor [PERSON_NAME] me…"
type textarea "We offer shipping to [GEOGRAPHIC_DATA] to DPD parcel boxes or with DPD courier …"
type textarea "Vi erbjuder frakt till [GEOGRAPHIC_DATA] med DPD:s paketboxar [PERSON_NAME] med…"
type textarea "We offer shipping to [GEOGRAPHIC_DATA] to DPD parcel boxes or with DPD courier …"
type textarea "Vi erbjuder frakt till [GEOGRAPHIC_DATA] till DPD:s paketlådor [PERSON_NAME] me…"
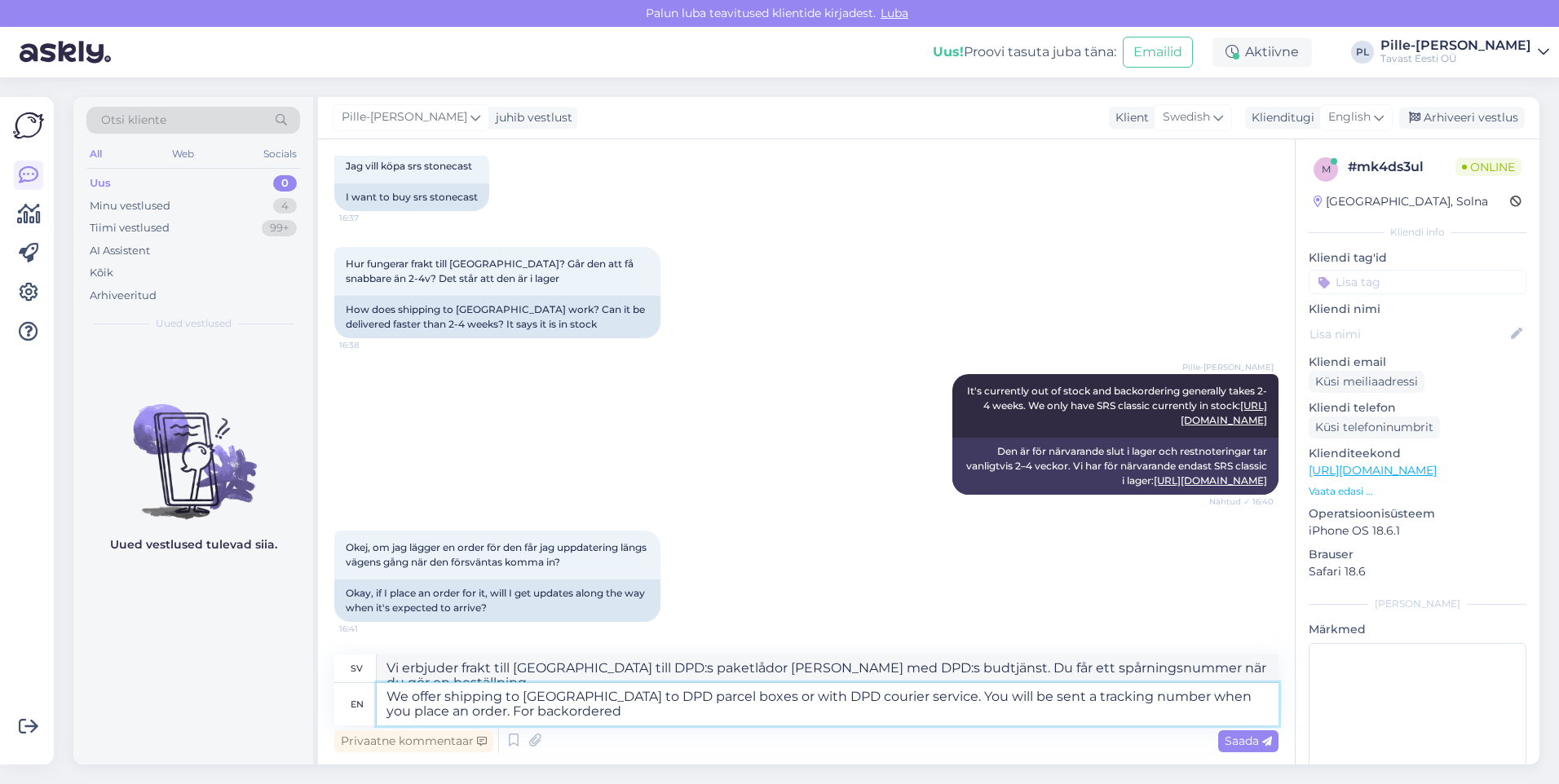
type textarea "We offer shipping to [GEOGRAPHIC_DATA] to DPD parcel boxes or with DPD courier …"
type textarea "Vi erbjuder frakt till [GEOGRAPHIC_DATA] till DPD:s paketlådor [PERSON_NAME] me…"
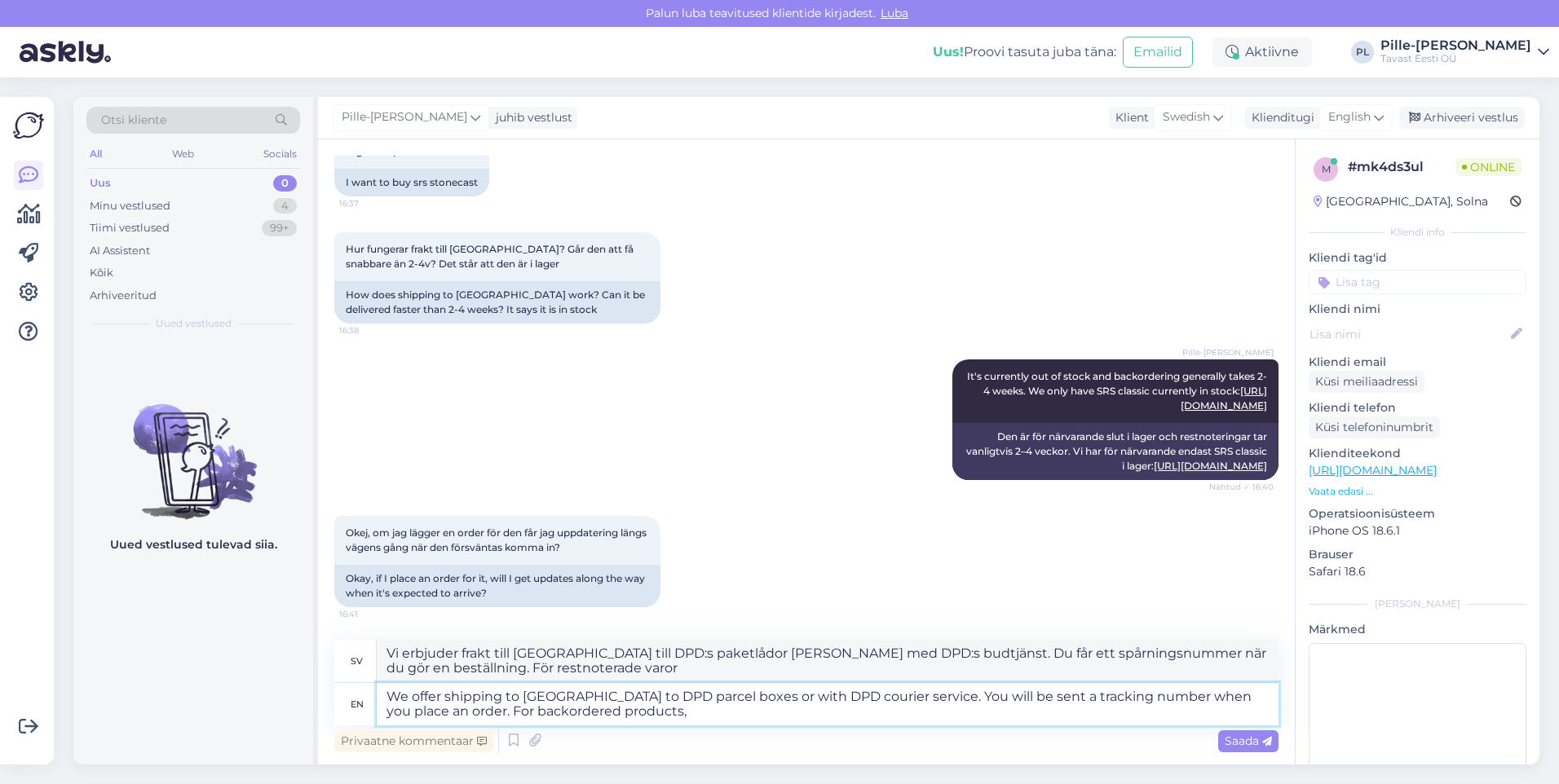
type textarea "We offer shipping to [GEOGRAPHIC_DATA] to DPD parcel boxes or with DPD courier …"
type textarea "Vi erbjuder frakt till [GEOGRAPHIC_DATA] till DPD:s paketlådor [PERSON_NAME] me…"
type textarea "We offer shipping to [GEOGRAPHIC_DATA] to DPD parcel boxes or with DPD courier …"
type textarea "Vi erbjuder frakt till [GEOGRAPHIC_DATA] till DPD:s paketlådor [PERSON_NAME] me…"
type textarea "We offer shipping to [GEOGRAPHIC_DATA] to DPD parcel boxes or with DPD courier …"
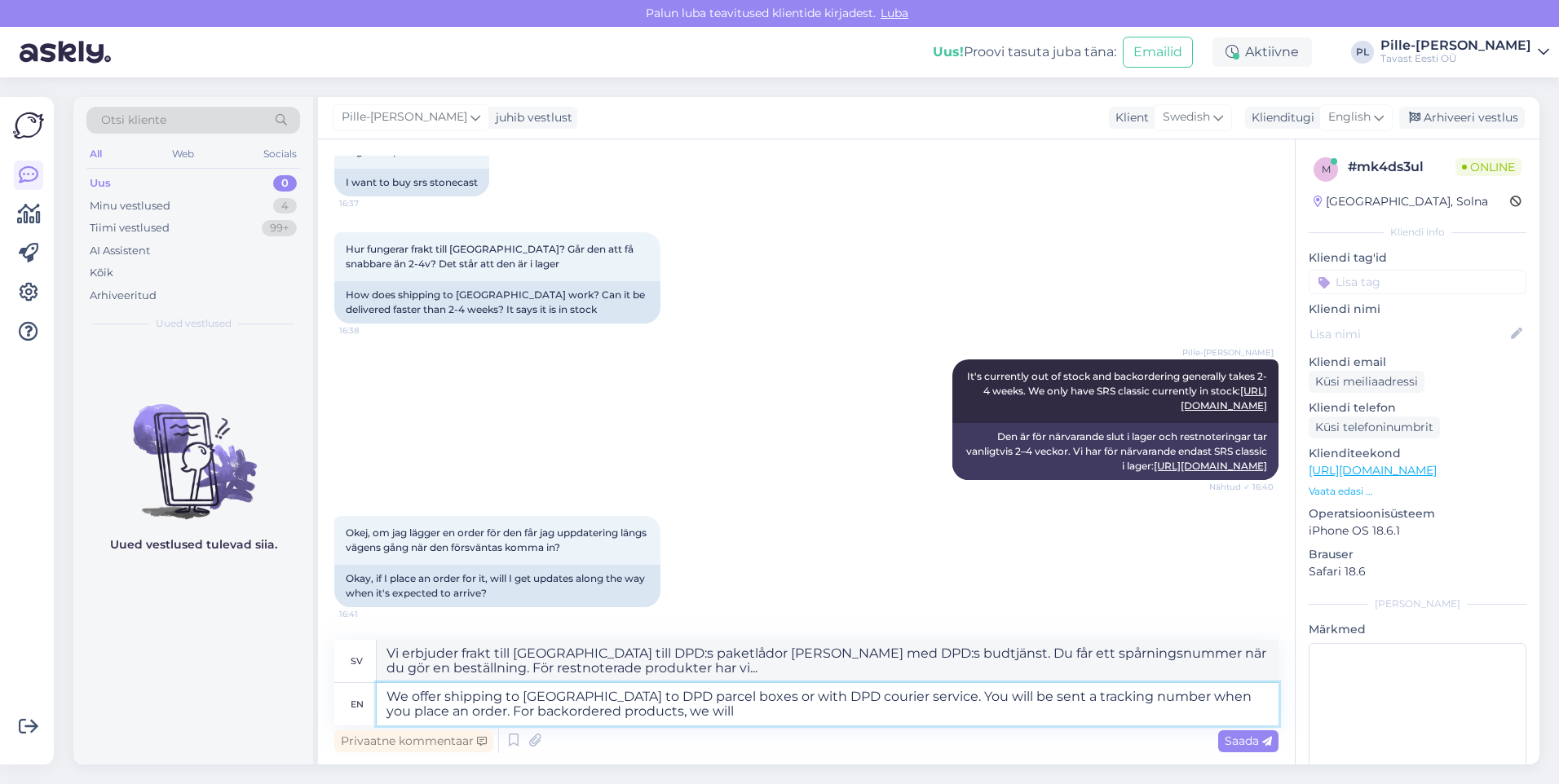
type textarea "Vi erbjuder frakt till [GEOGRAPHIC_DATA] till DPD:s paketlådor [PERSON_NAME] me…"
type textarea "We offer shipping to [GEOGRAPHIC_DATA] to DPD parcel boxes or with DPD courier …"
type textarea "Vi erbjuder frakt till [GEOGRAPHIC_DATA] till DPD:s paketlådor [PERSON_NAME] me…"
type textarea "We offer shipping to [GEOGRAPHIC_DATA] to DPD parcel boxes or with DPD courier …"
type textarea "Vi erbjuder frakt till [GEOGRAPHIC_DATA] till DPD:s paketlådor [PERSON_NAME] me…"
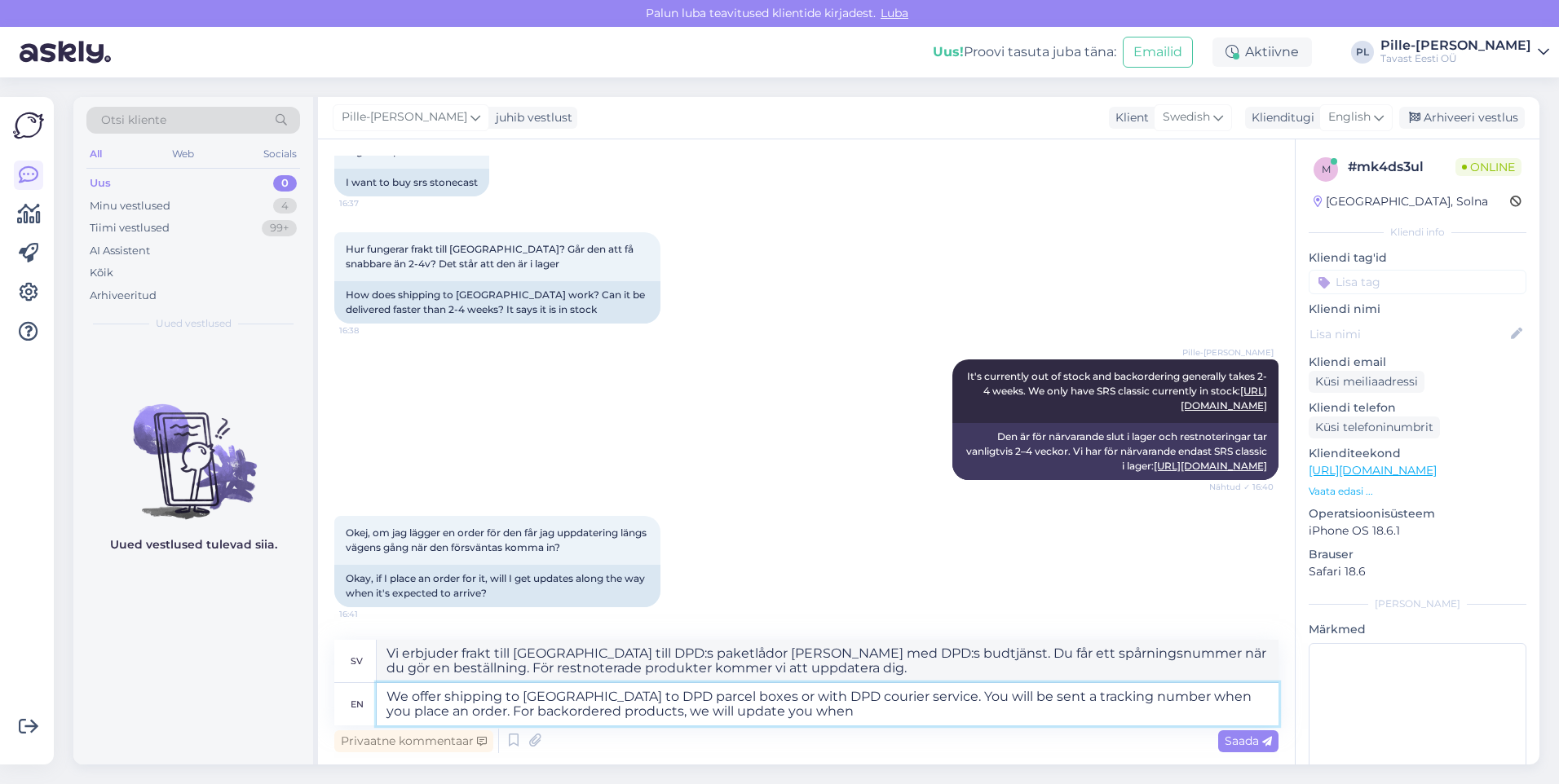
type textarea "We offer shipping to [GEOGRAPHIC_DATA] to DPD parcel boxes or with DPD courier …"
type textarea "Vi erbjuder frakt till [GEOGRAPHIC_DATA] till DPD:s paketlådor [PERSON_NAME] me…"
type textarea "We offer shipping to [GEOGRAPHIC_DATA] to DPD parcel boxes or with DPD courier …"
type textarea "Vi erbjuder frakt till [GEOGRAPHIC_DATA] till DPD:s paketlådor [PERSON_NAME] me…"
type textarea "We offer shipping to [GEOGRAPHIC_DATA] to DPD parcel boxes or with DPD courier …"
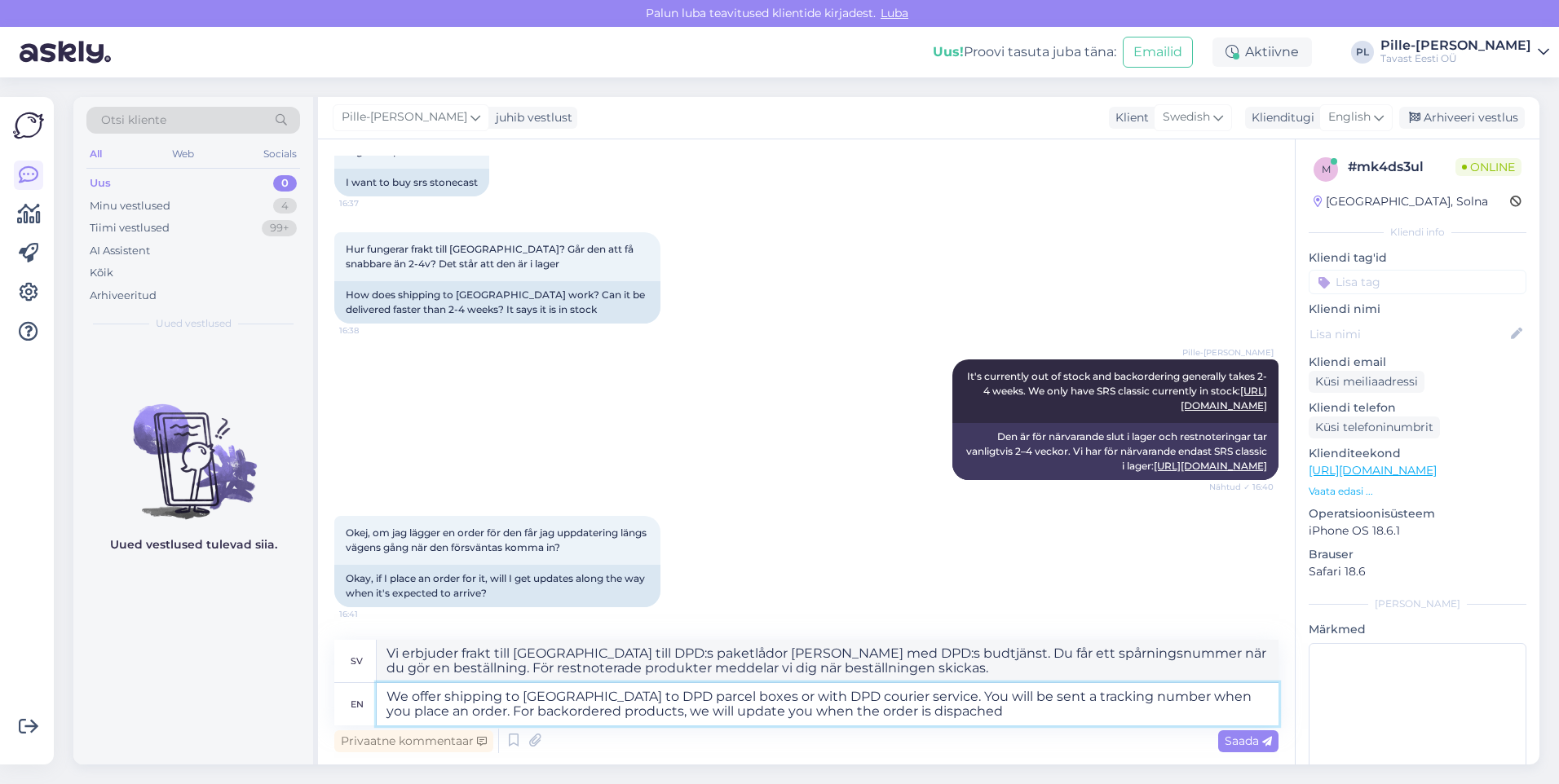
drag, startPoint x: 965, startPoint y: 714, endPoint x: 797, endPoint y: 715, distance: 168.0
click at [797, 715] on textarea "We offer shipping to [GEOGRAPHIC_DATA] to DPD parcel boxes or with DPD courier …" at bounding box center [827, 704] width 902 height 42
click at [1074, 714] on textarea "We offer shipping to [GEOGRAPHIC_DATA] to DPD parcel boxes or with DPD courier …" at bounding box center [827, 704] width 902 height 42
click at [1092, 713] on textarea "We offer shipping to [GEOGRAPHIC_DATA] to DPD parcel boxes or with DPD courier …" at bounding box center [827, 704] width 902 height 42
drag, startPoint x: 1162, startPoint y: 708, endPoint x: 1152, endPoint y: 714, distance: 11.7
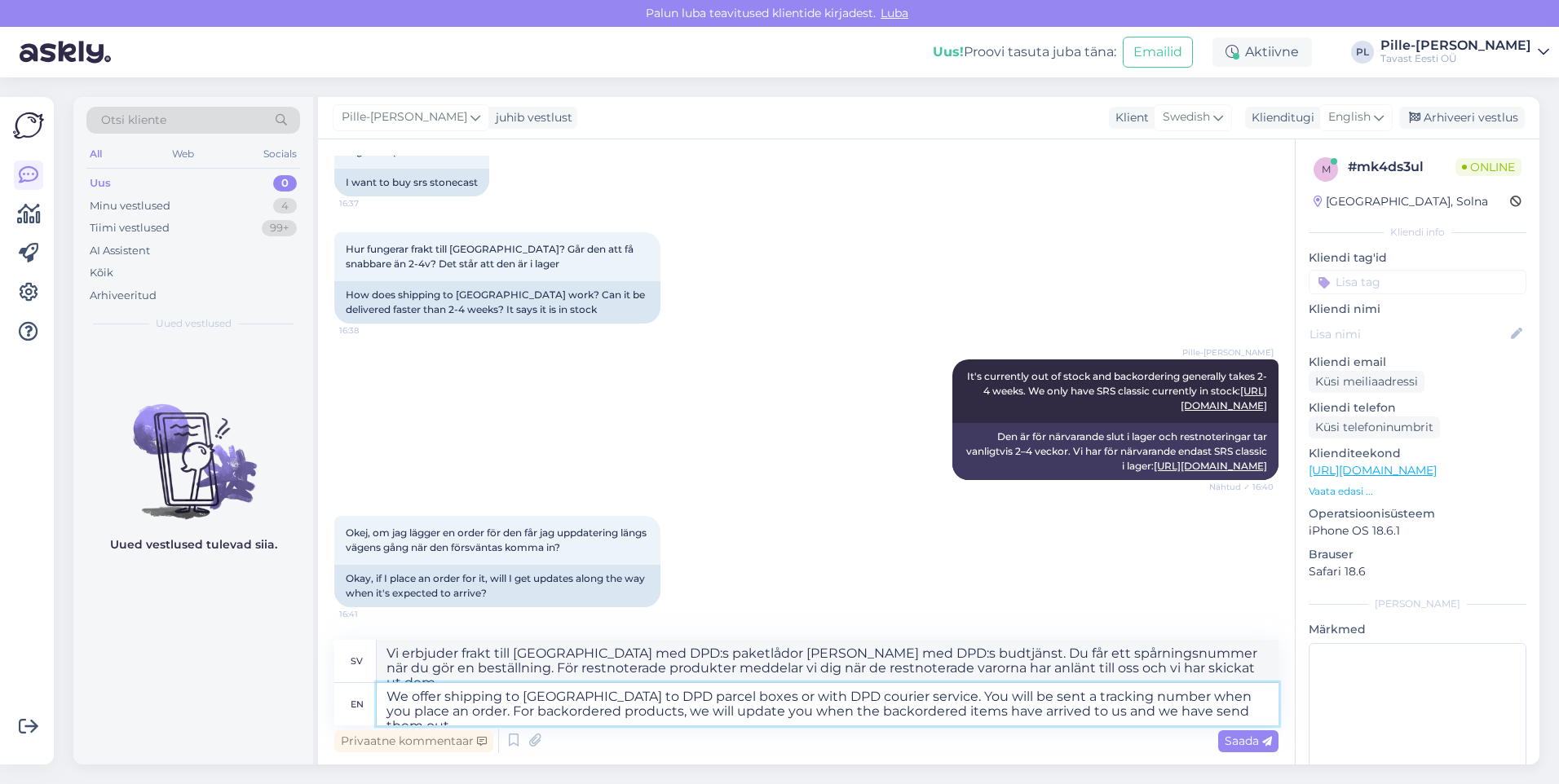
click at [1152, 714] on textarea "We offer shipping to [GEOGRAPHIC_DATA] to DPD parcel boxes or with DPD courier …" at bounding box center [827, 704] width 902 height 42
click at [1228, 712] on textarea "We offer shipping to [GEOGRAPHIC_DATA] to DPD parcel boxes or with DPD courier …" at bounding box center [827, 704] width 902 height 42
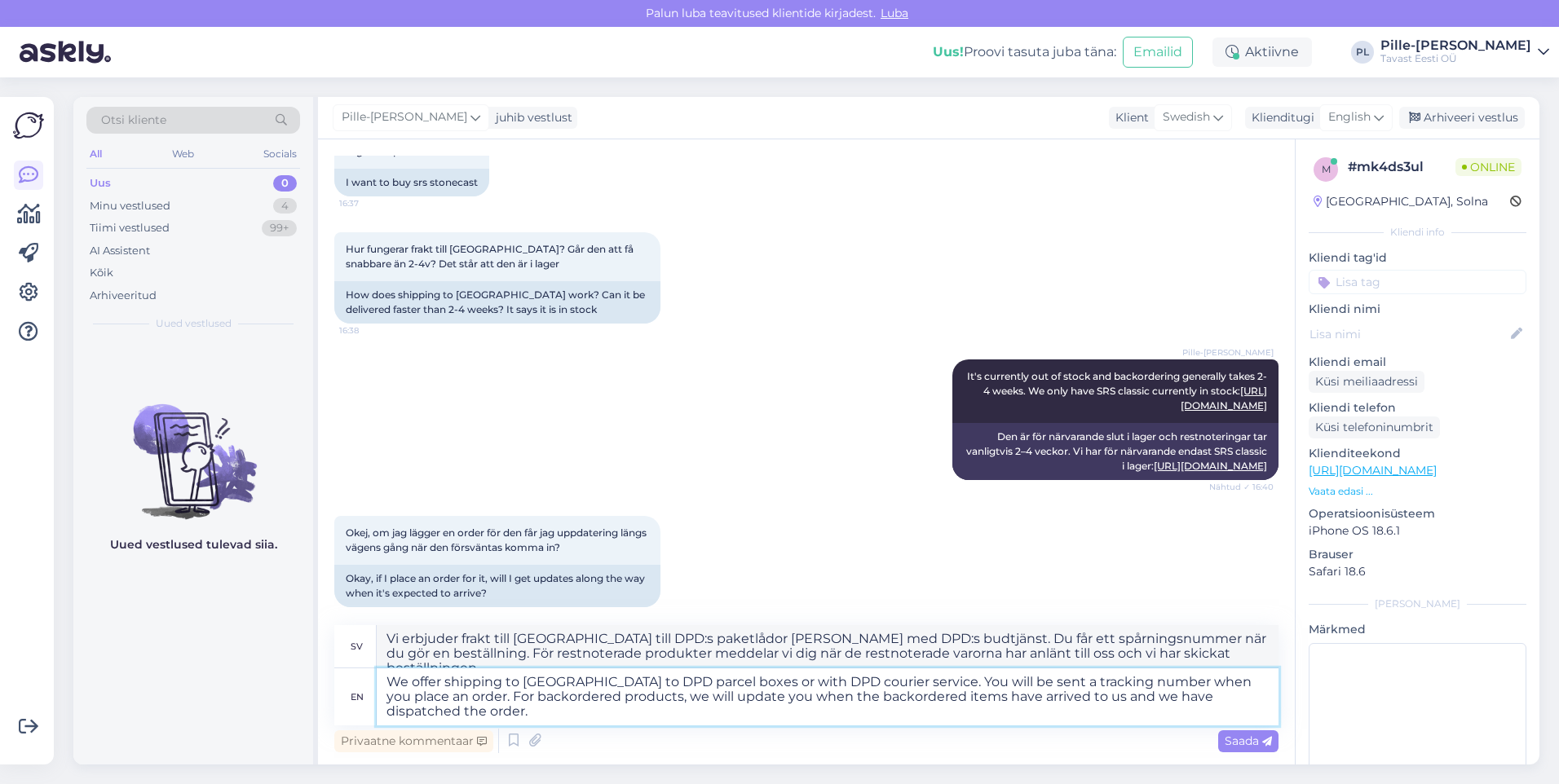
click at [838, 686] on textarea "We offer shipping to [GEOGRAPHIC_DATA] to DPD parcel boxes or with DPD courier …" at bounding box center [827, 697] width 902 height 57
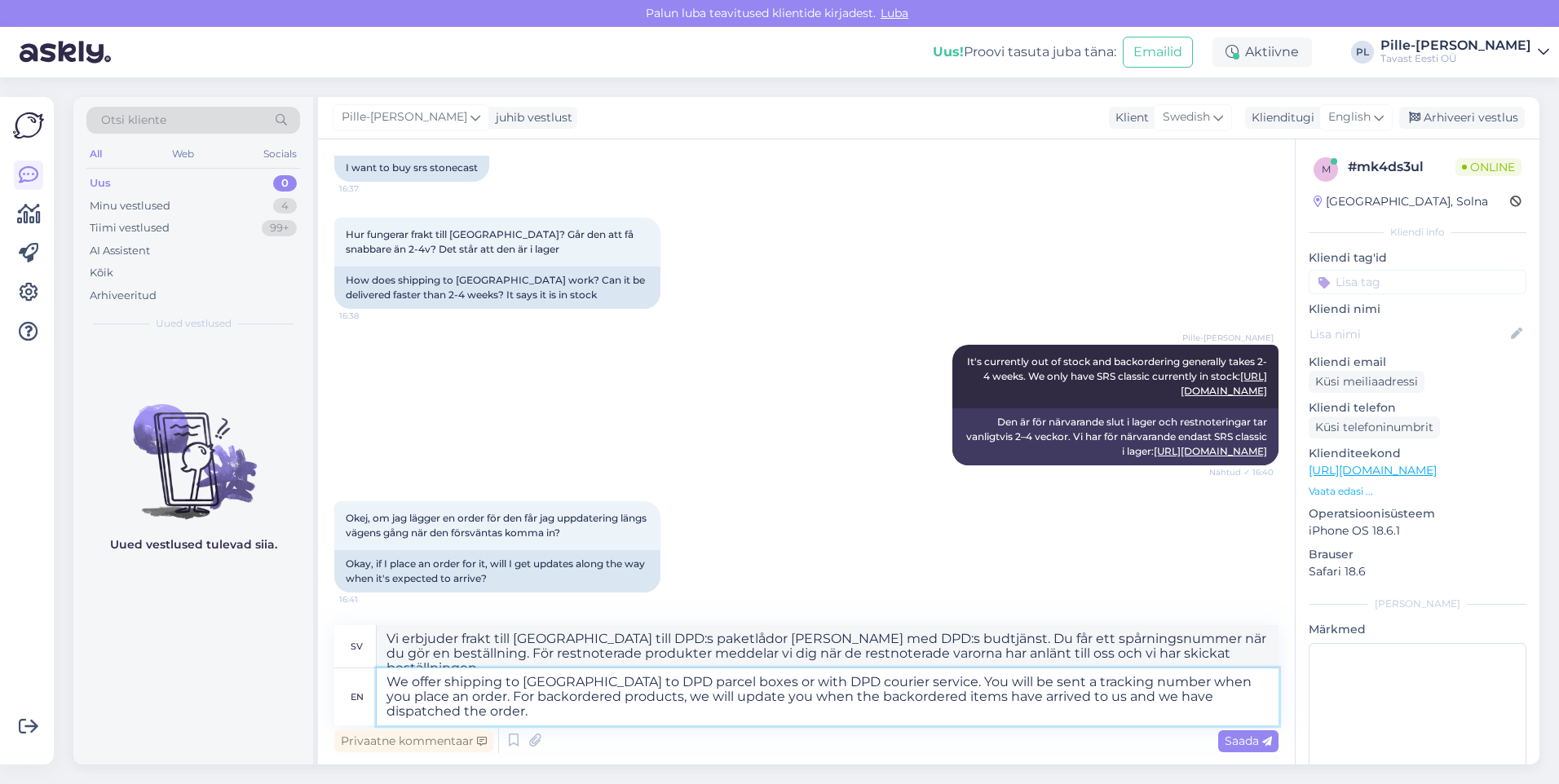
scroll to position [347, 0]
click at [1274, 694] on textarea "We offer shipping to [GEOGRAPHIC_DATA] to DPD parcel boxes or with DPD courier …" at bounding box center [827, 697] width 902 height 57
click at [418, 702] on textarea "We offer shipping to [GEOGRAPHIC_DATA] to DPD parcel boxes or with DPD courier …" at bounding box center [827, 697] width 902 height 57
click at [424, 699] on textarea "We offer shipping to [GEOGRAPHIC_DATA] to DPD parcel boxes or with DPD courier …" at bounding box center [827, 697] width 902 height 57
click at [420, 701] on textarea "We offer shipping to [GEOGRAPHIC_DATA] to DPD parcel boxes or with DPD courier …" at bounding box center [827, 697] width 902 height 57
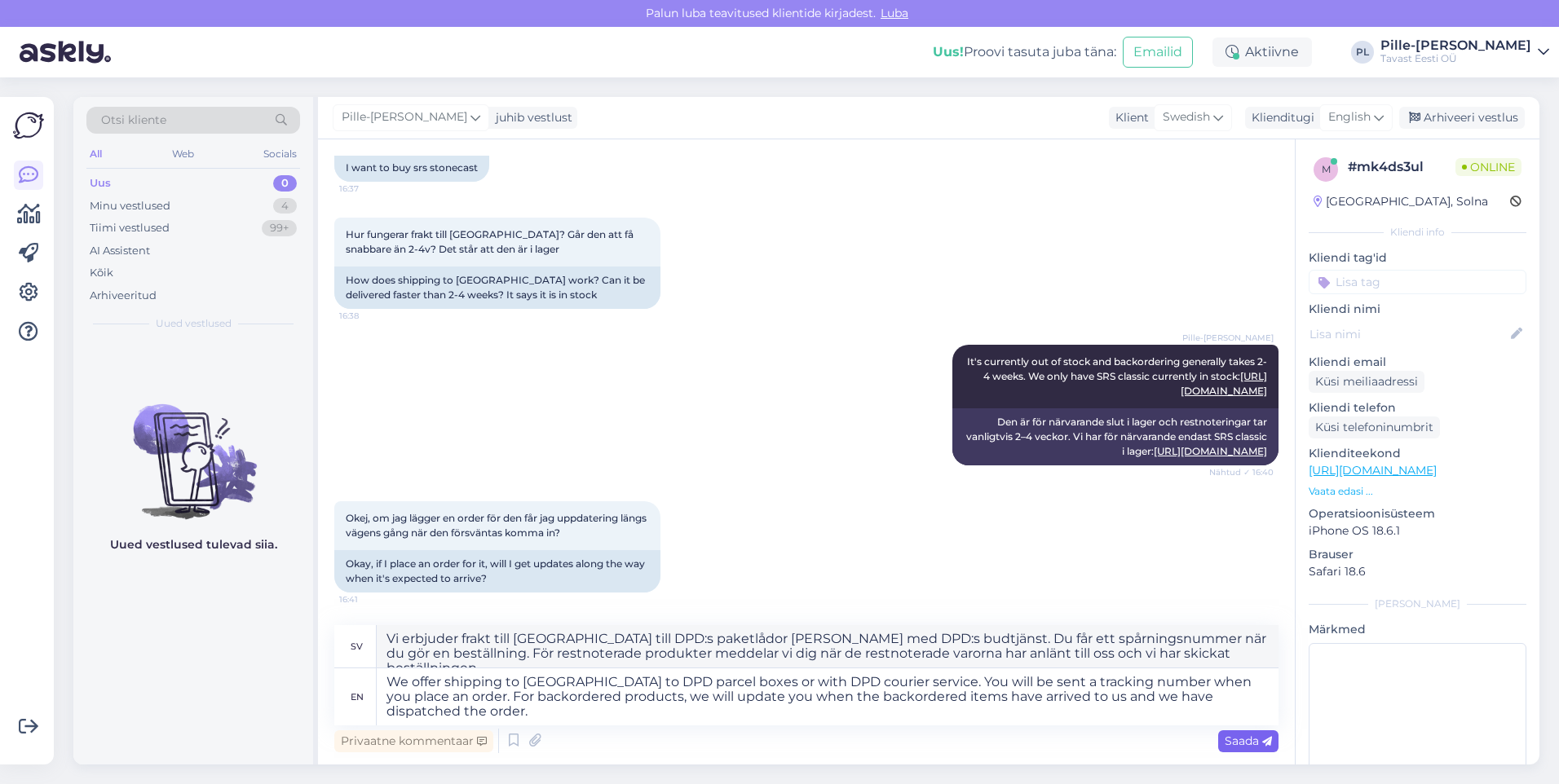
click at [1229, 740] on span "Saada" at bounding box center [1249, 741] width 47 height 15
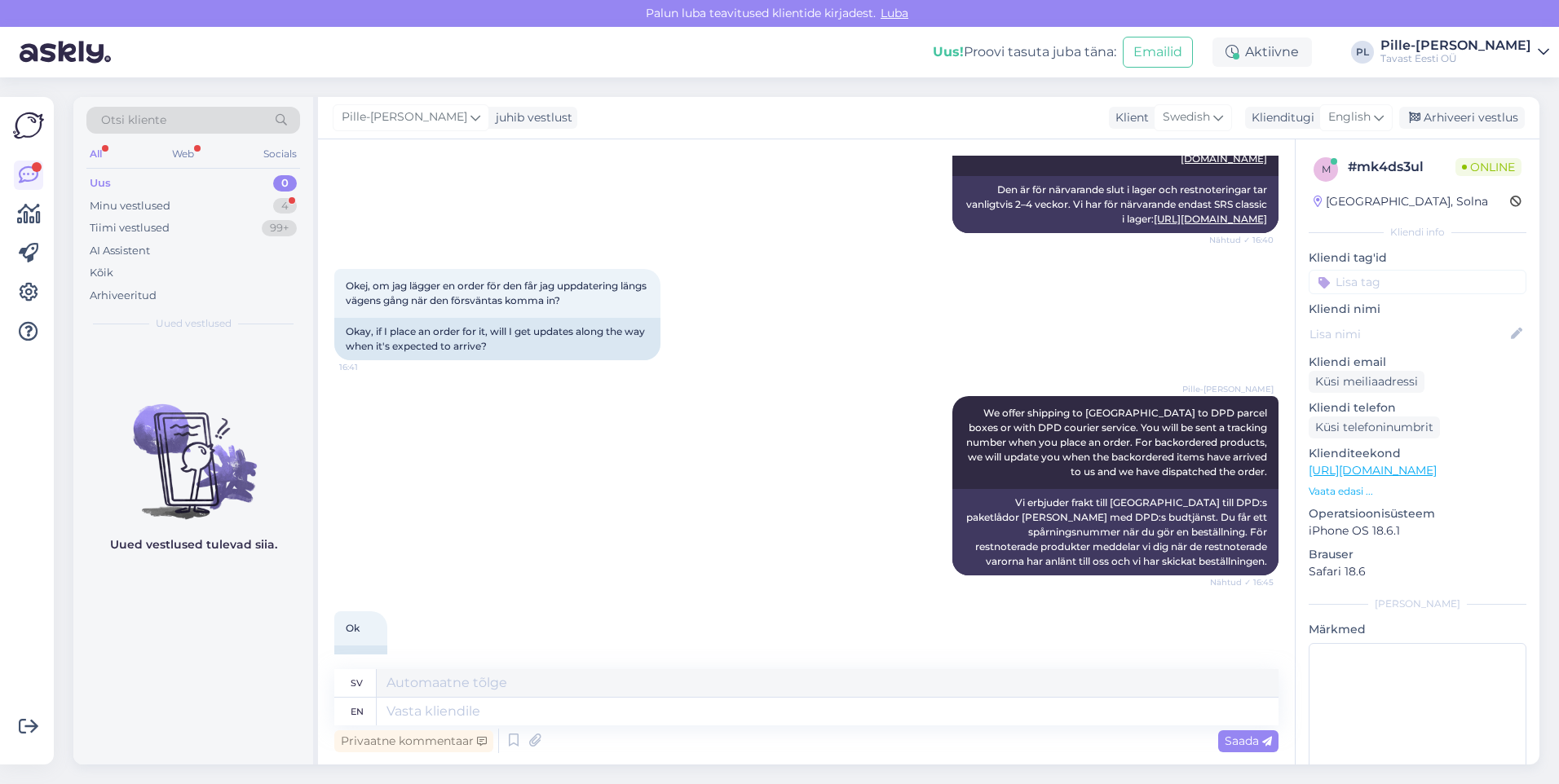
scroll to position [616, 0]
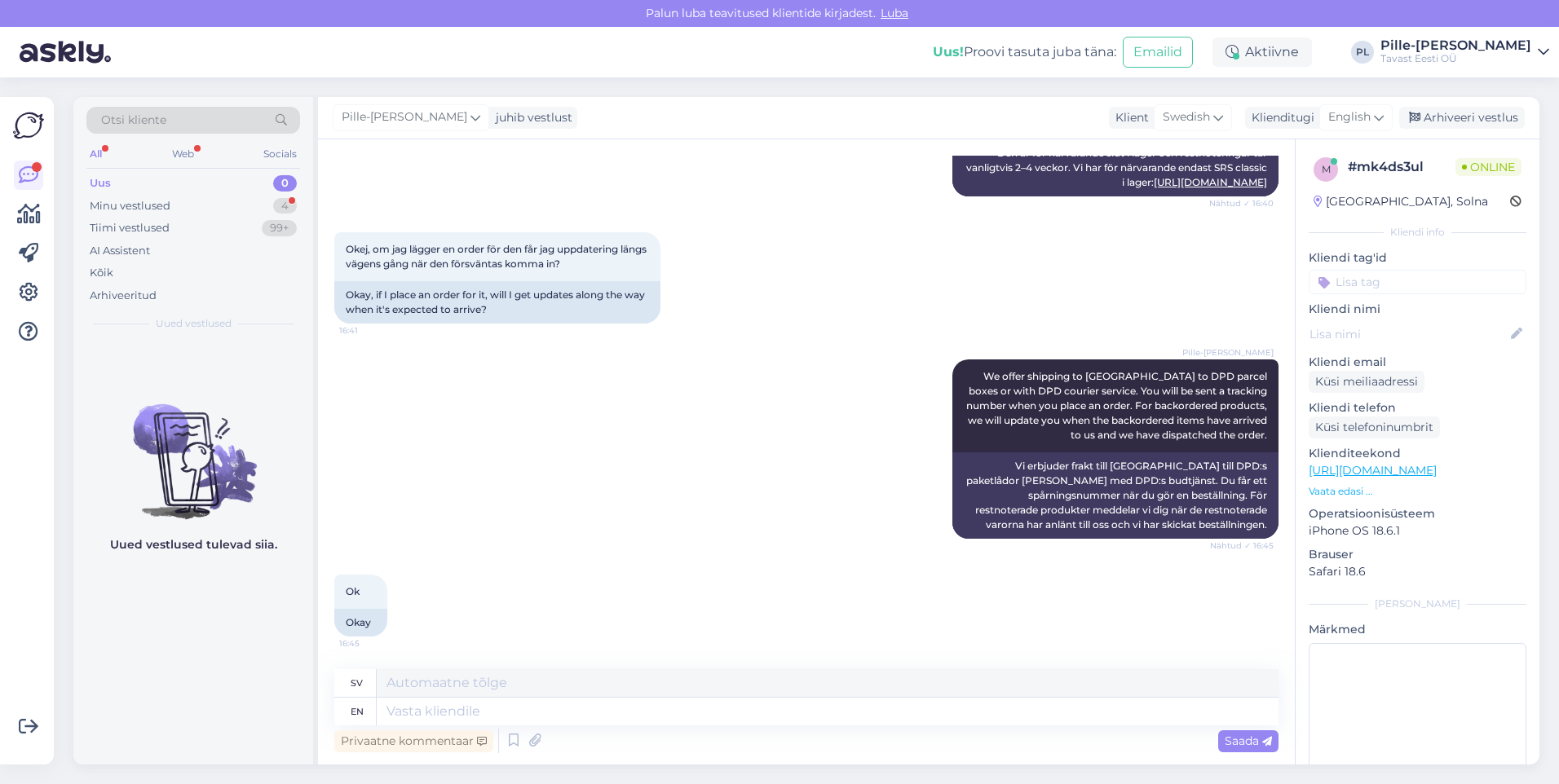
click at [916, 280] on div "Okej, om jag lägger en order för den får jag uppdatering längs vägens gång när …" at bounding box center [807, 278] width 944 height 127
click at [682, 720] on textarea at bounding box center [827, 712] width 902 height 28
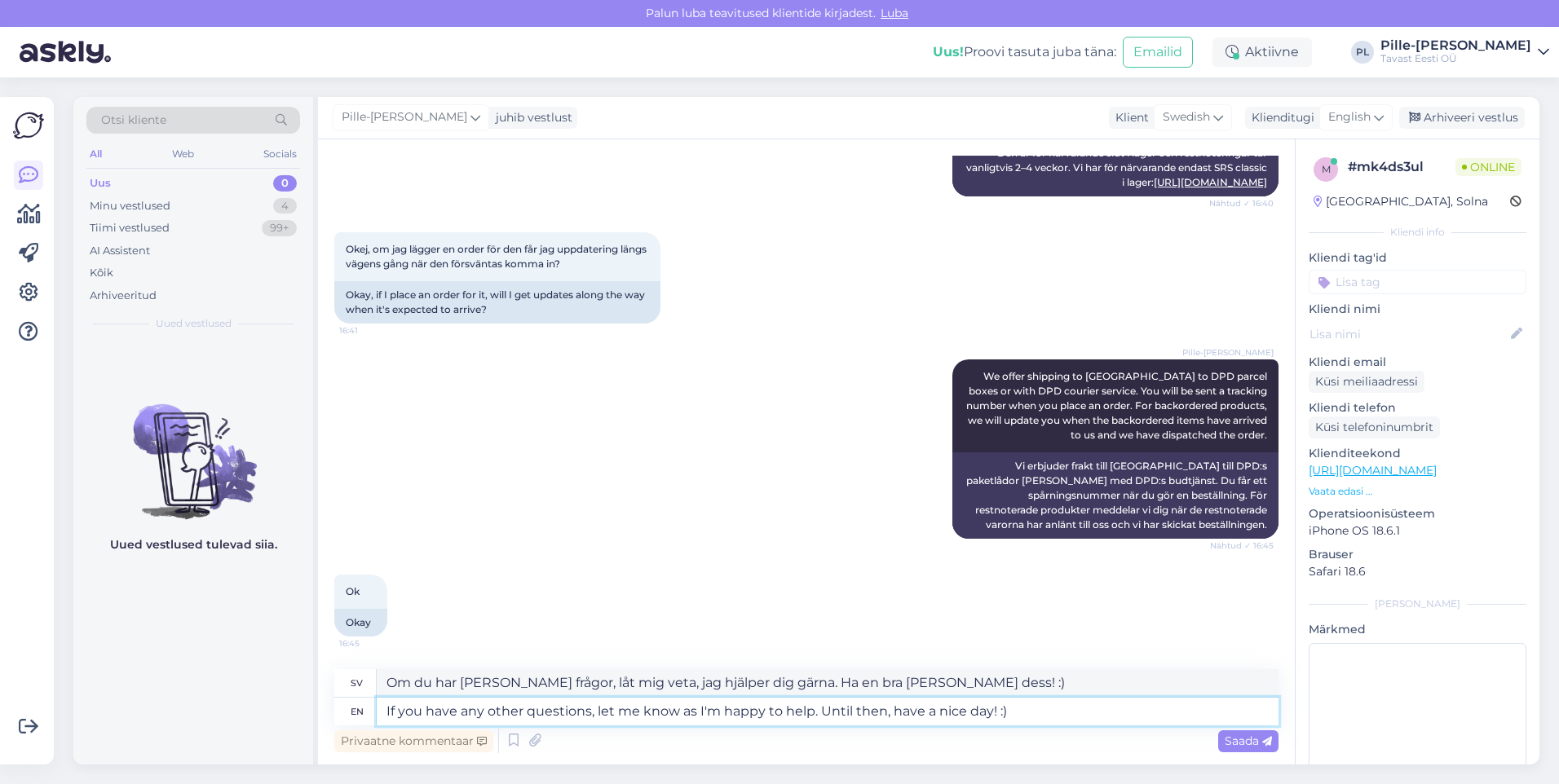
click at [678, 708] on textarea "If you have any other questions, let me know as I'm happy to help. Until then, …" at bounding box center [827, 712] width 902 height 28
click at [1077, 708] on textarea "If you have any other questions, let me know, as I'm happy to help. Until then,…" at bounding box center [827, 712] width 902 height 28
click at [1237, 740] on span "Saada" at bounding box center [1249, 741] width 47 height 15
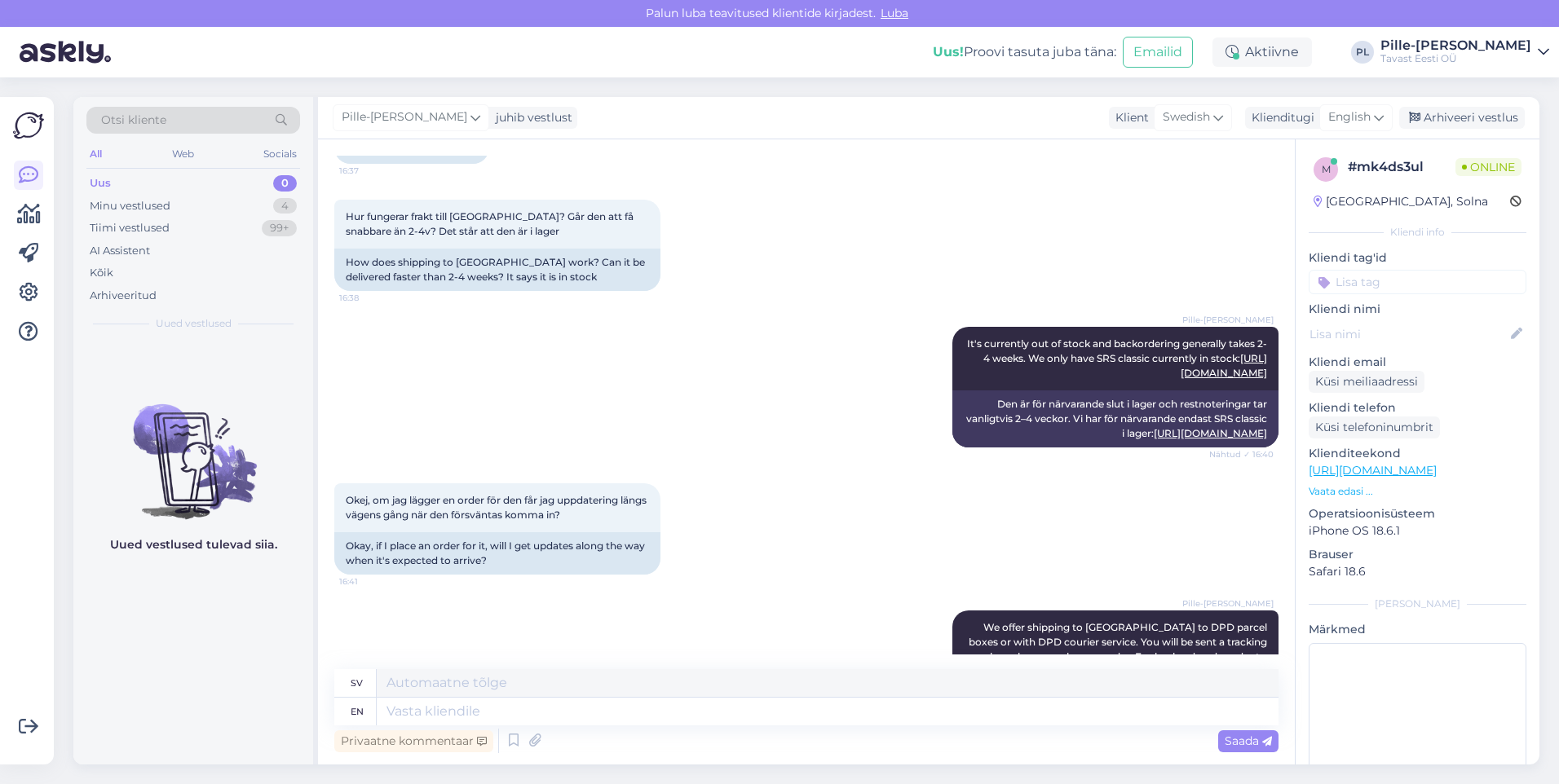
scroll to position [744, 0]
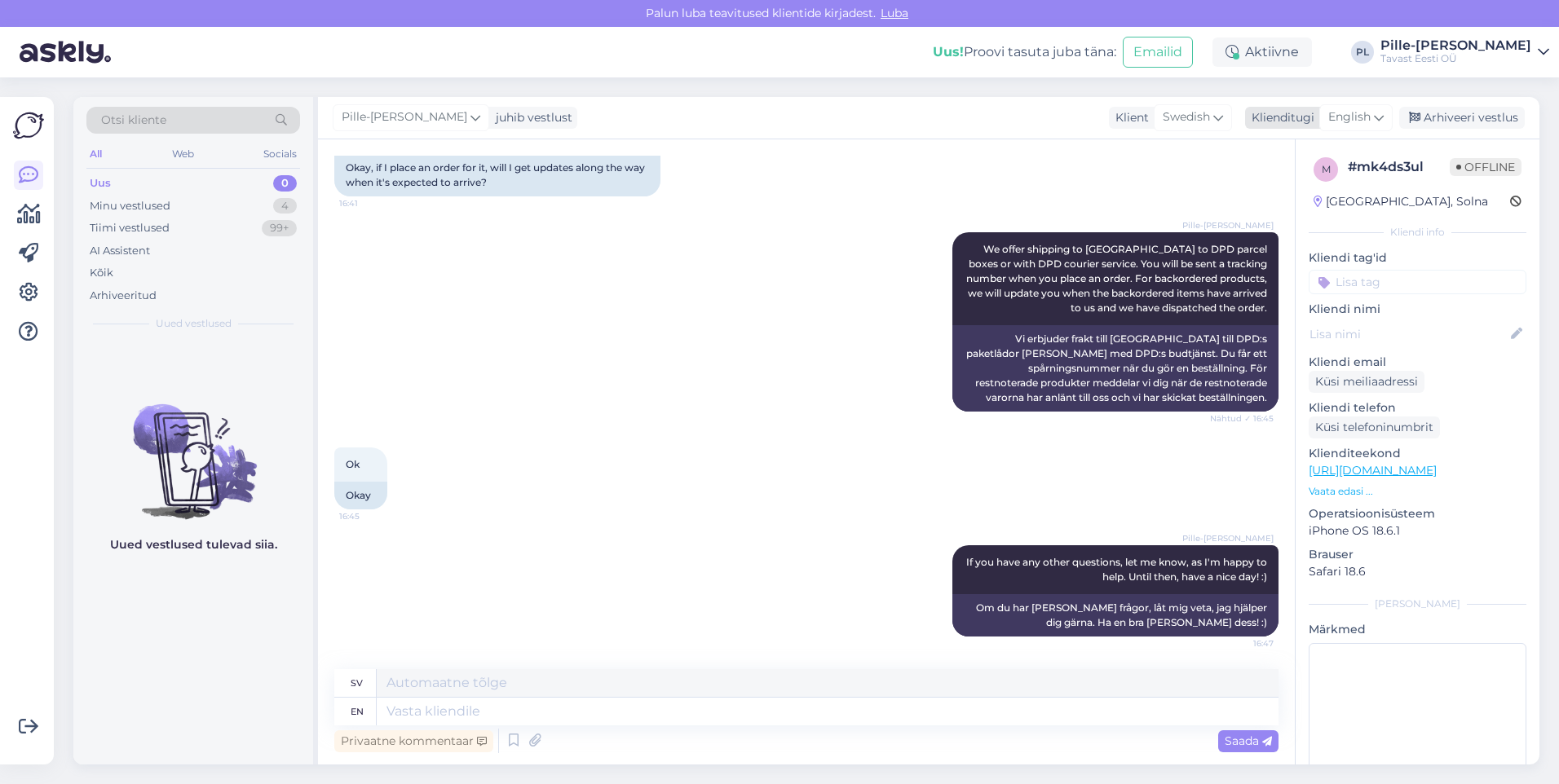
click at [1426, 119] on div "Arhiveeri vestlus" at bounding box center [1463, 118] width 126 height 22
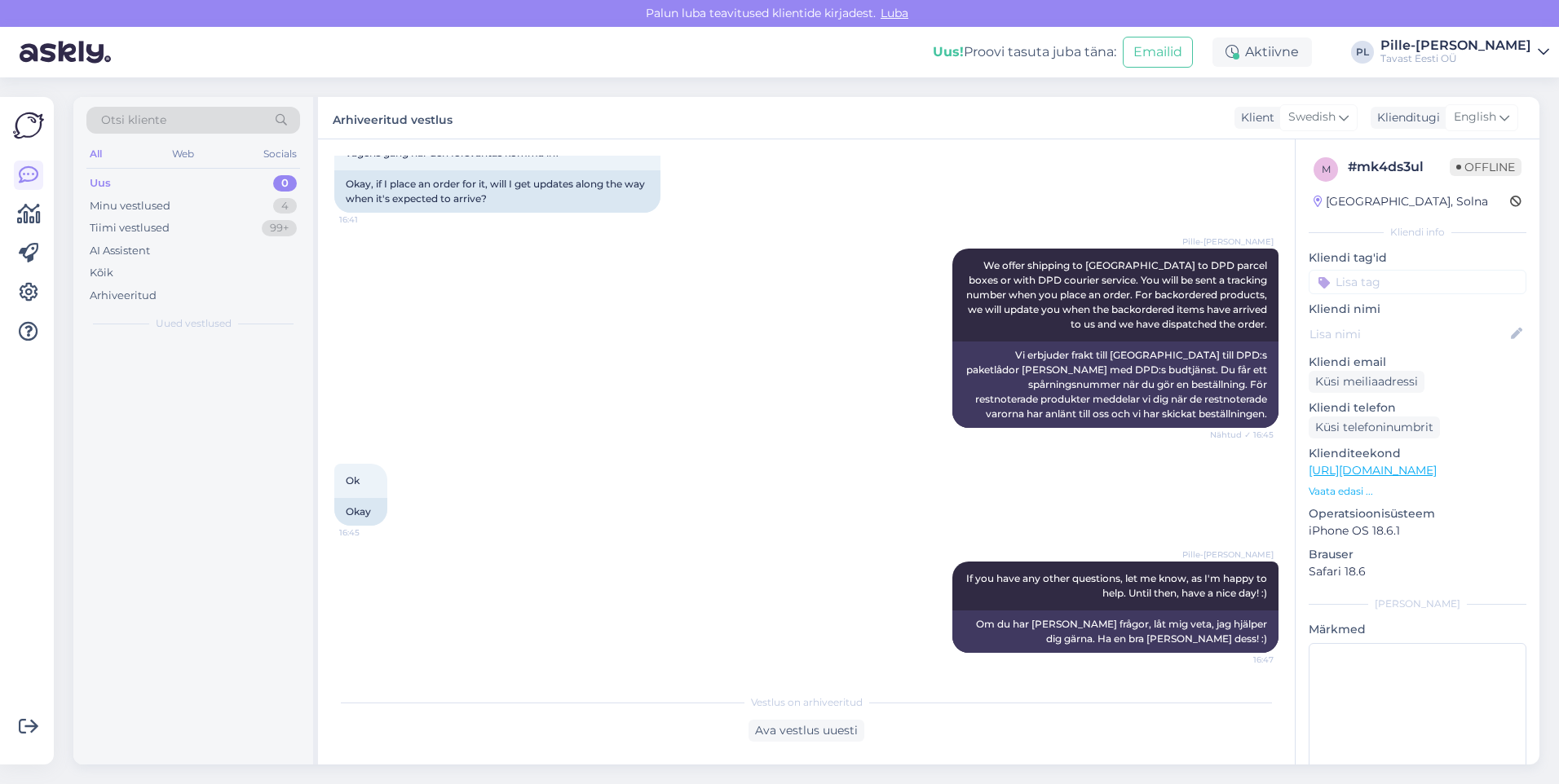
scroll to position [727, 0]
click at [253, 198] on div "Minu vestlused 3" at bounding box center [193, 206] width 214 height 23
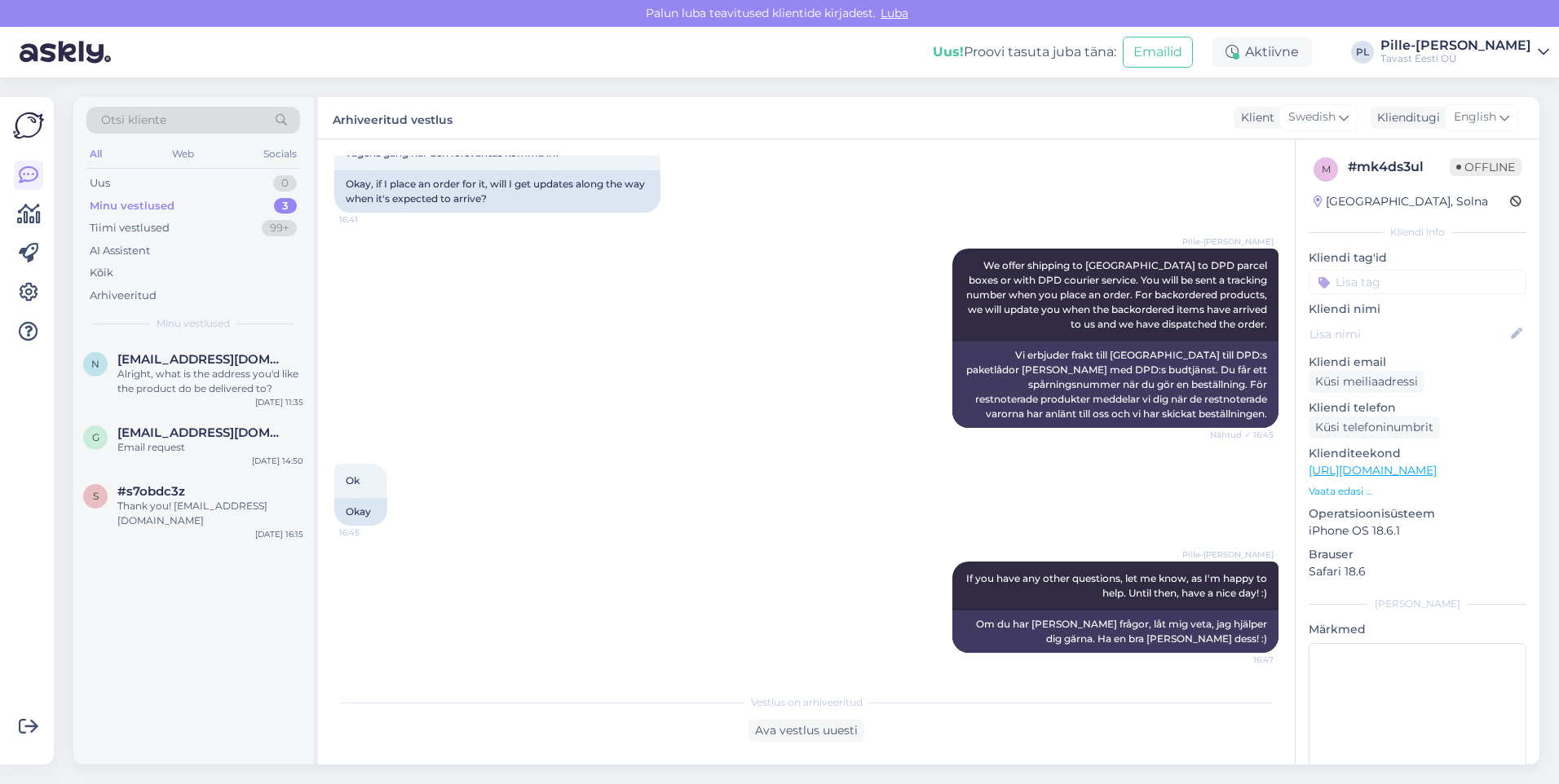
click at [221, 197] on div "Minu vestlused 3" at bounding box center [193, 206] width 214 height 23
